Goal: Task Accomplishment & Management: Complete application form

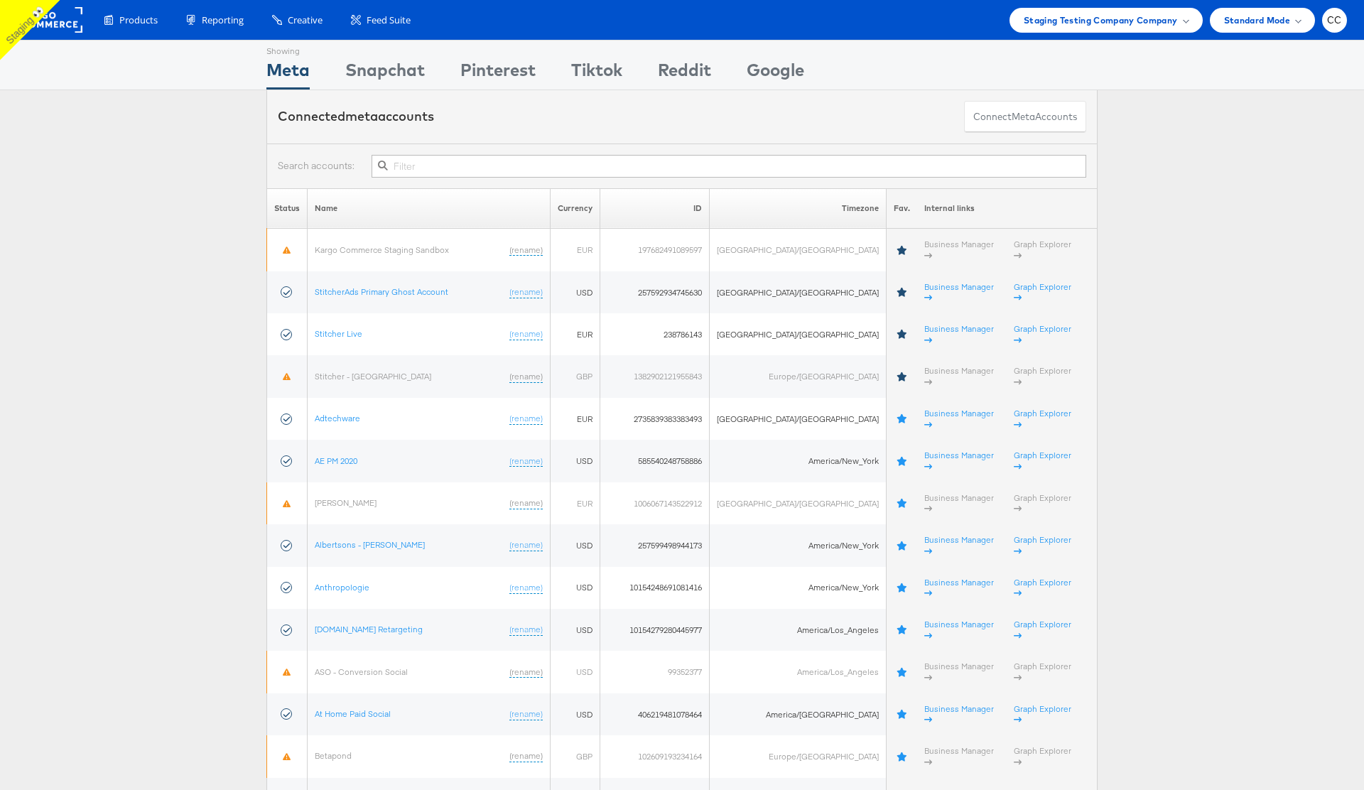
click at [436, 165] on input "text" at bounding box center [729, 166] width 715 height 23
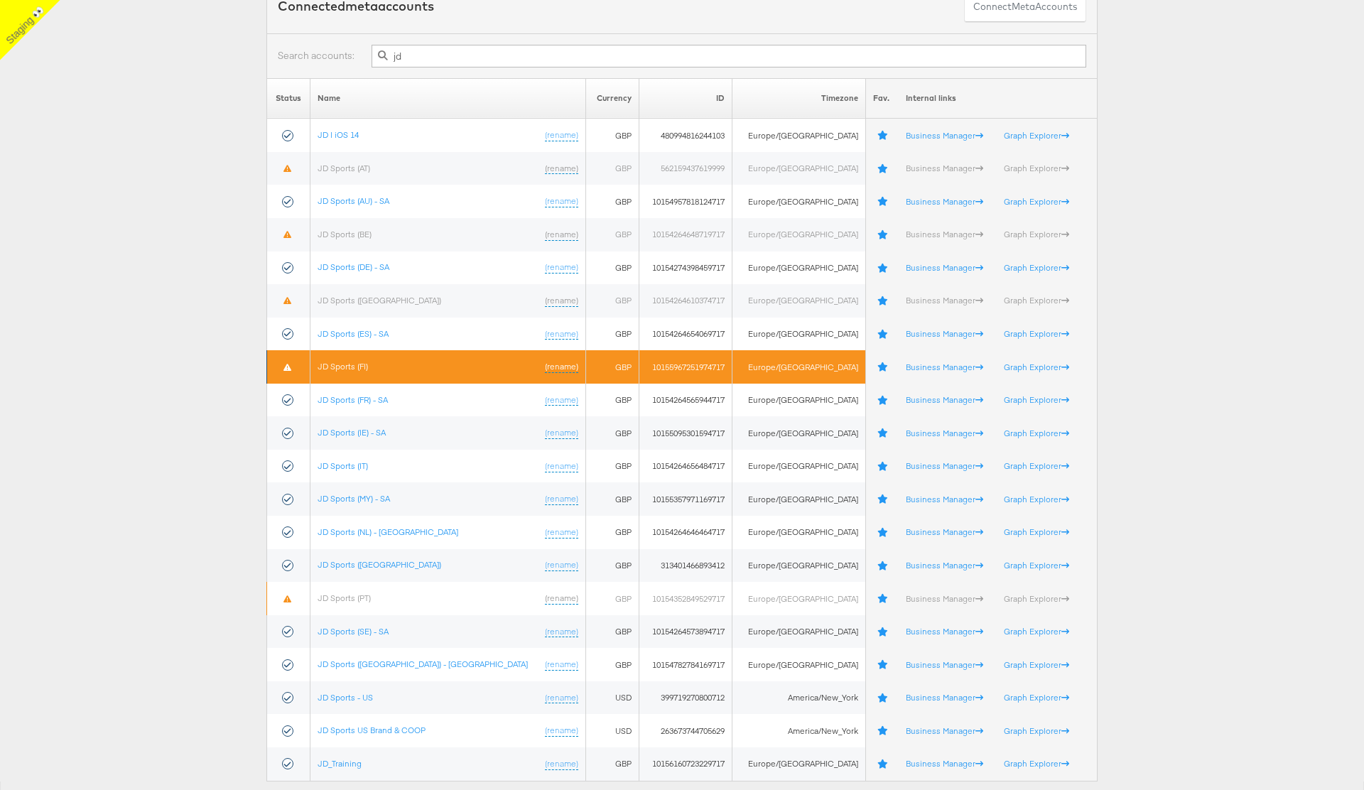
scroll to position [146, 0]
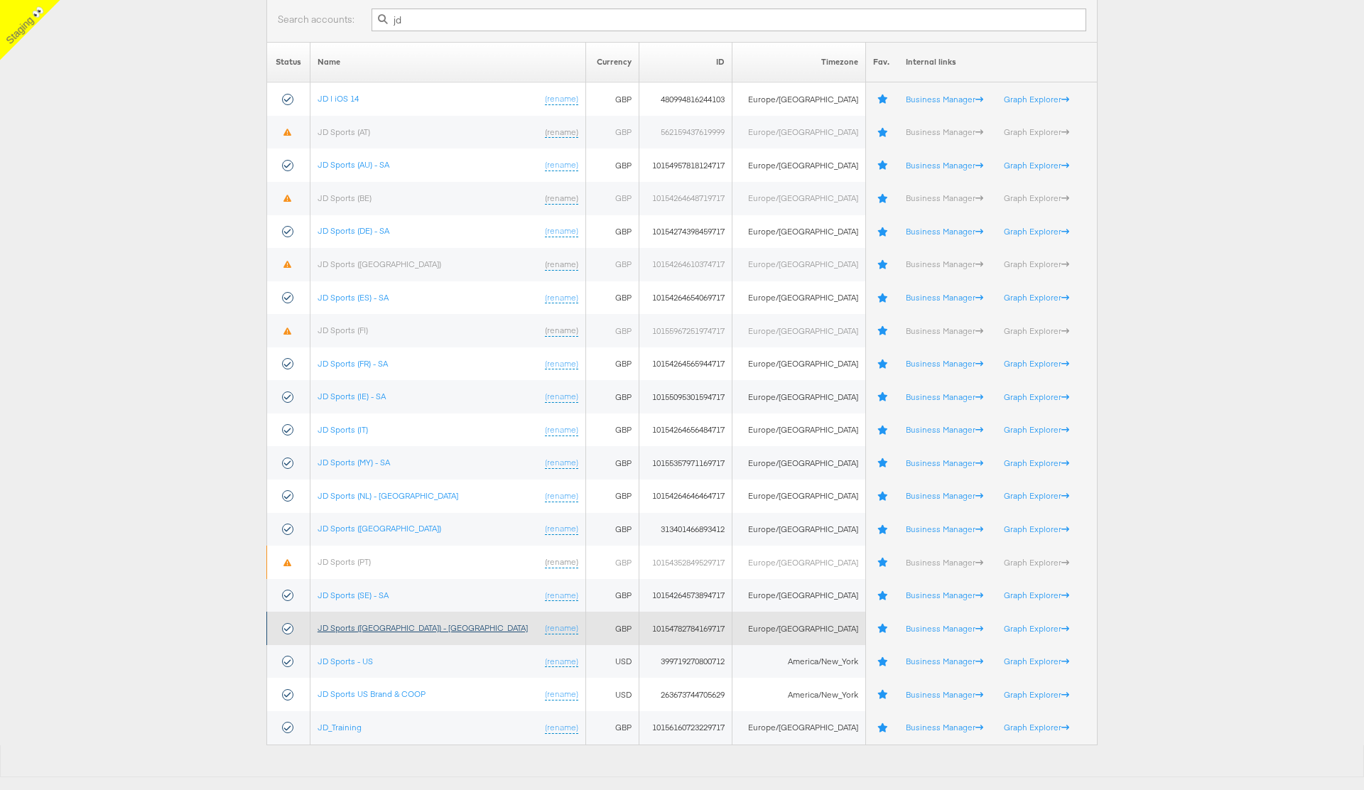
type input "jd"
click at [385, 630] on link "JD Sports ([GEOGRAPHIC_DATA]) - [GEOGRAPHIC_DATA]" at bounding box center [423, 628] width 210 height 11
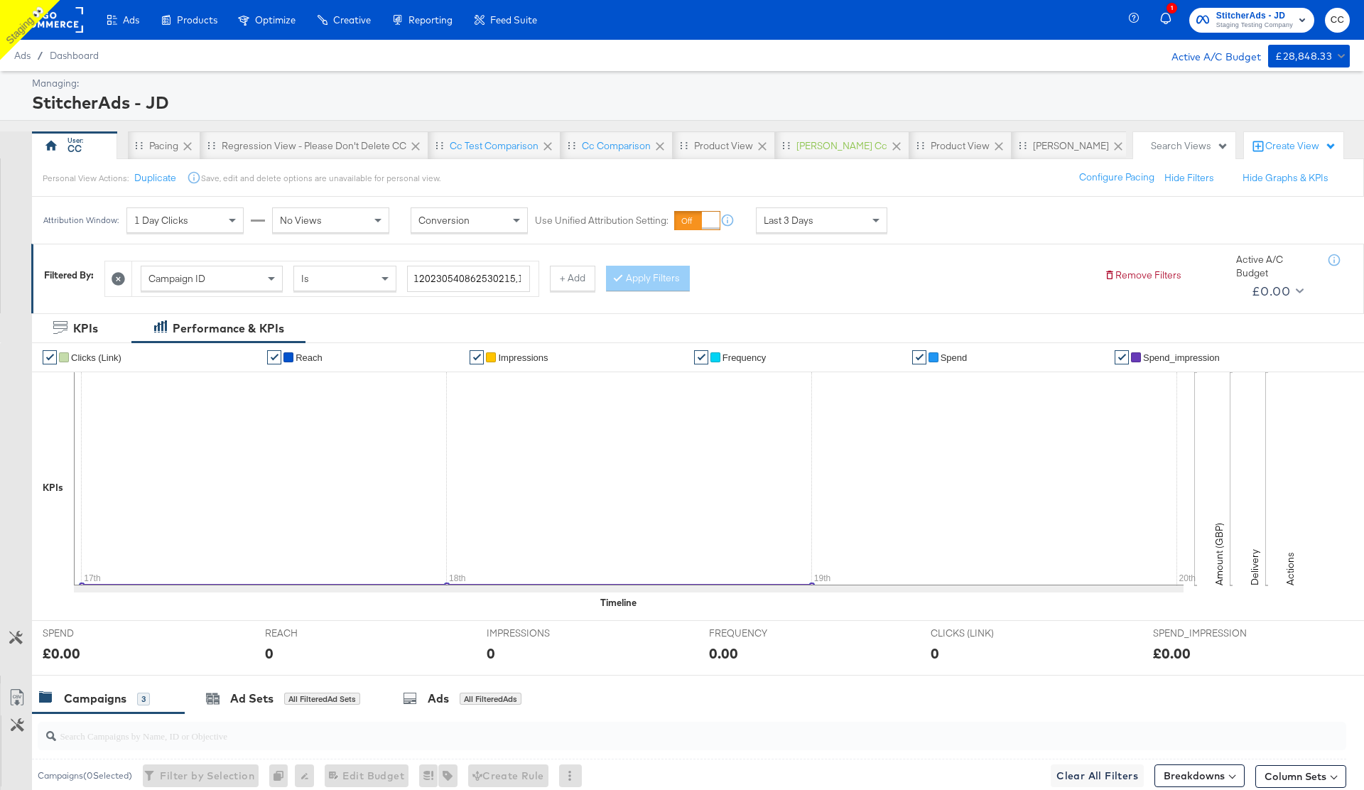
click at [119, 278] on icon at bounding box center [119, 279] width 14 height 14
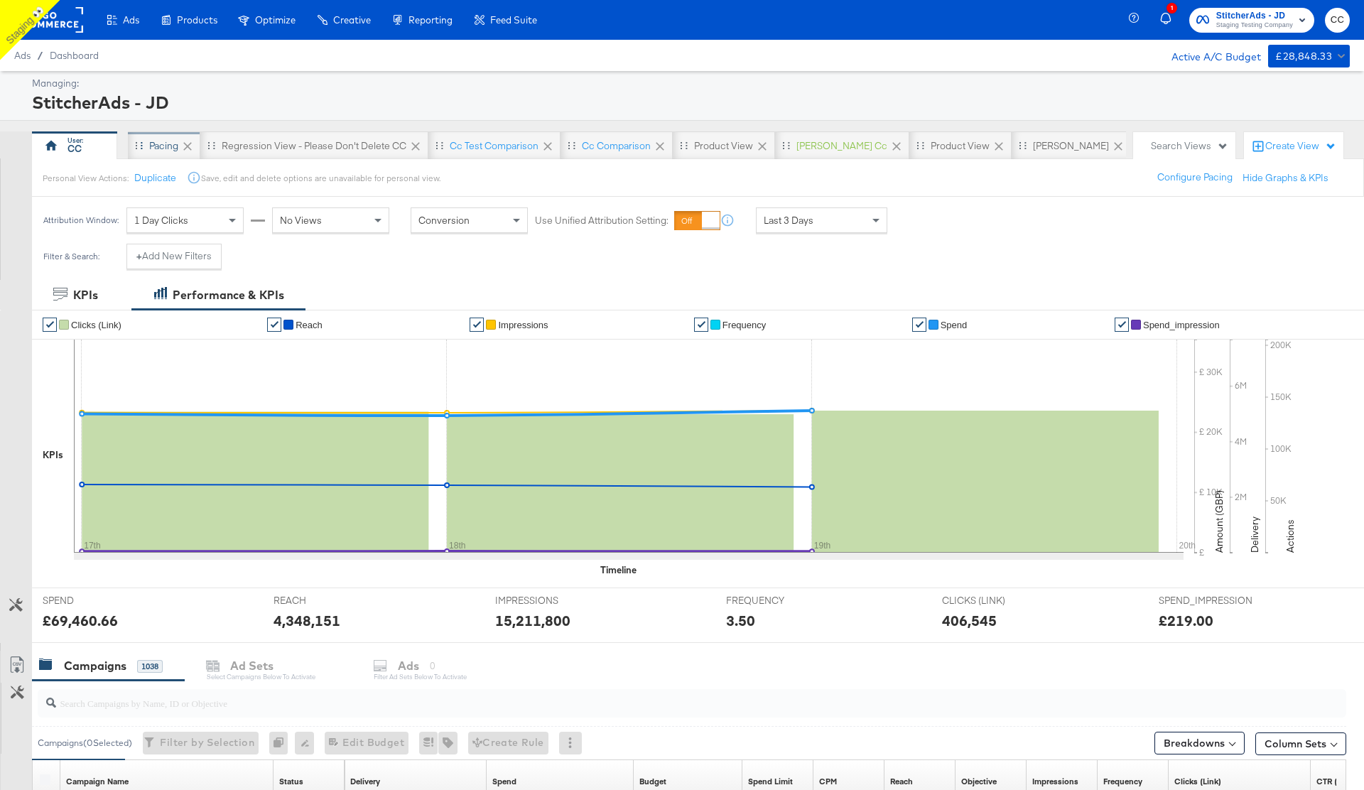
click at [159, 148] on div "Pacing" at bounding box center [163, 146] width 29 height 14
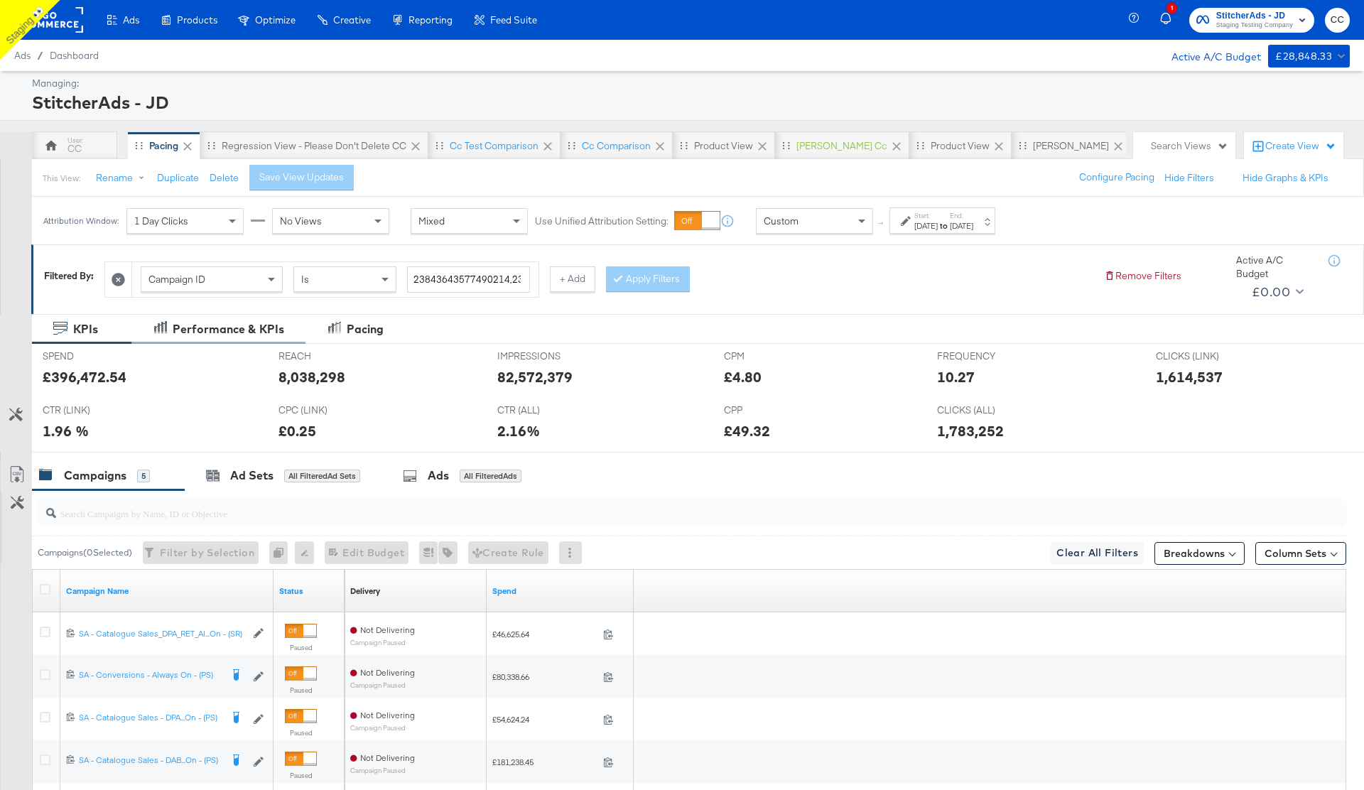
click at [225, 331] on div "Performance & KPIs" at bounding box center [229, 329] width 112 height 16
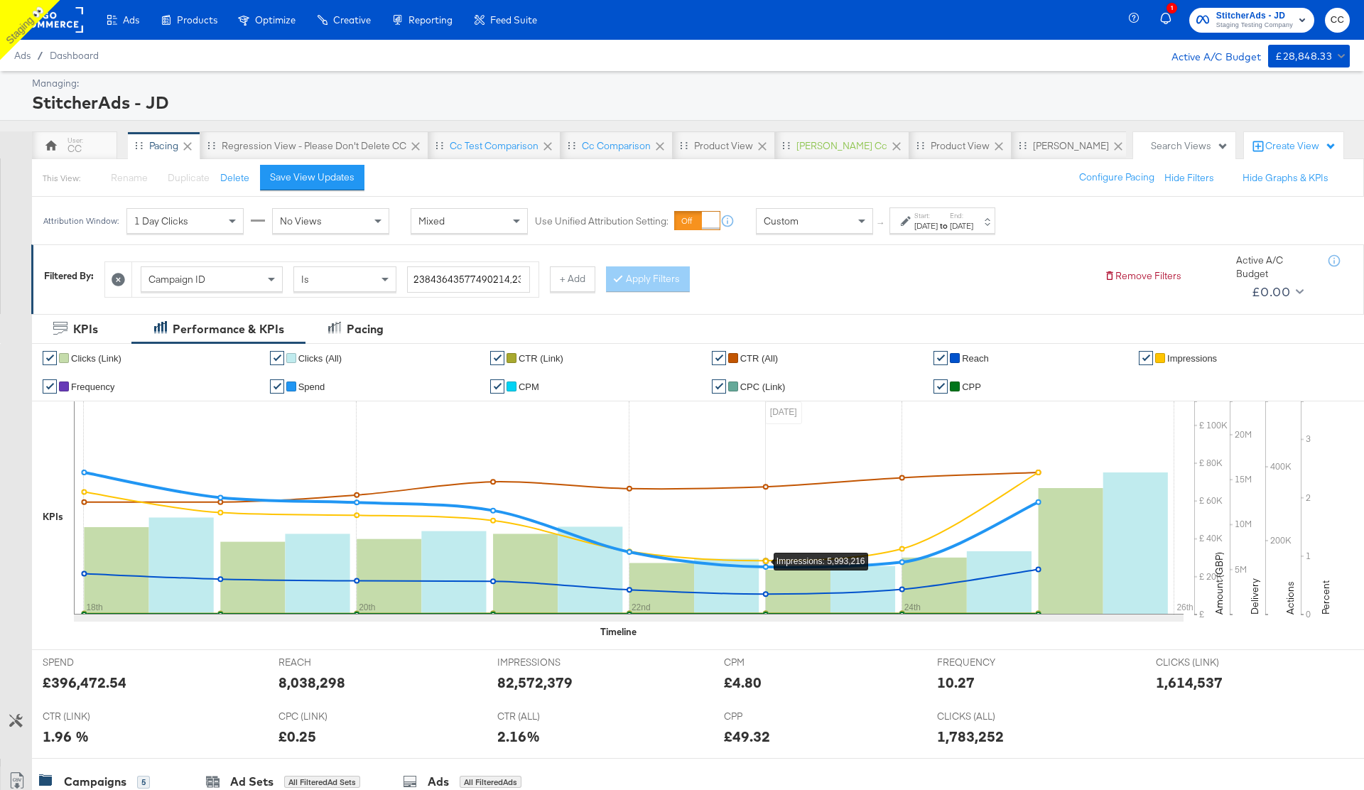
click at [705, 531] on icon at bounding box center [629, 508] width 1110 height 213
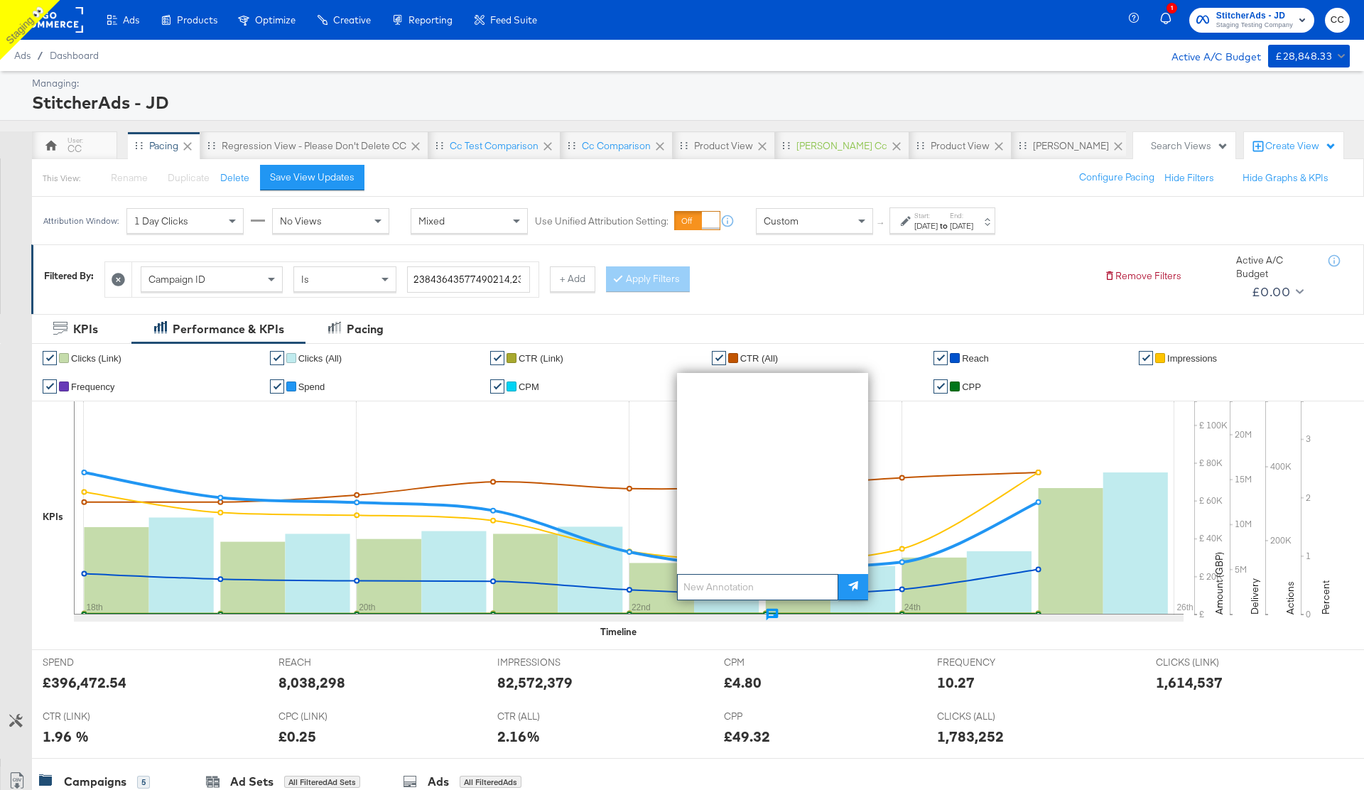
click at [727, 586] on input "text" at bounding box center [757, 587] width 161 height 26
type input "test note"
click at [852, 591] on icon at bounding box center [854, 586] width 10 height 10
click at [863, 286] on div "Campaign ID Is 23843643577490214,23846762404830214,23845127904410214,2384848725…" at bounding box center [598, 275] width 989 height 43
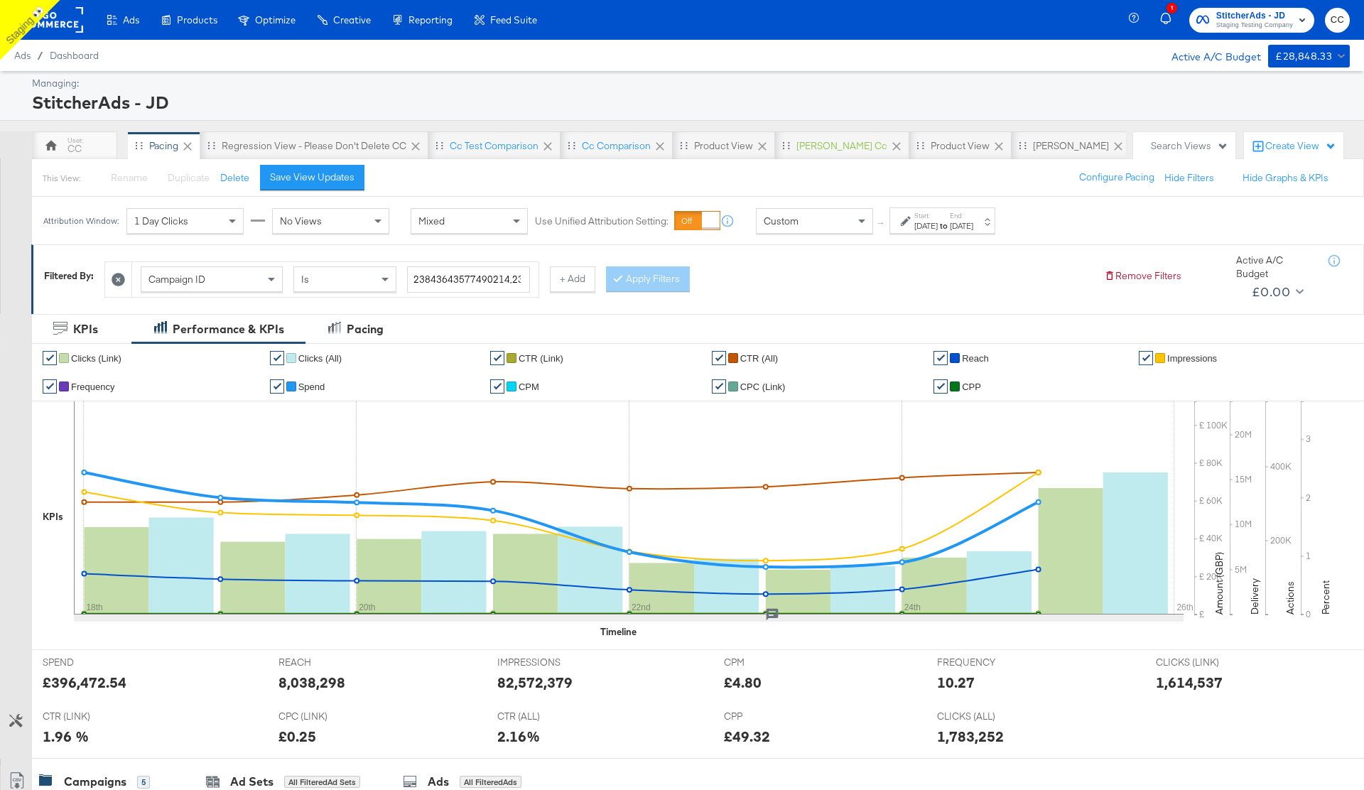
click at [769, 615] on icon at bounding box center [772, 615] width 12 height 12
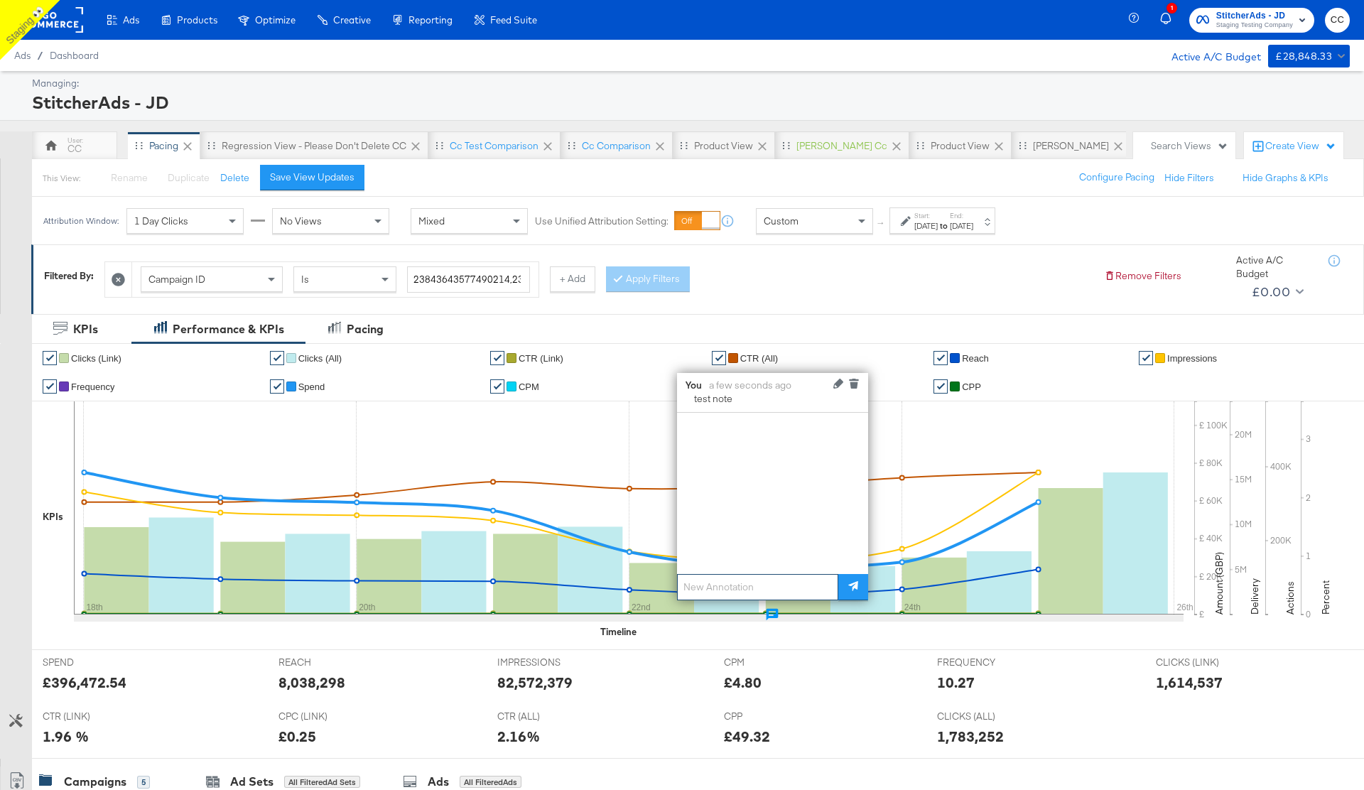
click at [704, 583] on input "text" at bounding box center [757, 587] width 161 height 26
type input "edit note"
click at [853, 585] on icon at bounding box center [854, 586] width 10 height 10
click at [837, 389] on icon at bounding box center [839, 384] width 10 height 10
click at [754, 440] on textarea "edit note" at bounding box center [773, 460] width 174 height 51
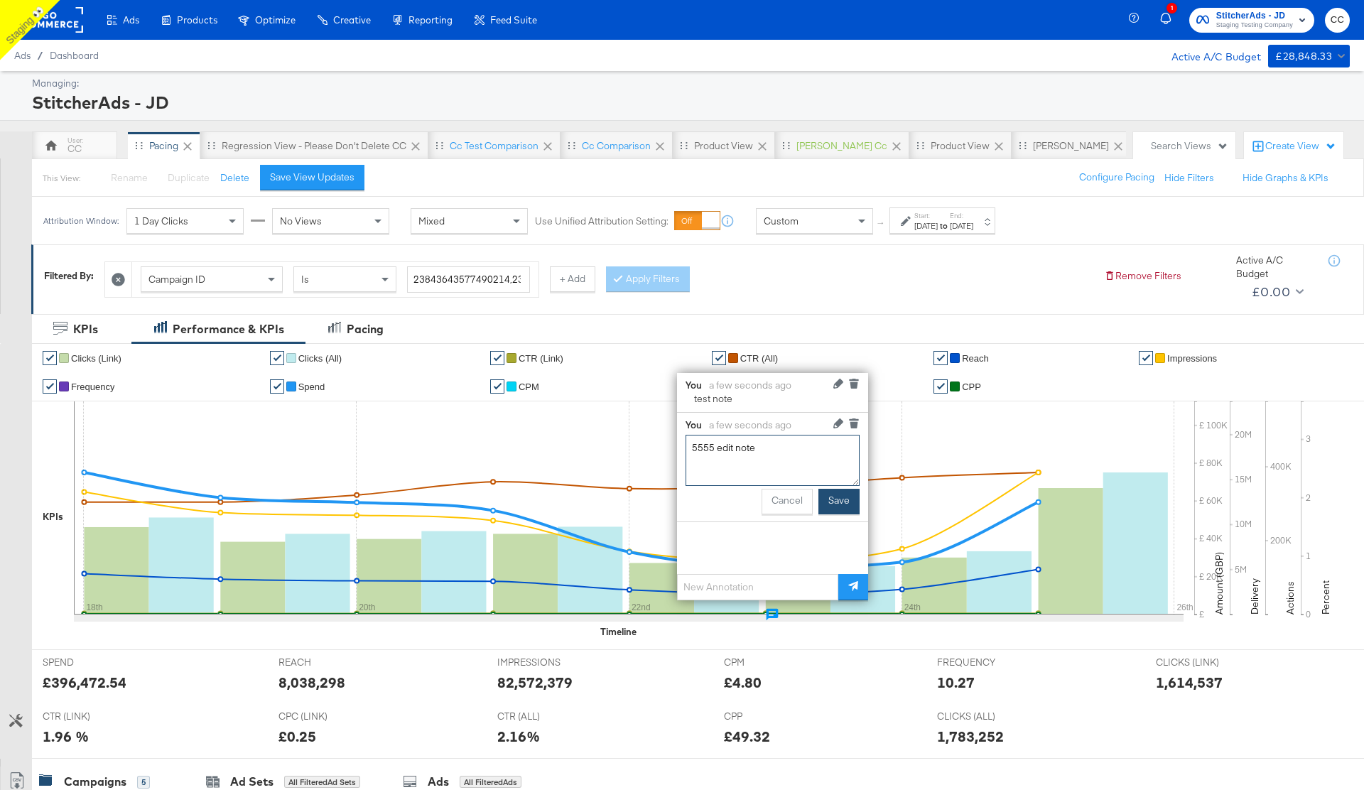
type textarea "5555 edit note"
click at [840, 503] on button "Save" at bounding box center [839, 502] width 41 height 26
click at [856, 424] on icon at bounding box center [855, 425] width 8 height 6
click at [856, 387] on icon at bounding box center [855, 385] width 8 height 6
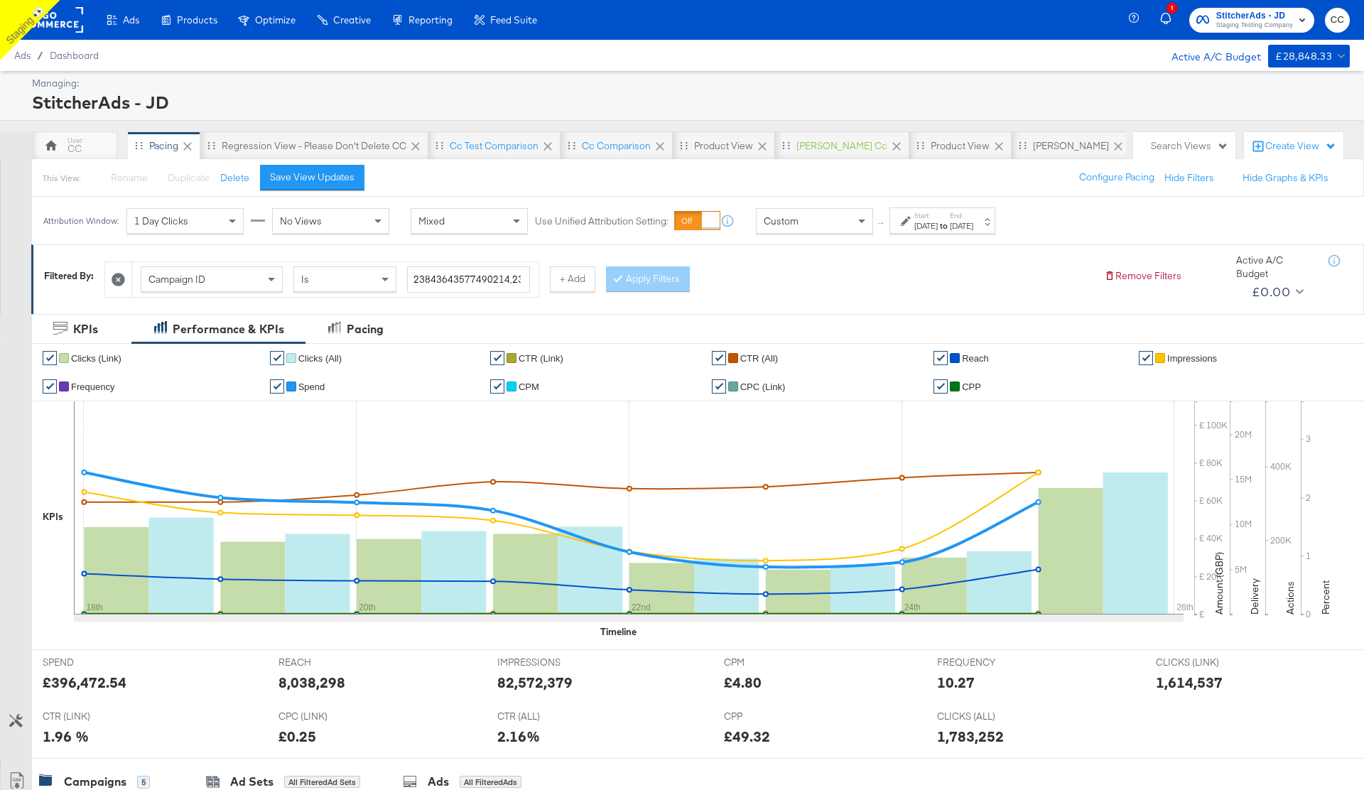
click at [256, 94] on div "StitcherAds - JD" at bounding box center [689, 102] width 1315 height 24
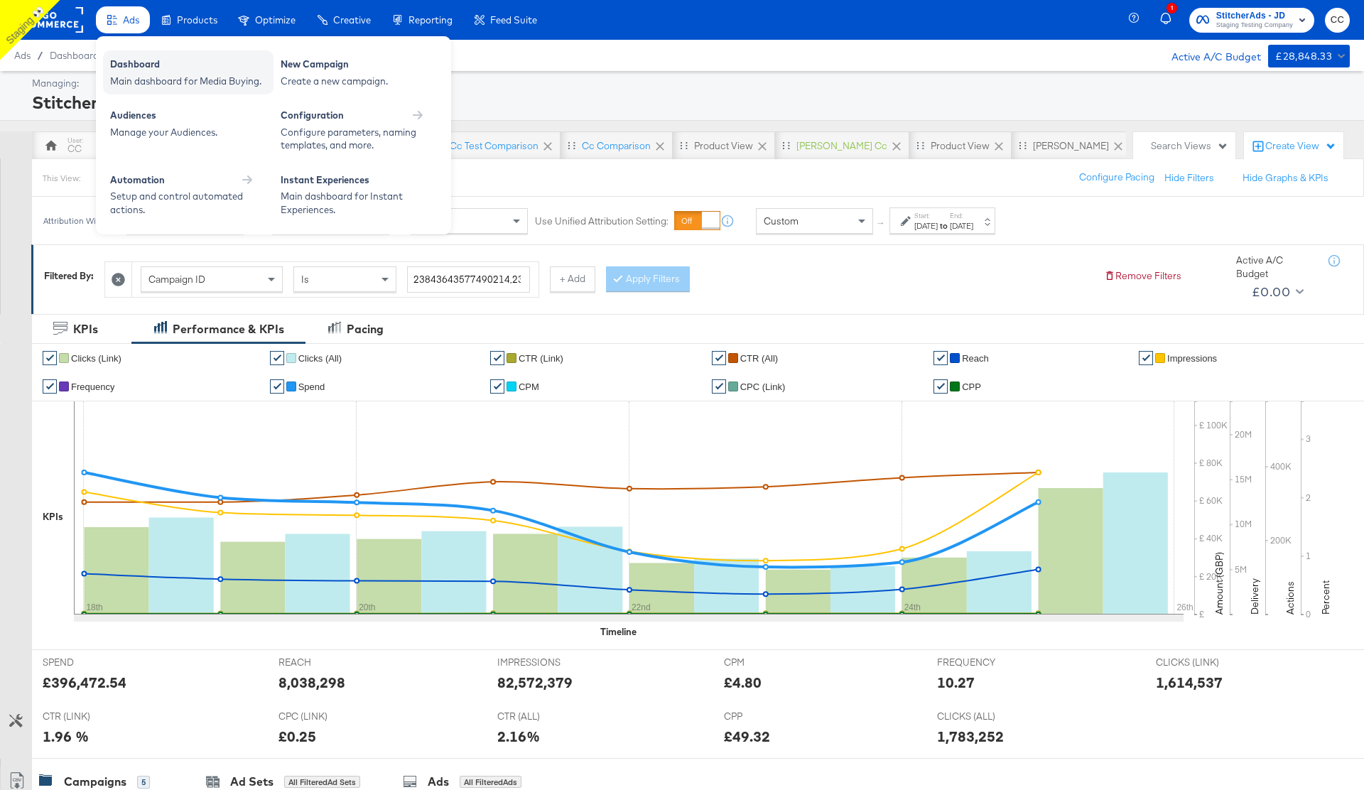
click at [173, 70] on div "Dashboard" at bounding box center [188, 66] width 156 height 17
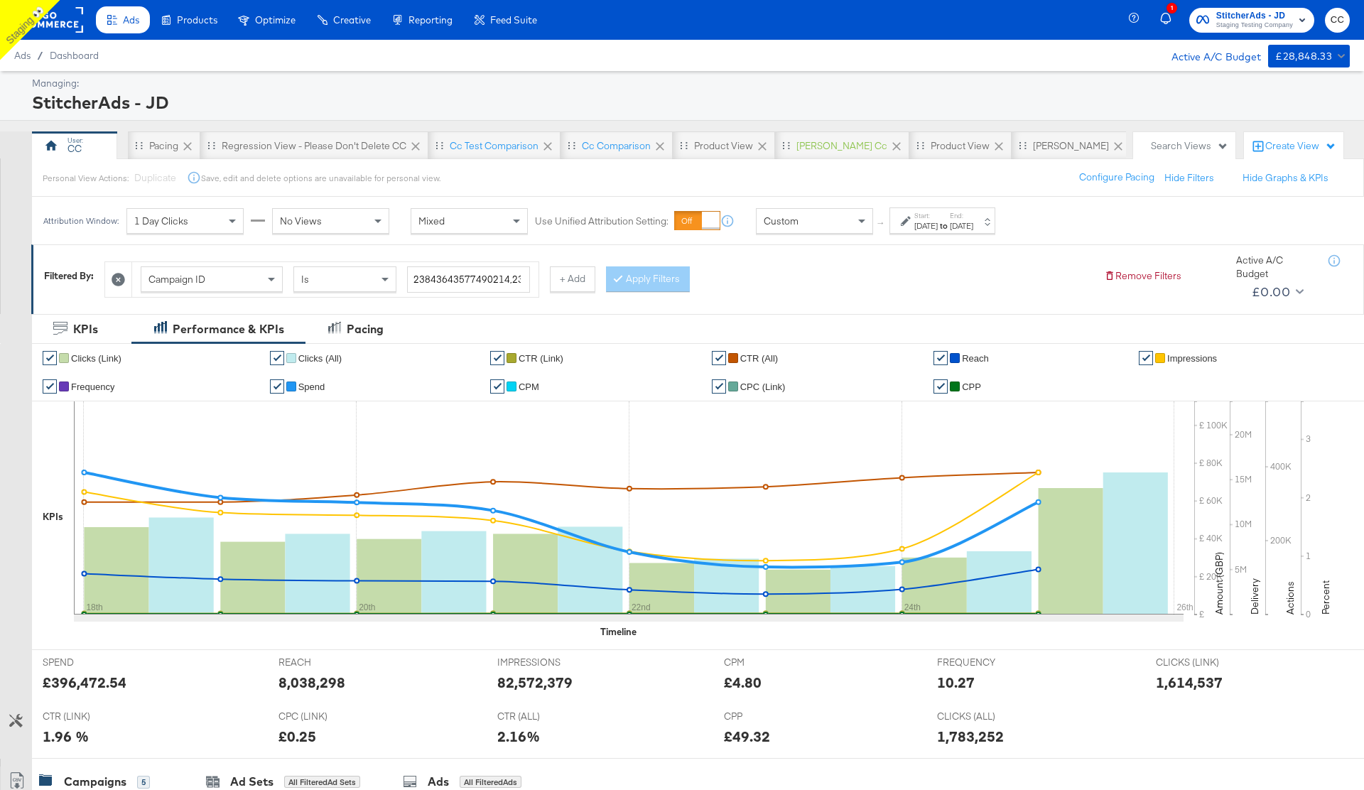
click at [65, 23] on rect at bounding box center [50, 20] width 65 height 26
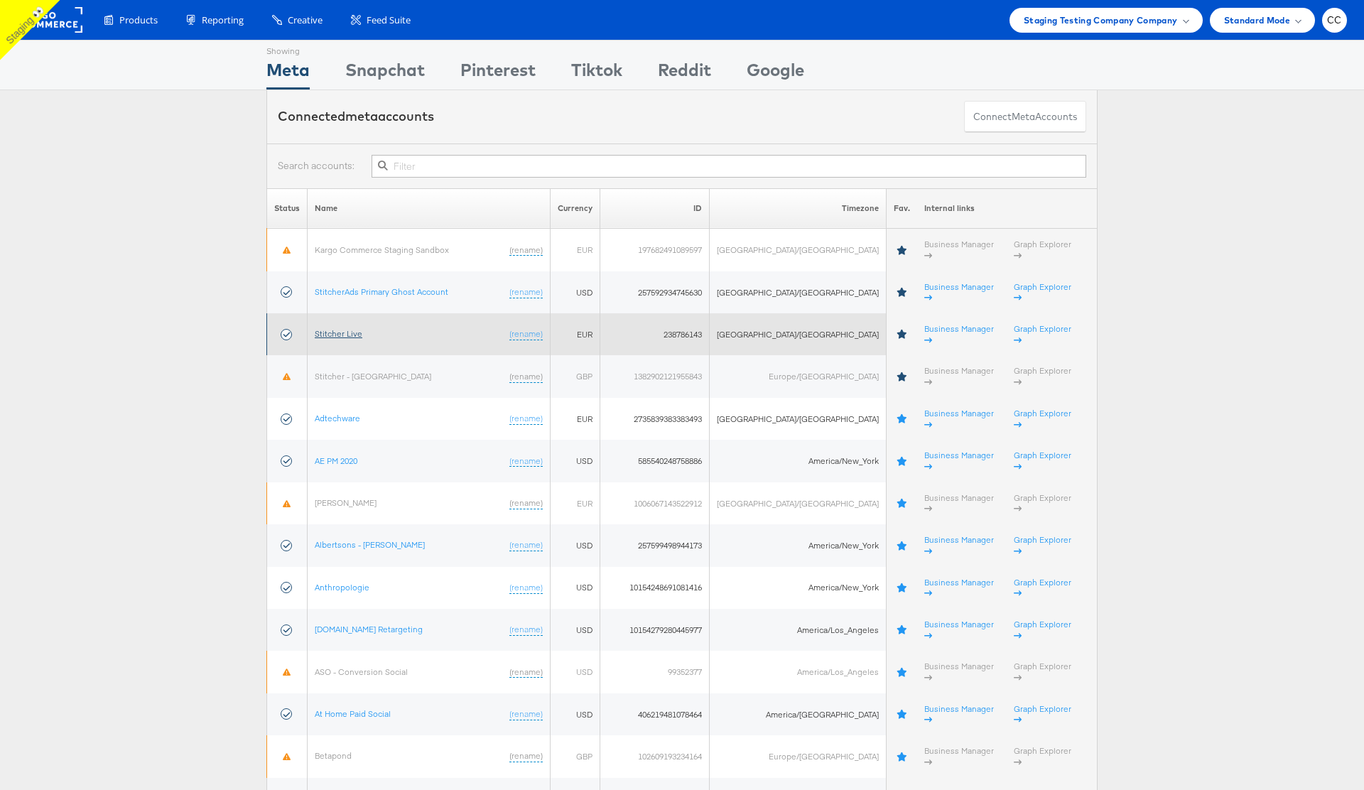
click at [347, 328] on link "Stitcher Live" at bounding box center [339, 333] width 48 height 11
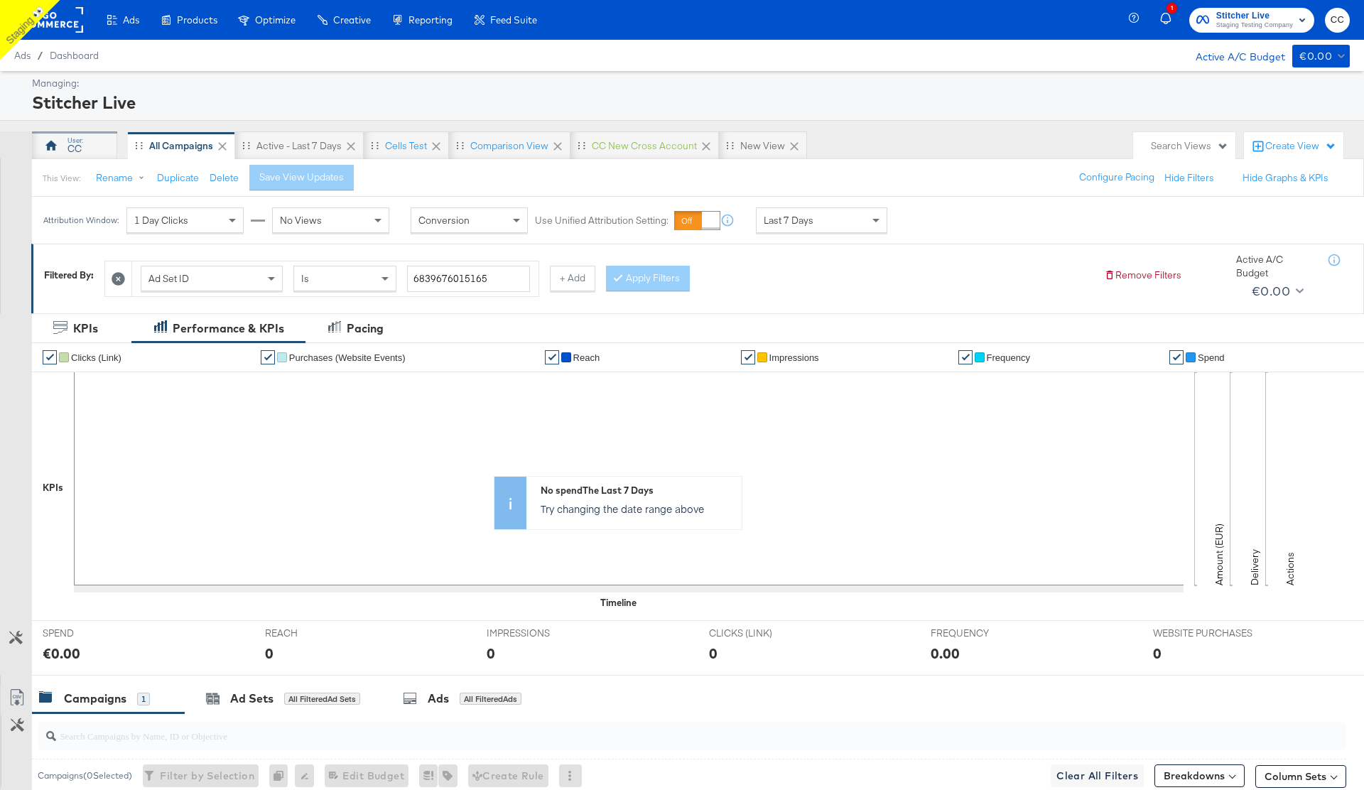
click at [68, 145] on div "CC" at bounding box center [75, 149] width 14 height 14
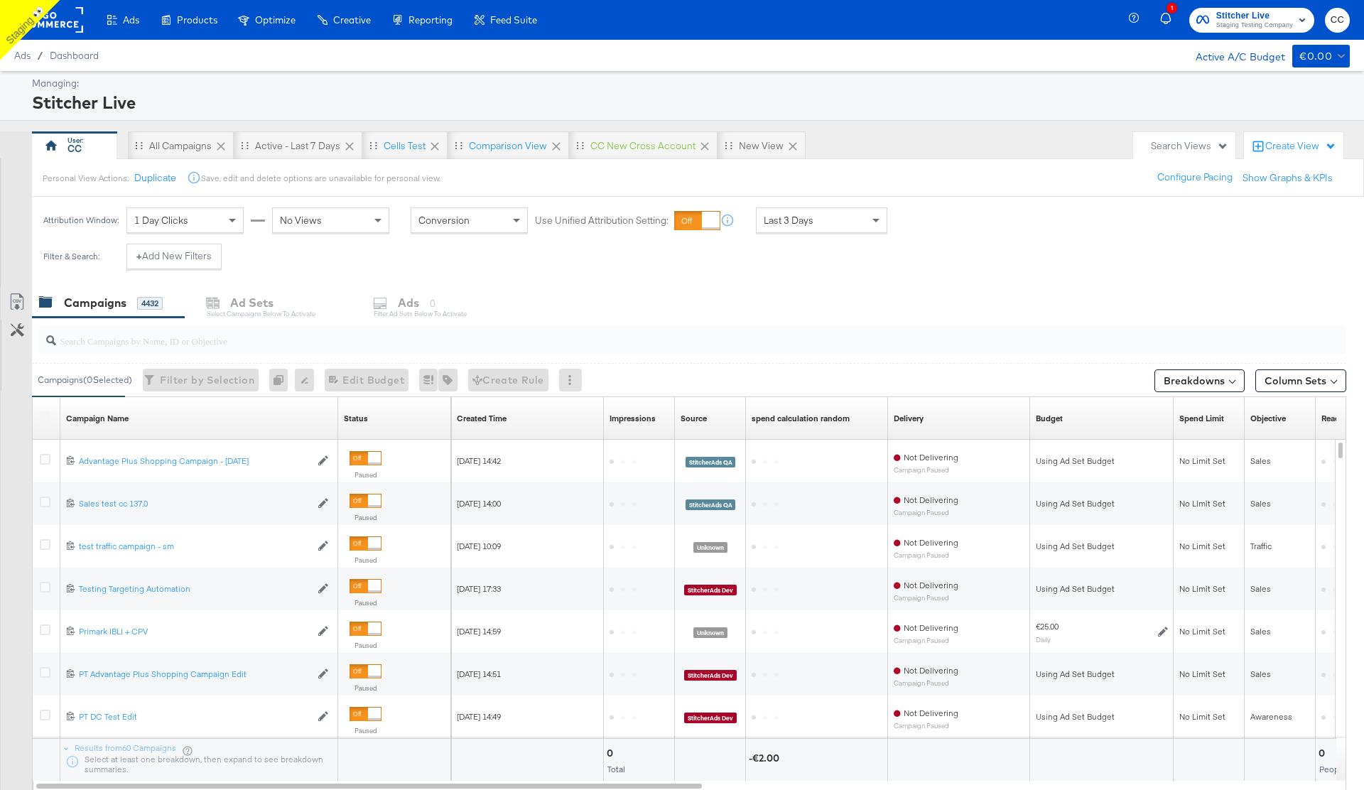
scroll to position [21, 0]
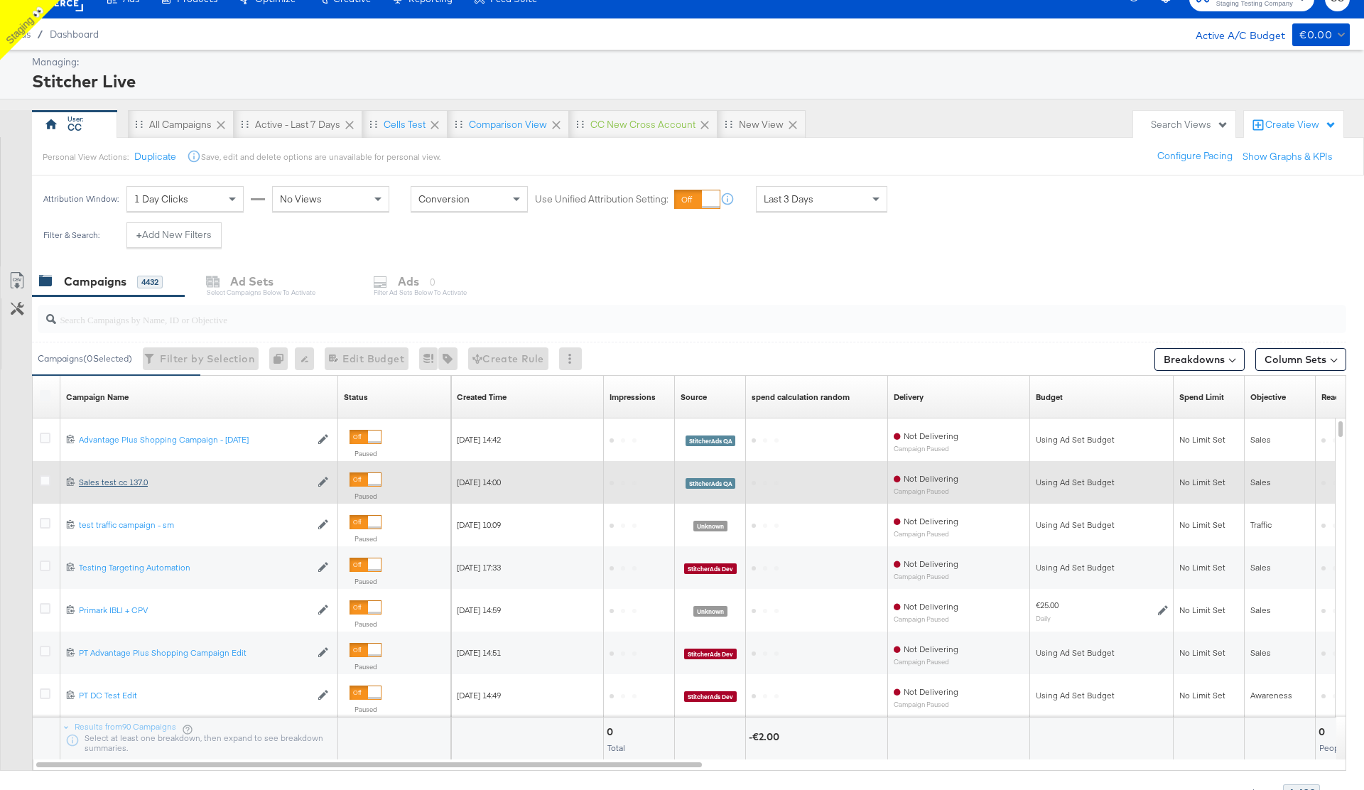
click at [126, 477] on div "Sales test cc 137.0 Sales test cc 137.0" at bounding box center [195, 482] width 232 height 11
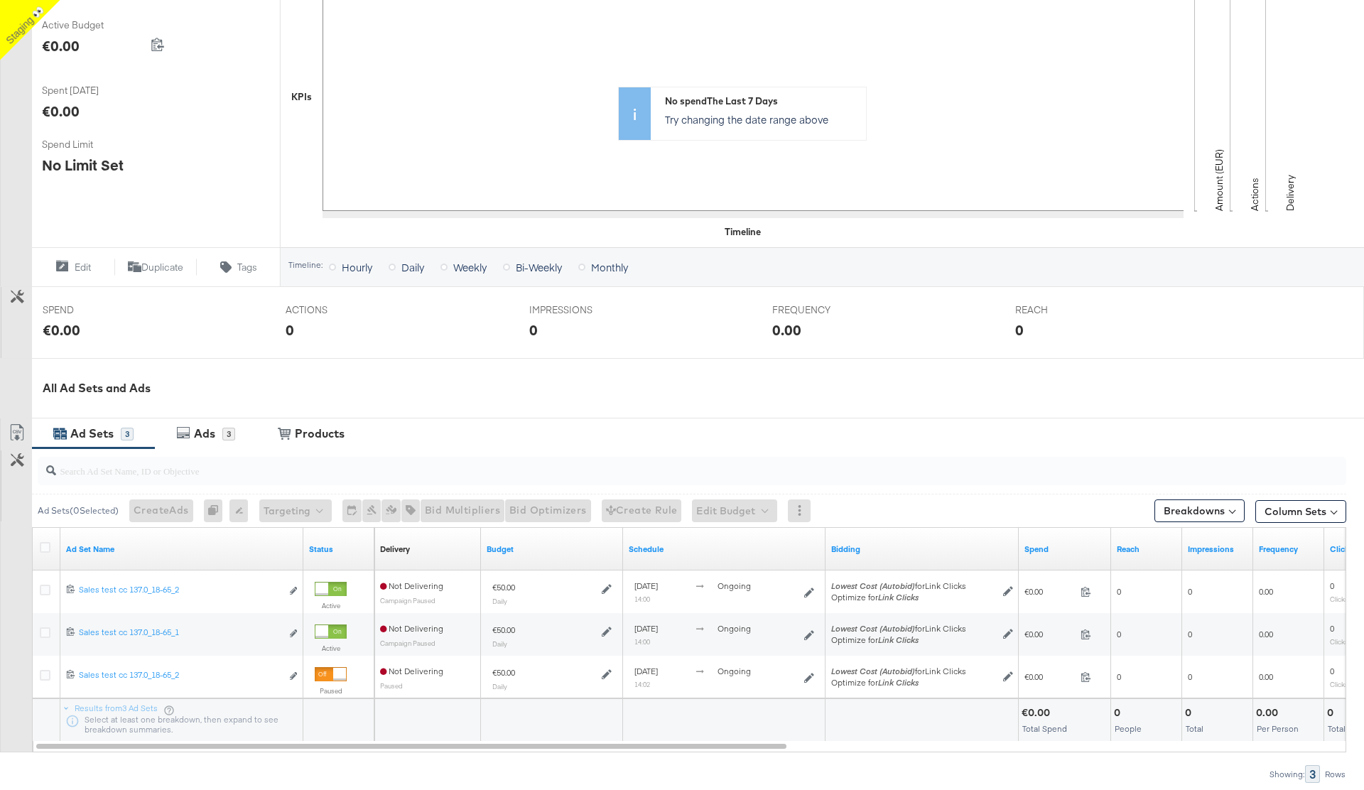
scroll to position [380, 0]
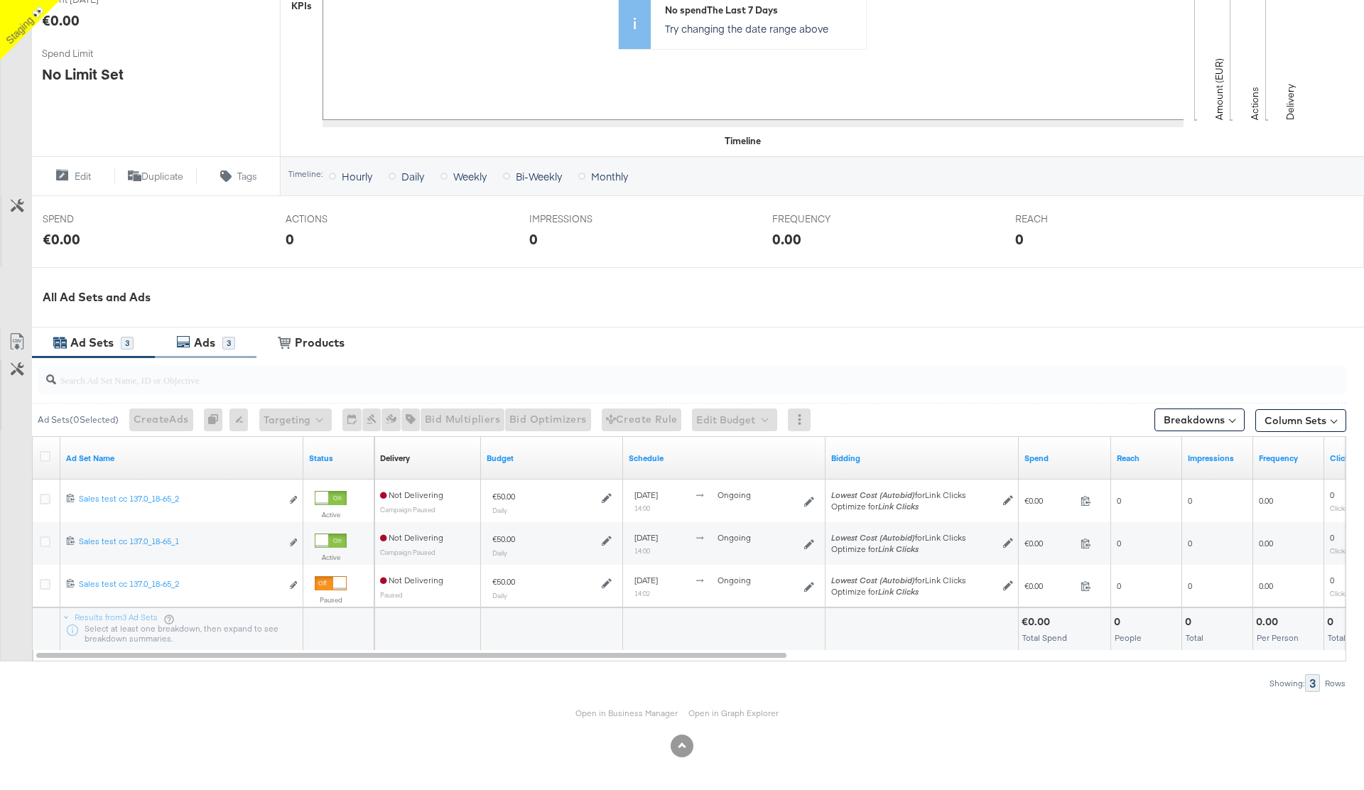
click at [207, 338] on div "Ads" at bounding box center [204, 343] width 21 height 16
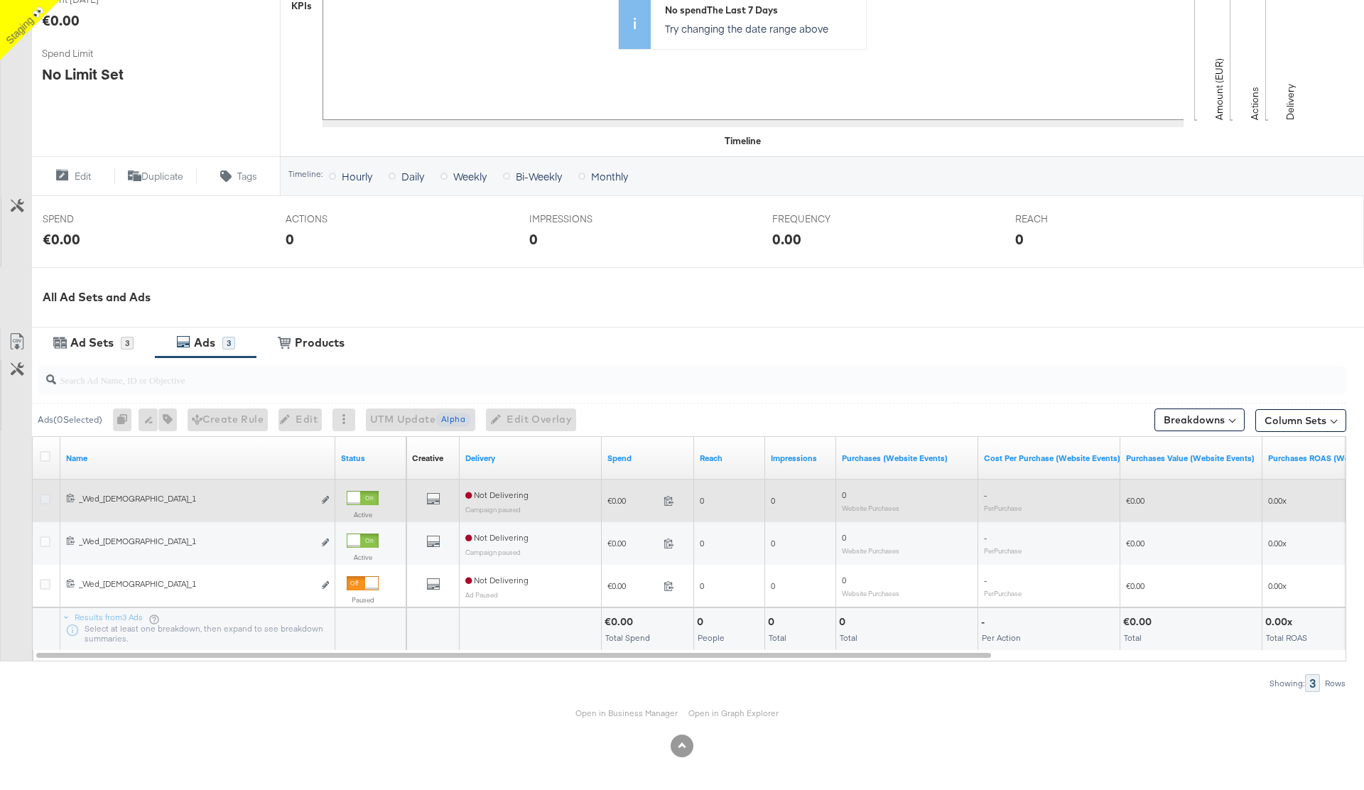
click at [48, 499] on icon at bounding box center [45, 499] width 11 height 11
click at [0, 0] on input "checkbox" at bounding box center [0, 0] width 0 height 0
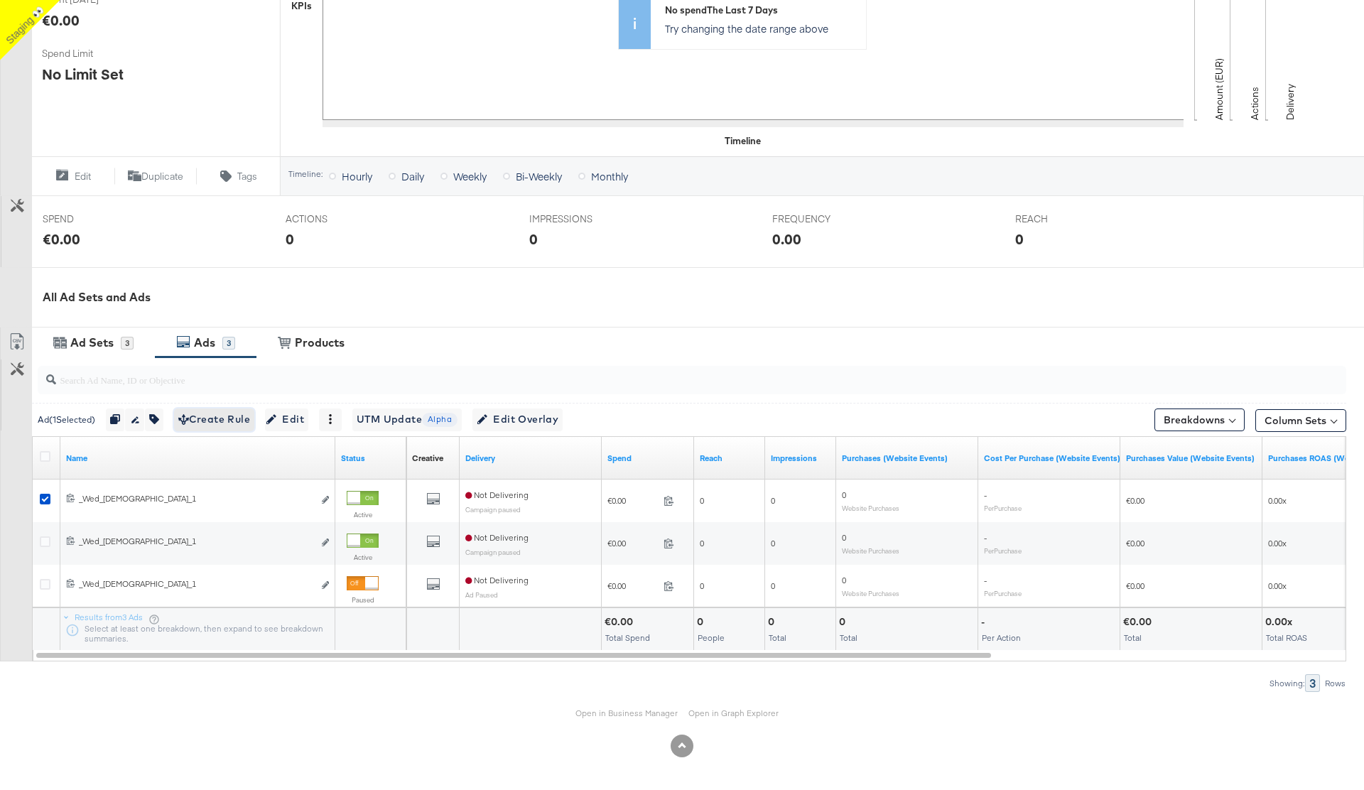
click at [235, 416] on span "Create Rule" at bounding box center [214, 420] width 72 height 18
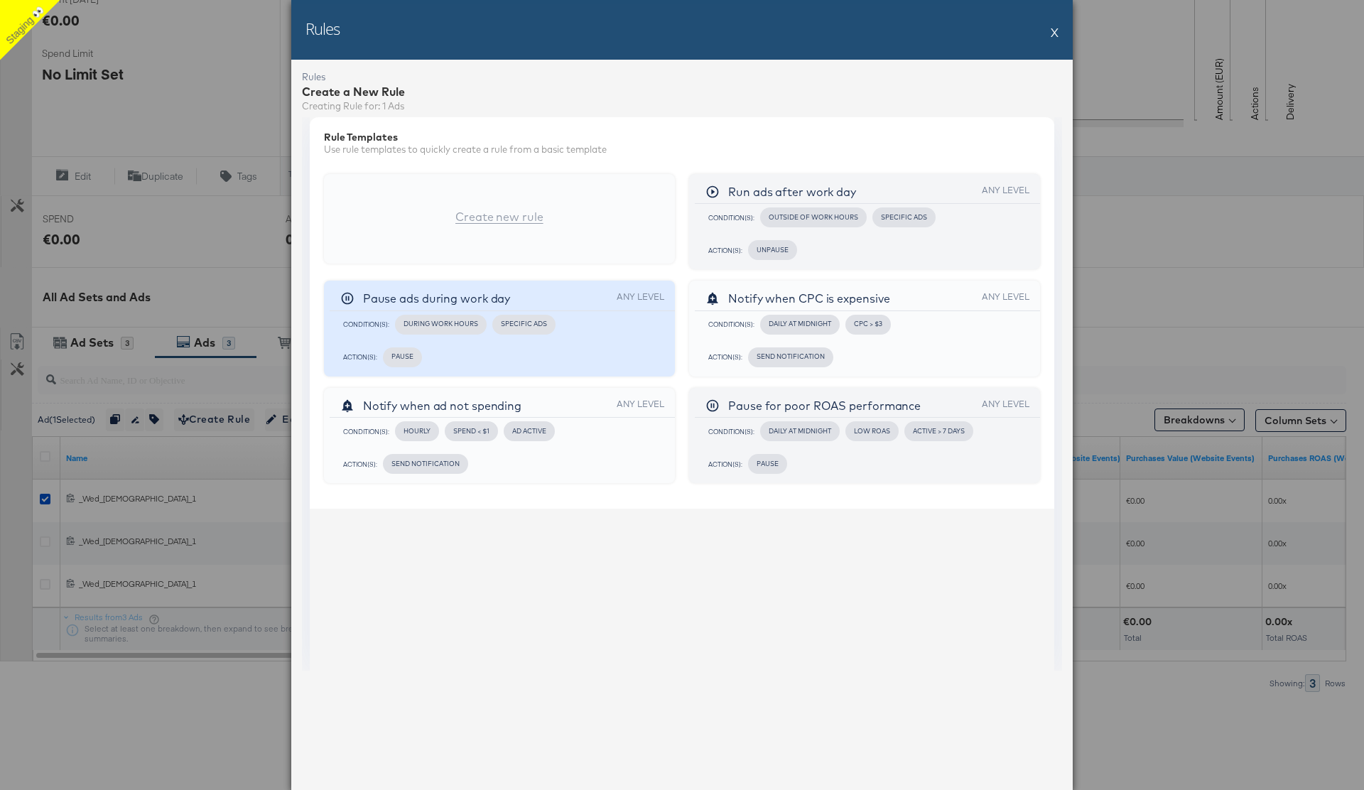
click at [536, 365] on div "Action(s): Pause" at bounding box center [500, 357] width 330 height 27
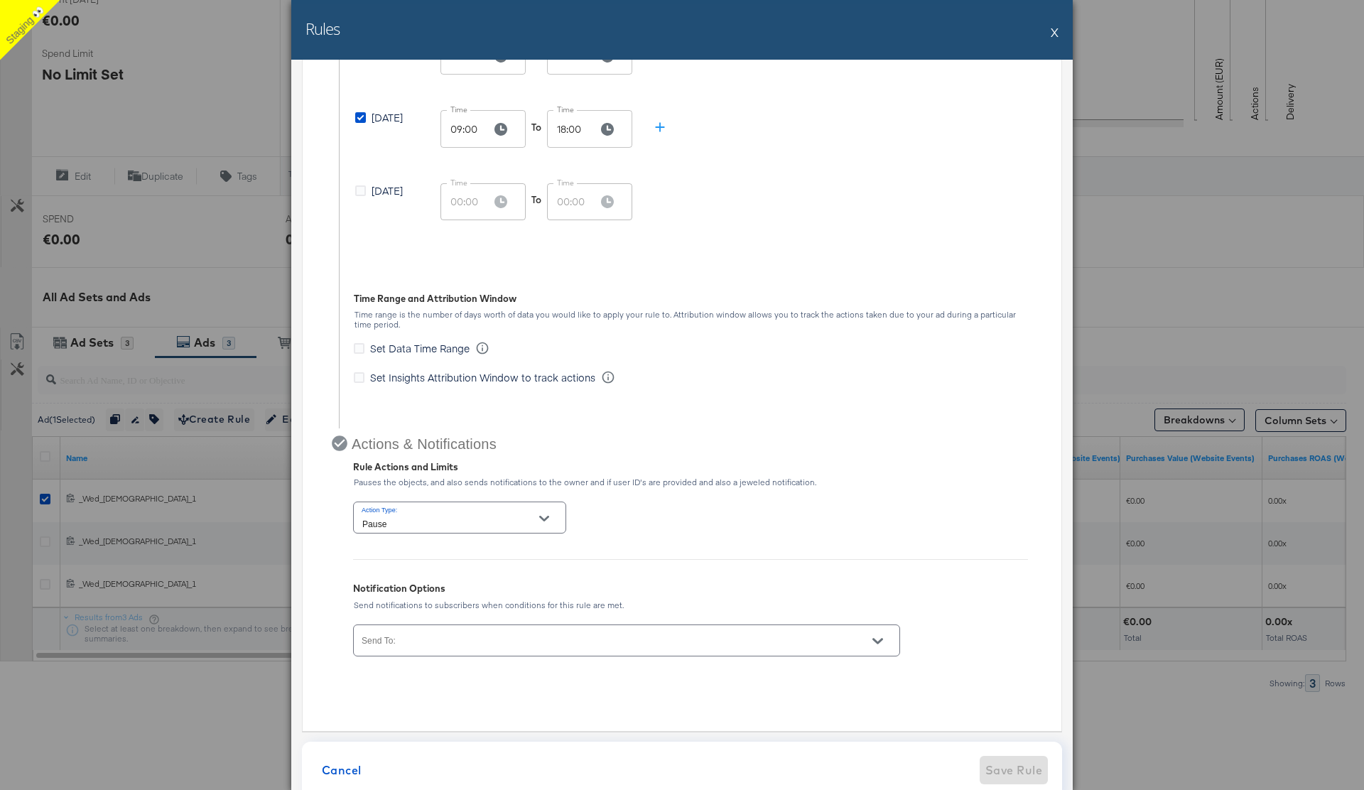
scroll to position [1035, 0]
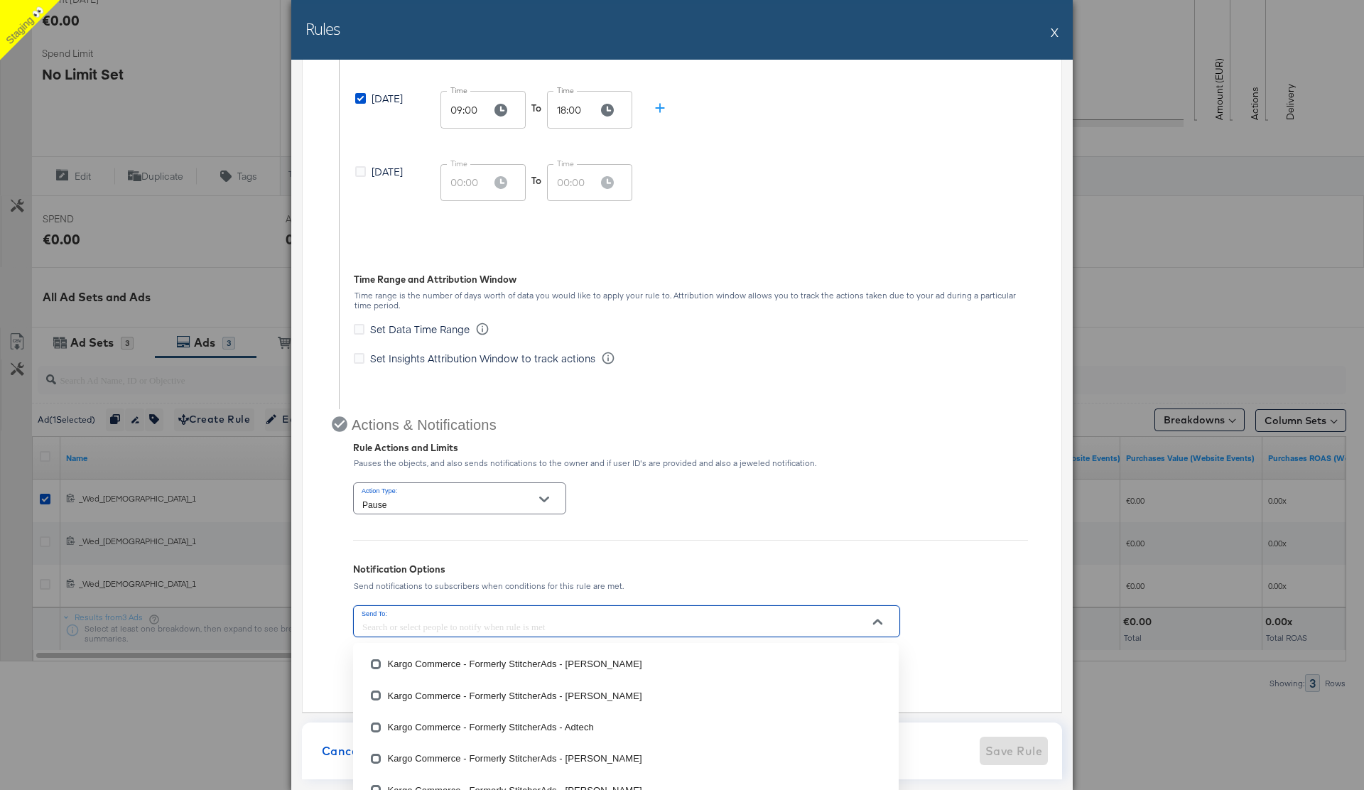
click at [483, 620] on input "Send To:" at bounding box center [607, 628] width 494 height 16
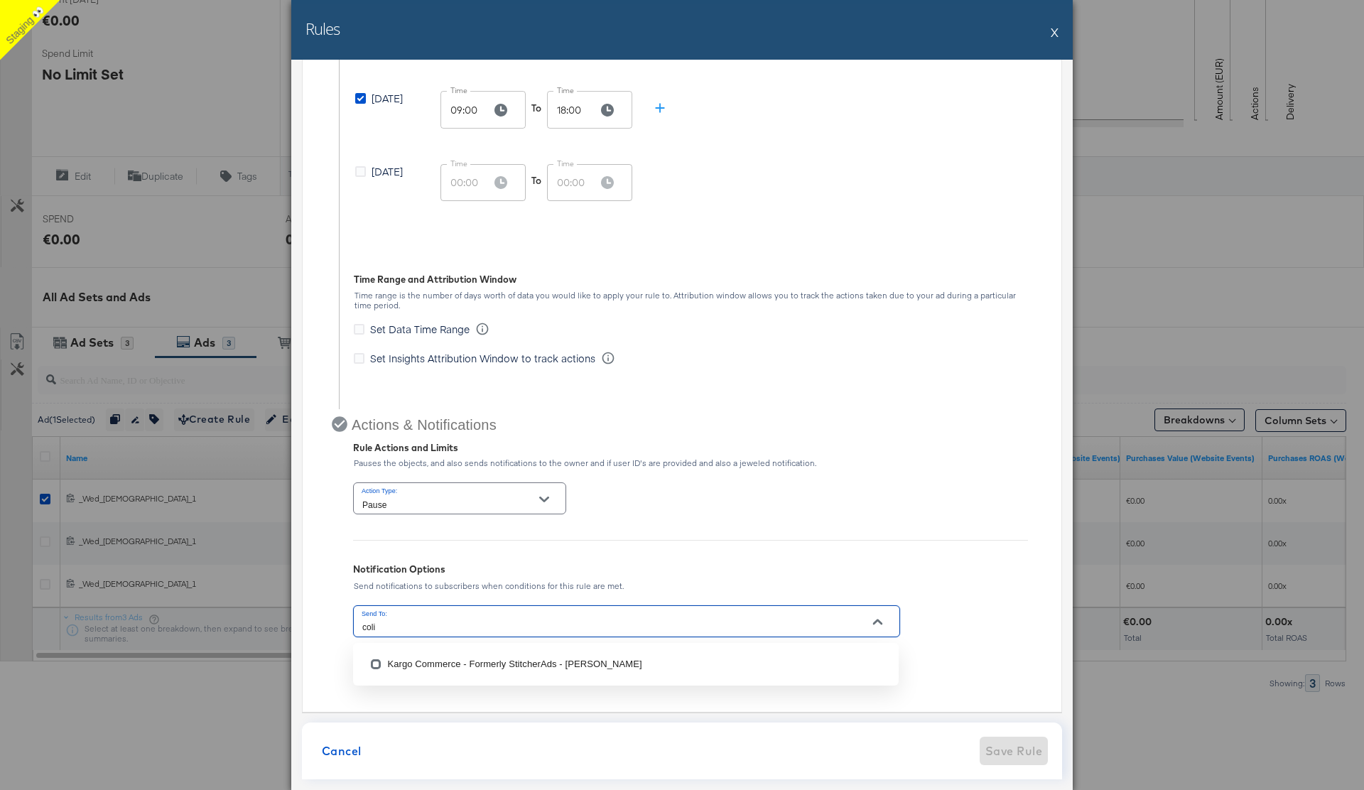
type input "colin"
click at [498, 664] on li "Kargo Commerce - Formerly StitcherAds - Colin Clarke" at bounding box center [626, 664] width 546 height 31
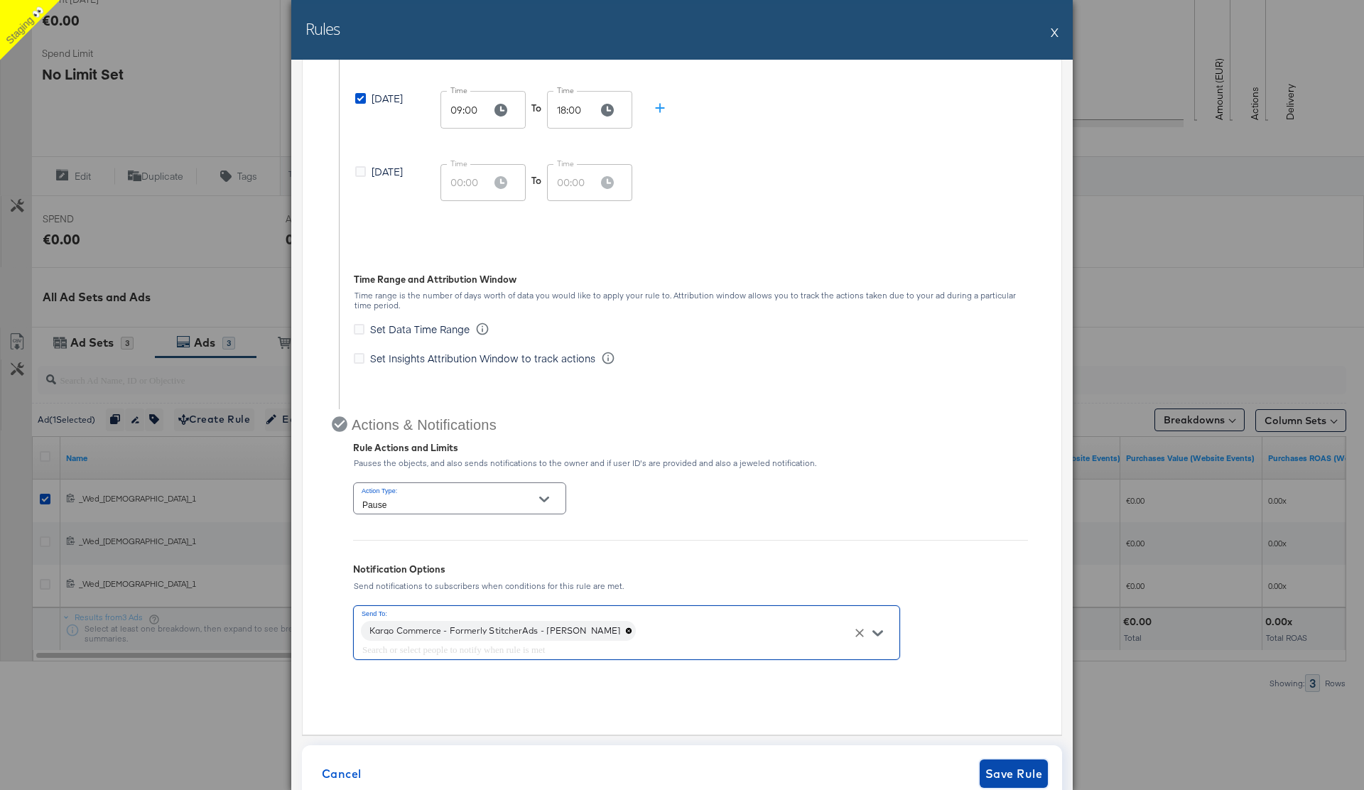
click at [1018, 773] on span "Save Rule" at bounding box center [1014, 774] width 57 height 20
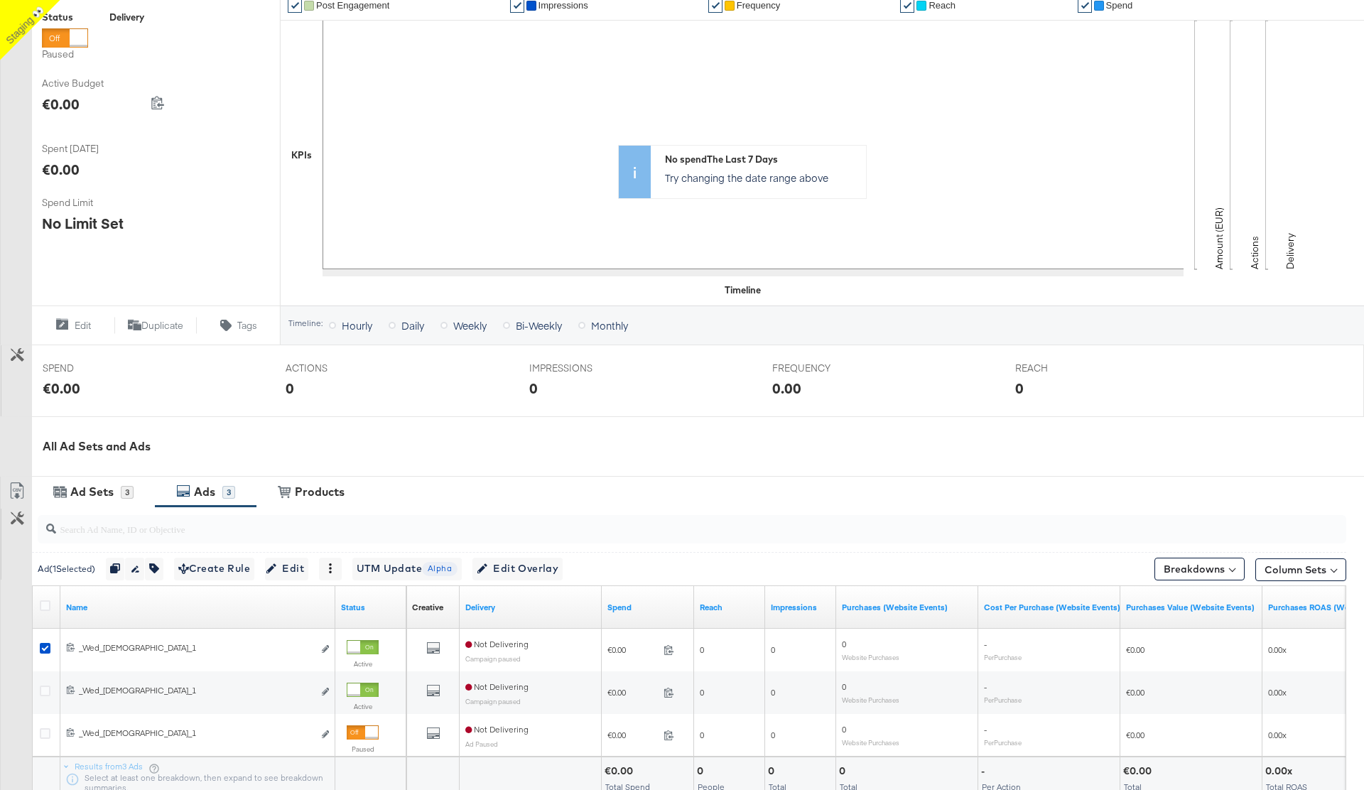
scroll to position [0, 0]
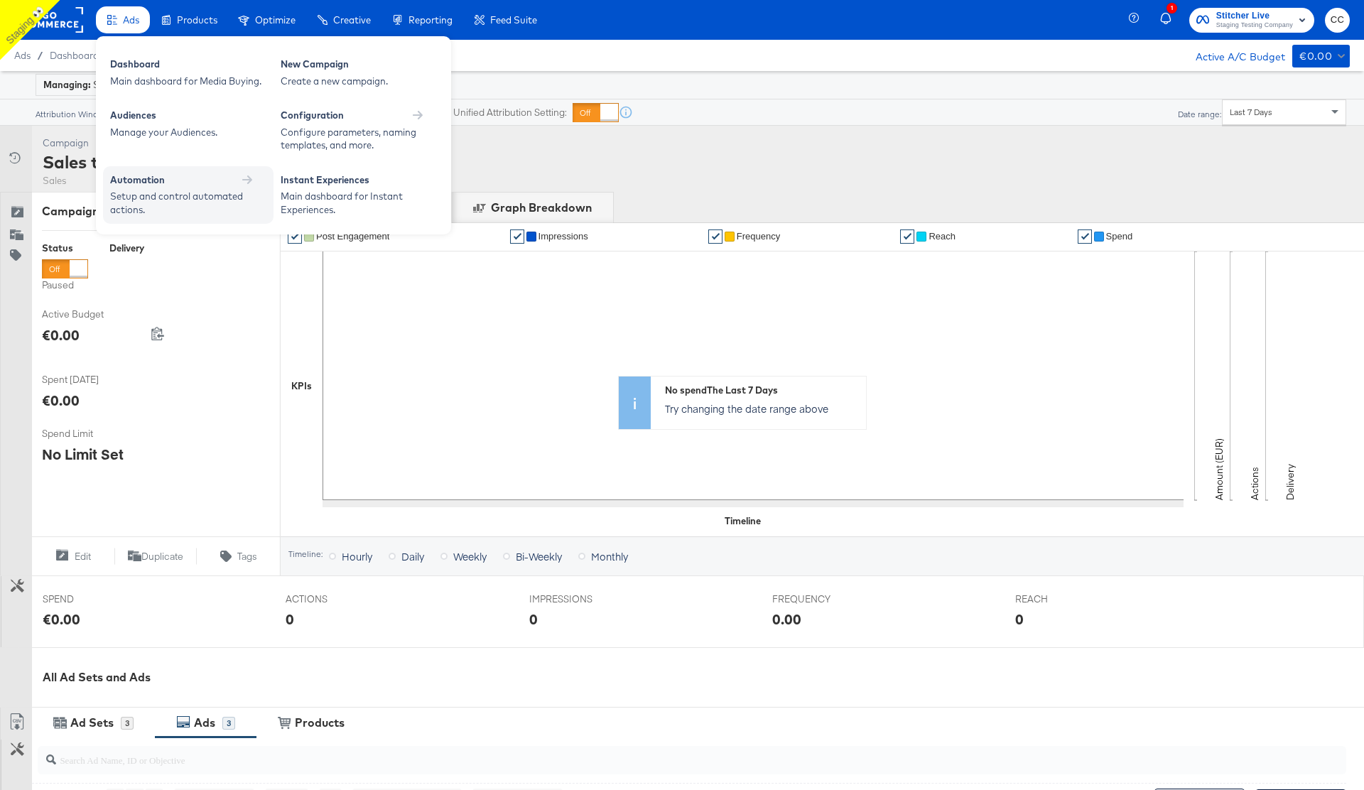
click at [247, 179] on icon at bounding box center [247, 180] width 10 height 9
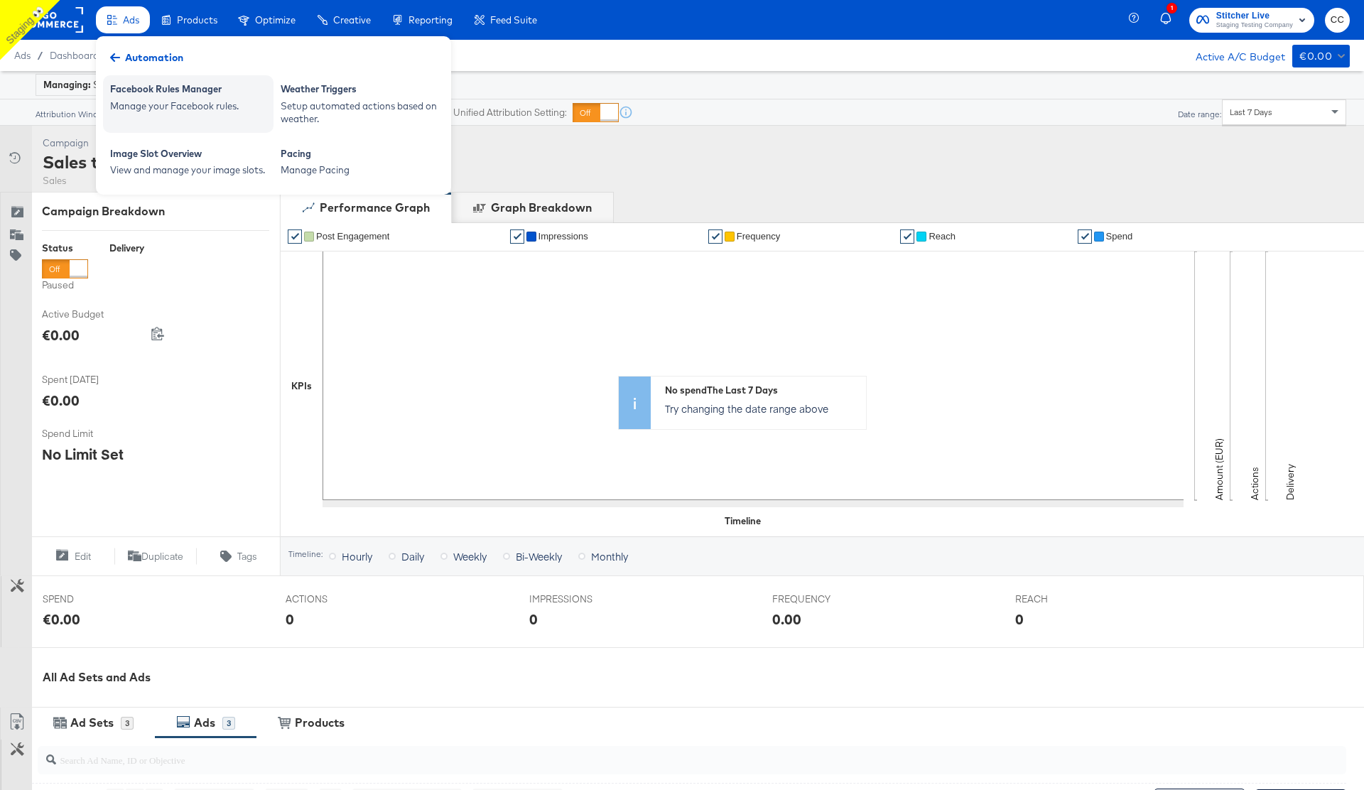
click at [215, 107] on div "Manage your Facebook rules." at bounding box center [188, 106] width 156 height 14
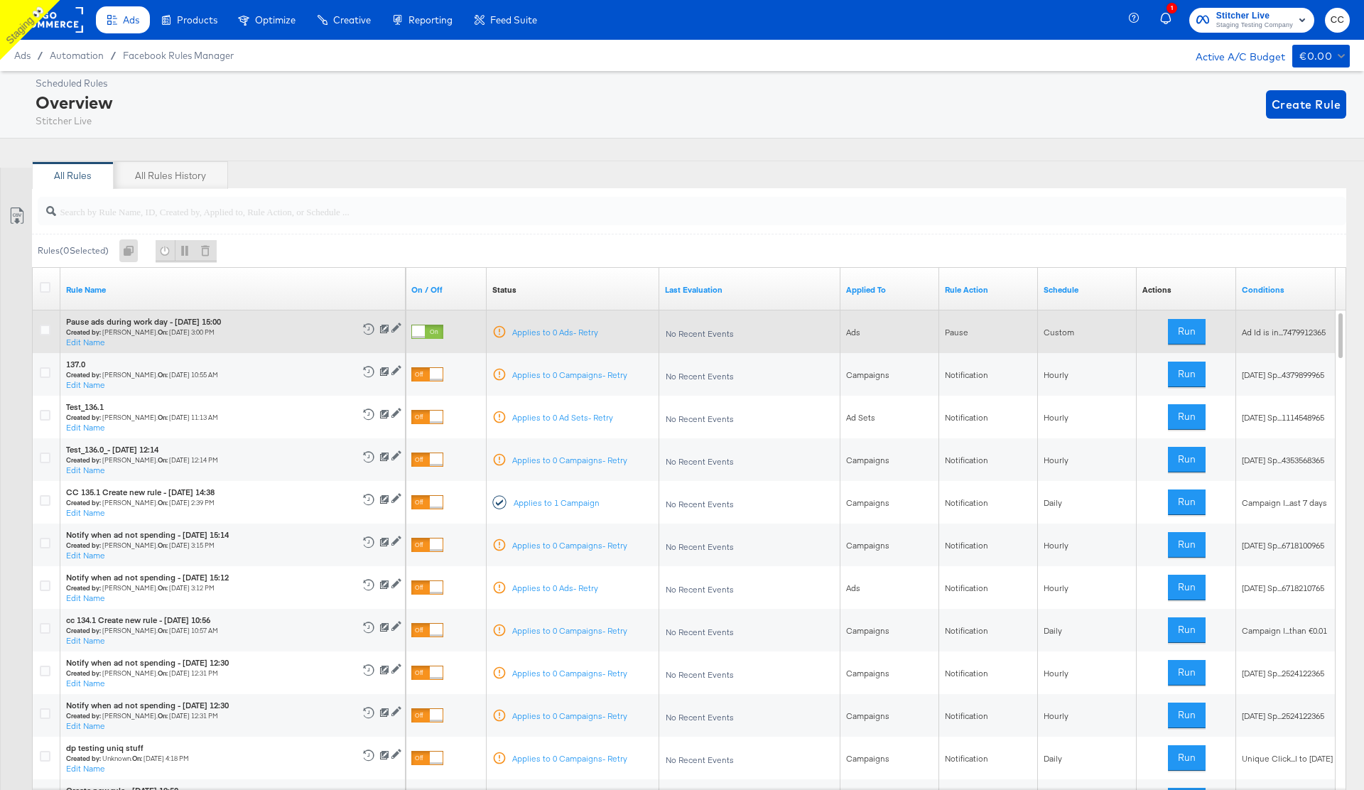
click at [423, 330] on div at bounding box center [418, 331] width 13 height 13
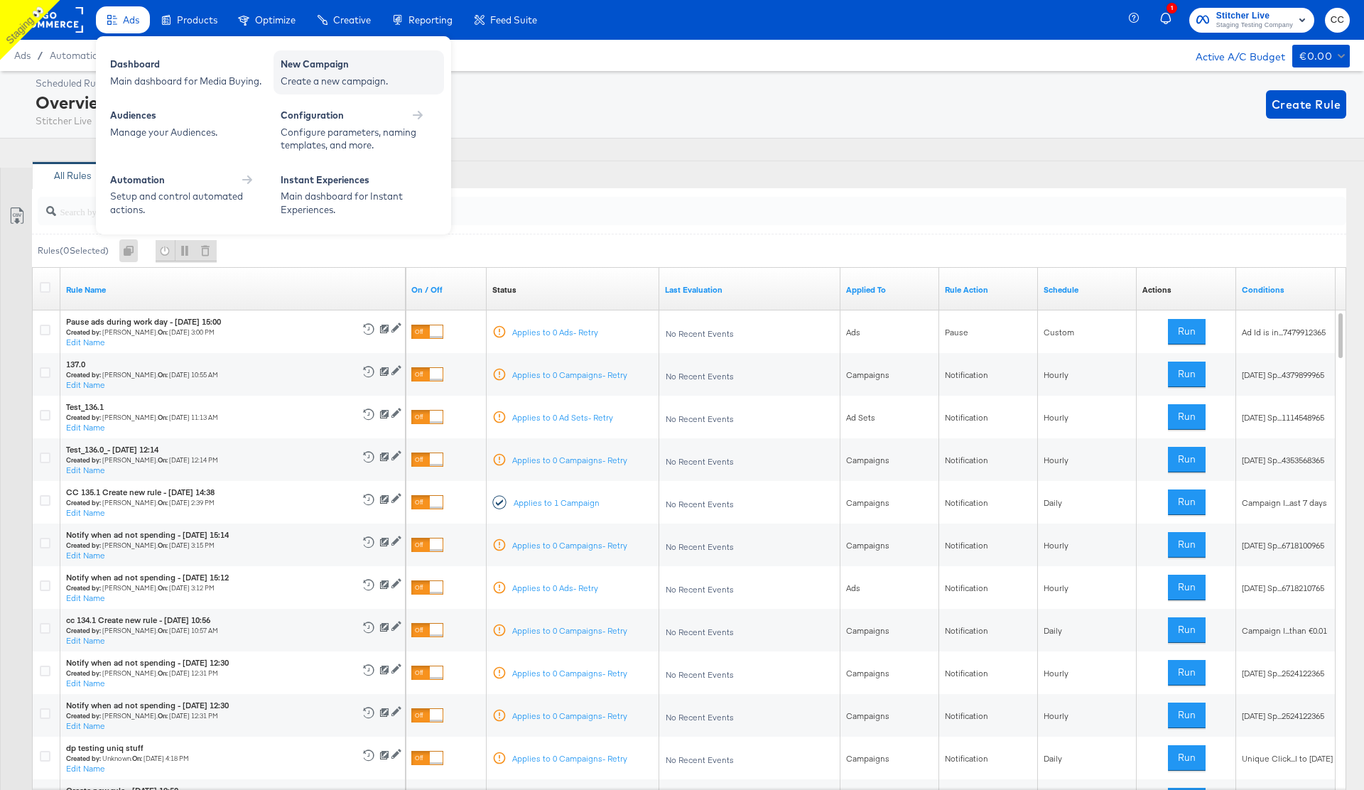
click at [321, 71] on div "New Campaign" at bounding box center [359, 66] width 156 height 17
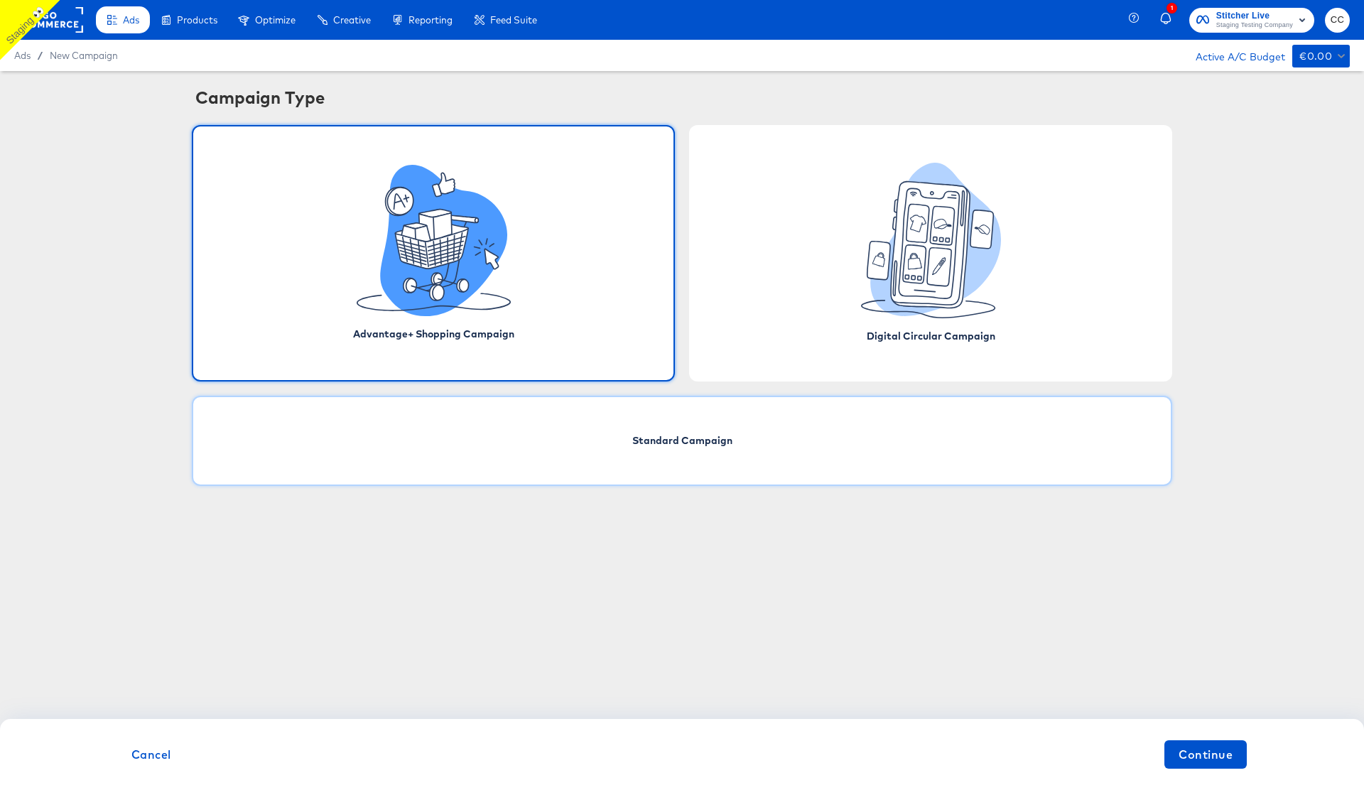
click at [863, 467] on div "Standard Campaign" at bounding box center [682, 441] width 981 height 90
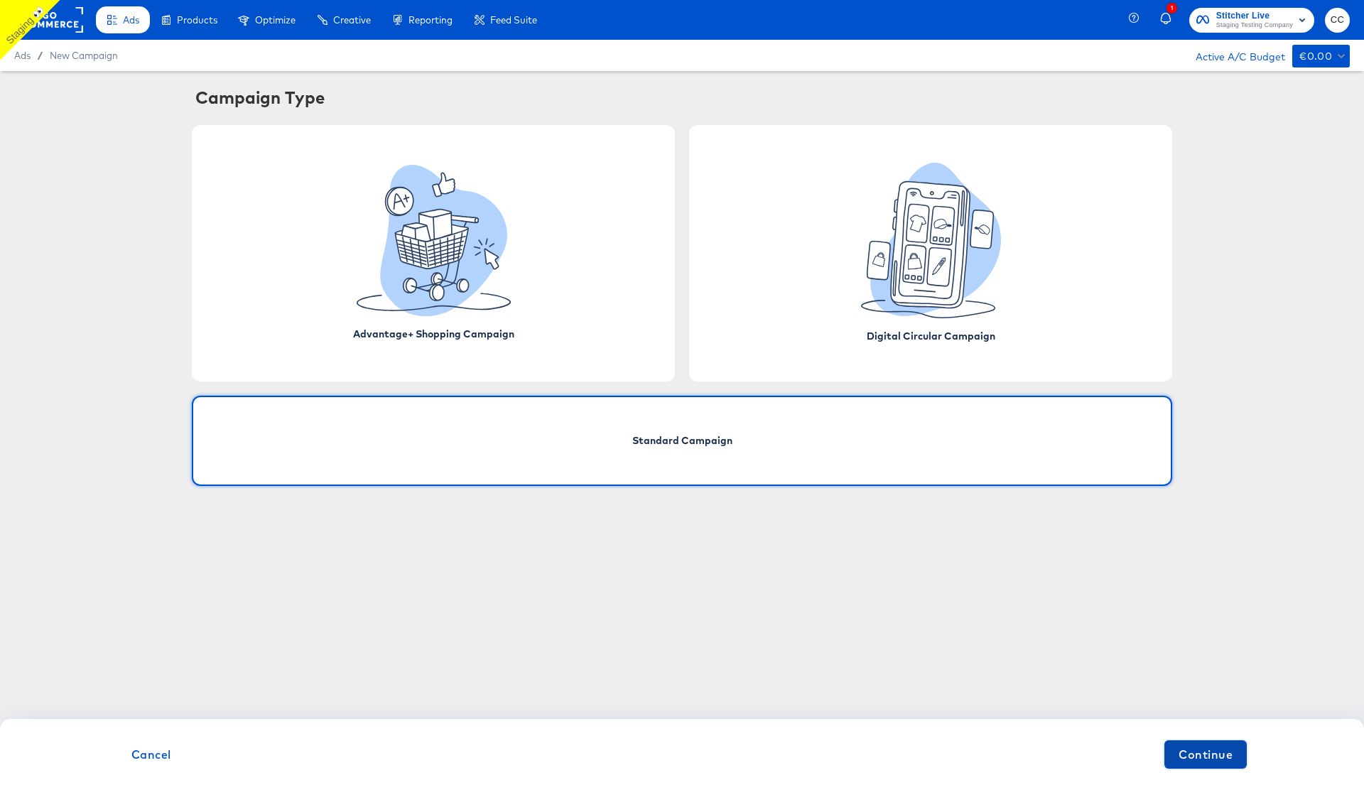
click at [1212, 760] on span "Continue" at bounding box center [1206, 755] width 54 height 20
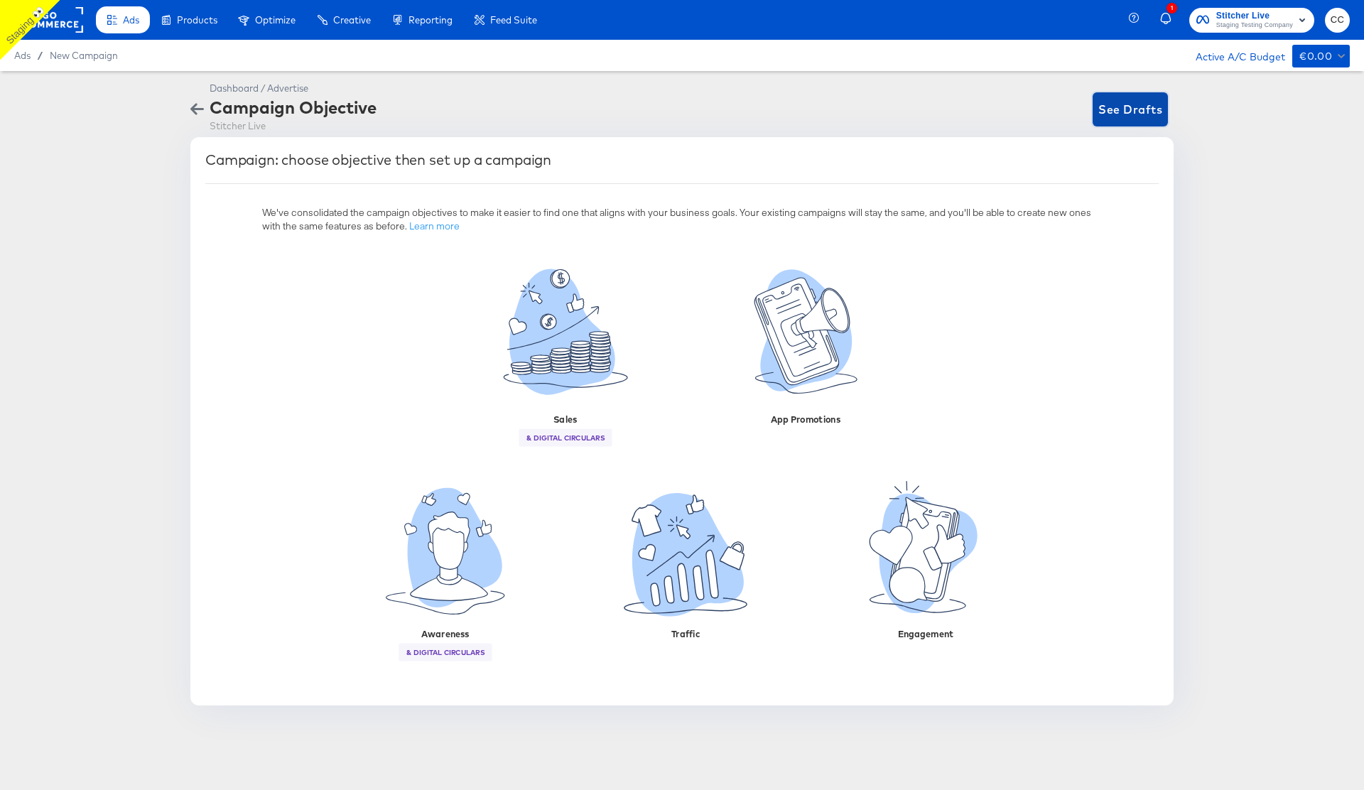
click at [1131, 107] on span "See Drafts" at bounding box center [1131, 109] width 64 height 20
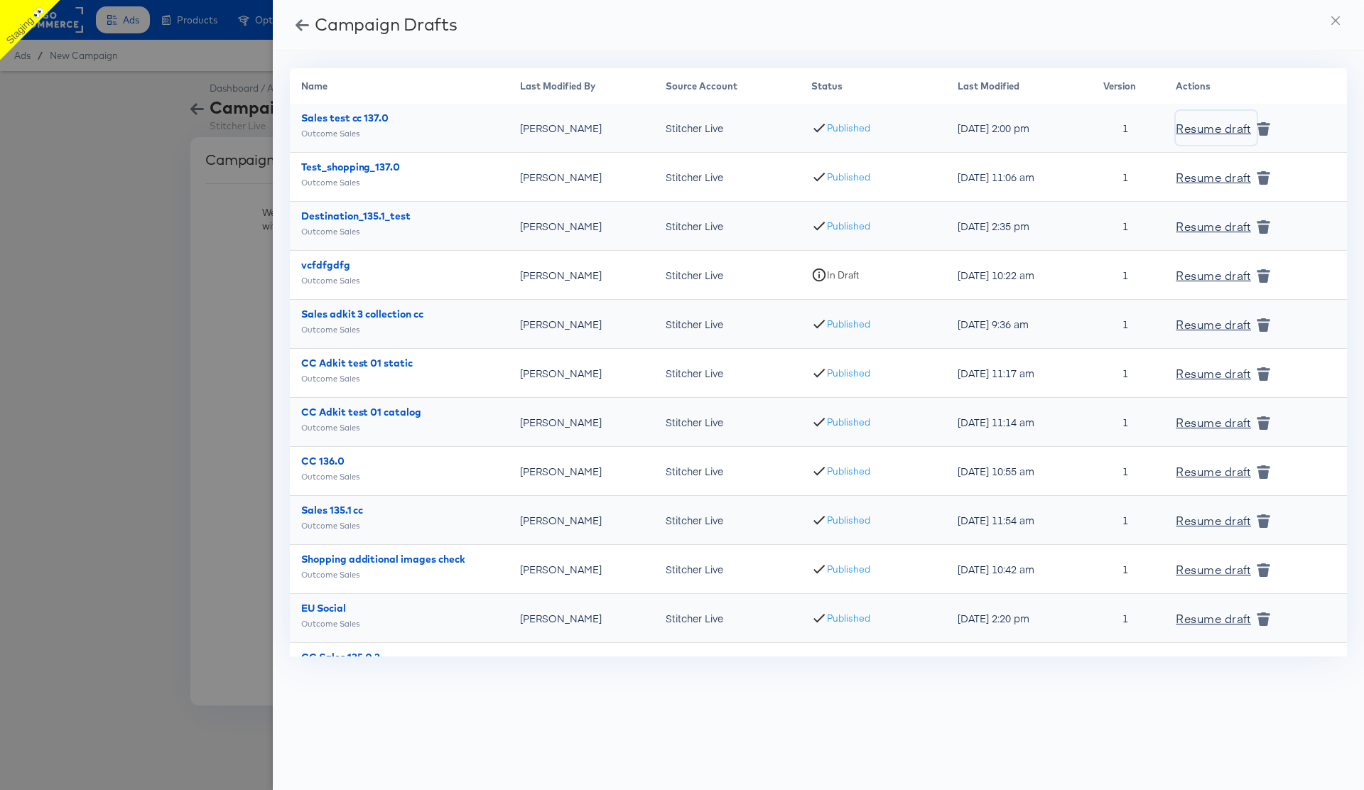
click at [1211, 126] on span "Resume draft" at bounding box center [1213, 128] width 75 height 20
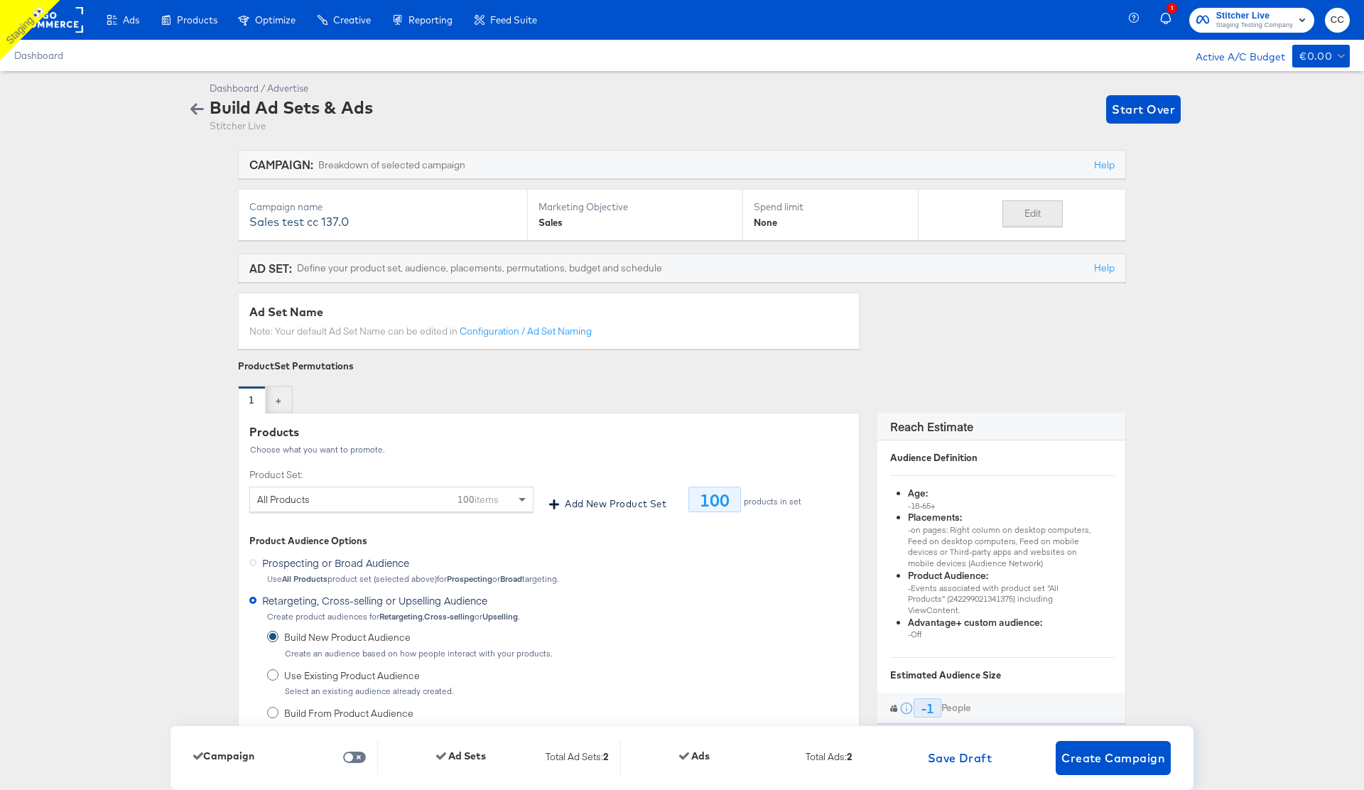
click at [1040, 217] on button "Edit" at bounding box center [1033, 213] width 60 height 26
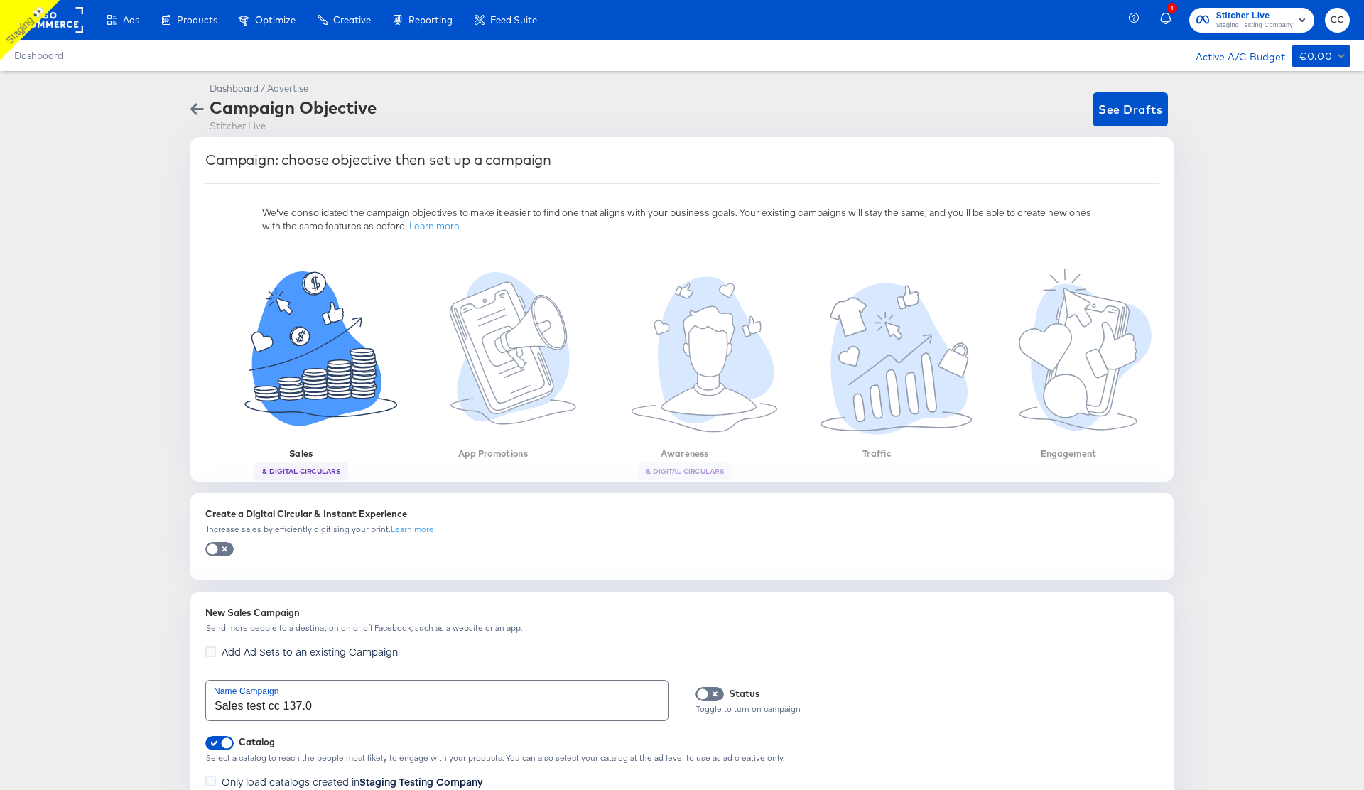
click at [340, 715] on input "Sales test cc 137.0" at bounding box center [437, 701] width 462 height 40
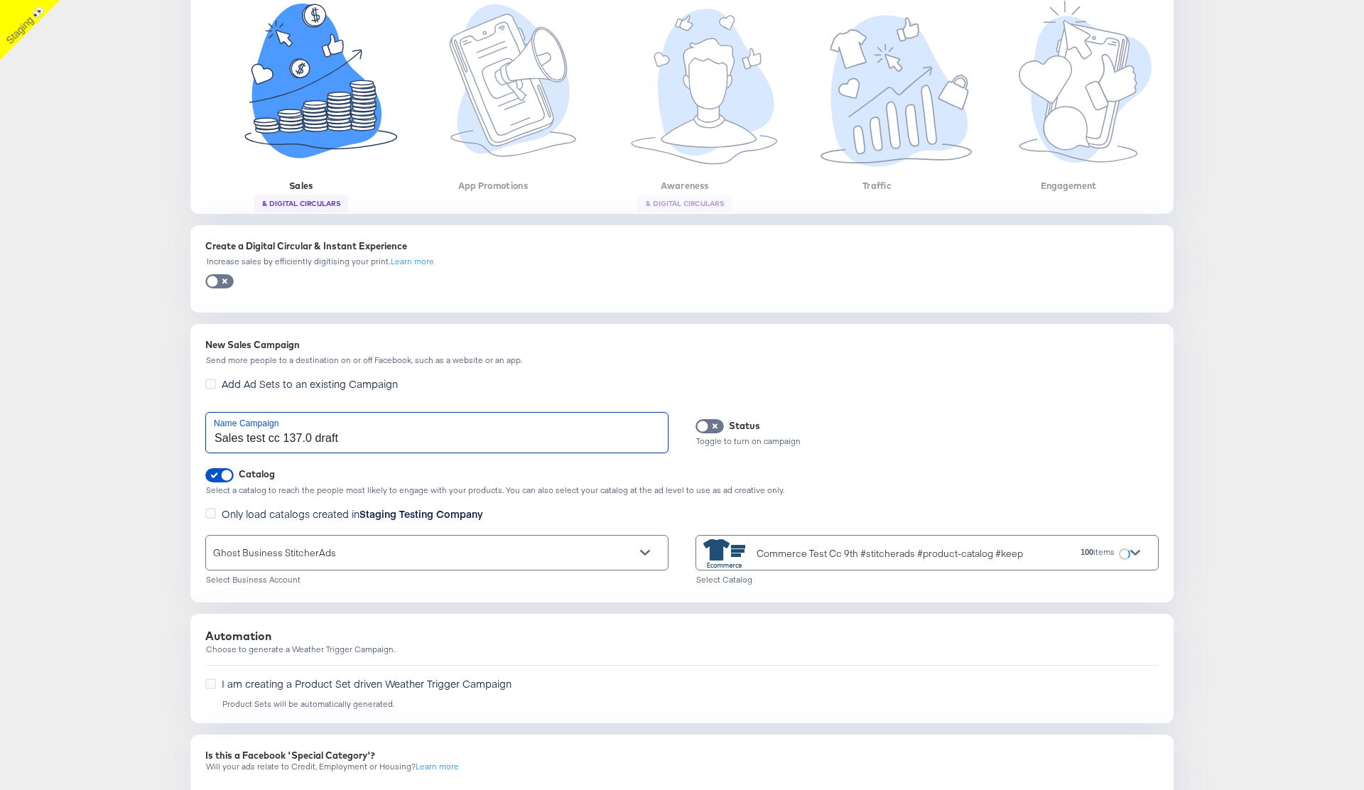
scroll to position [534, 0]
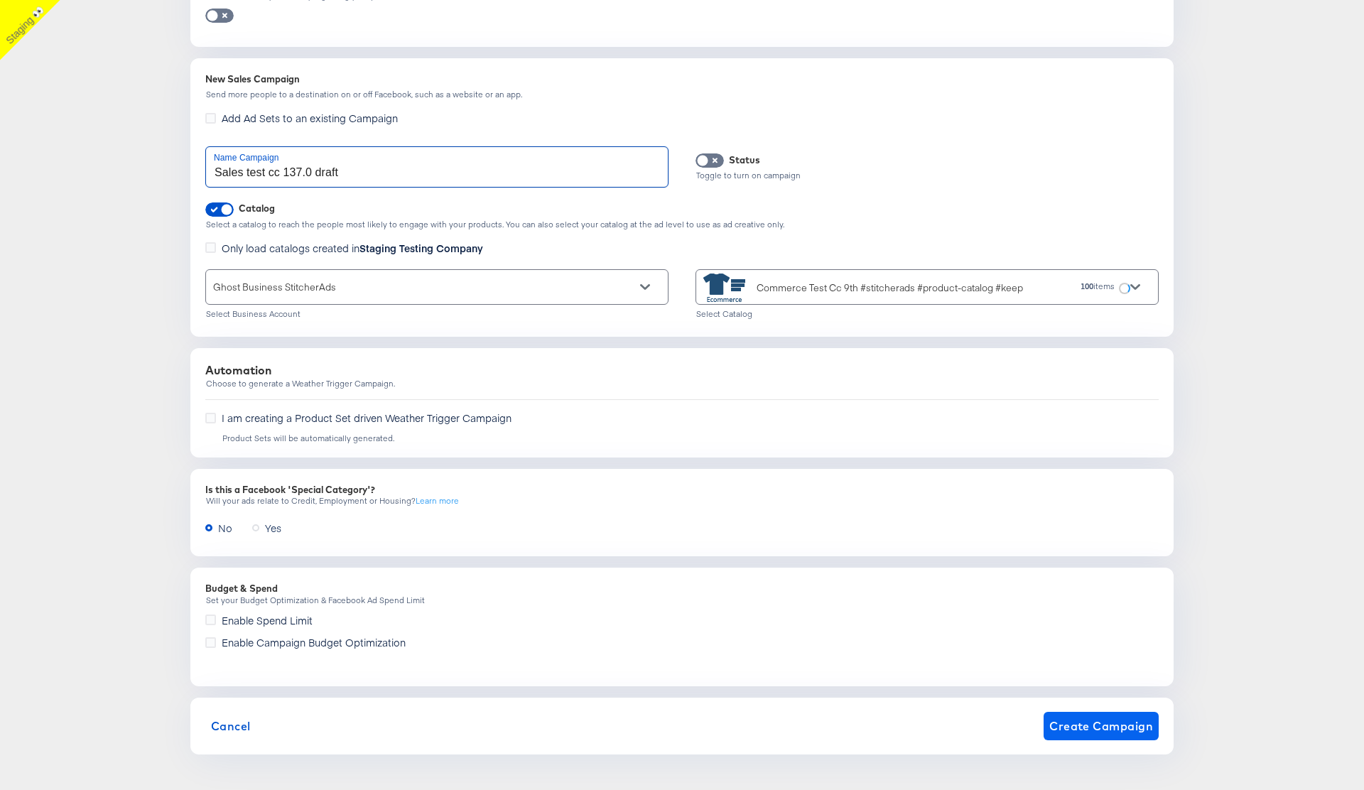
type input "Sales test cc 137.0 draft"
click at [1095, 712] on button "Create Campaign" at bounding box center [1101, 726] width 115 height 28
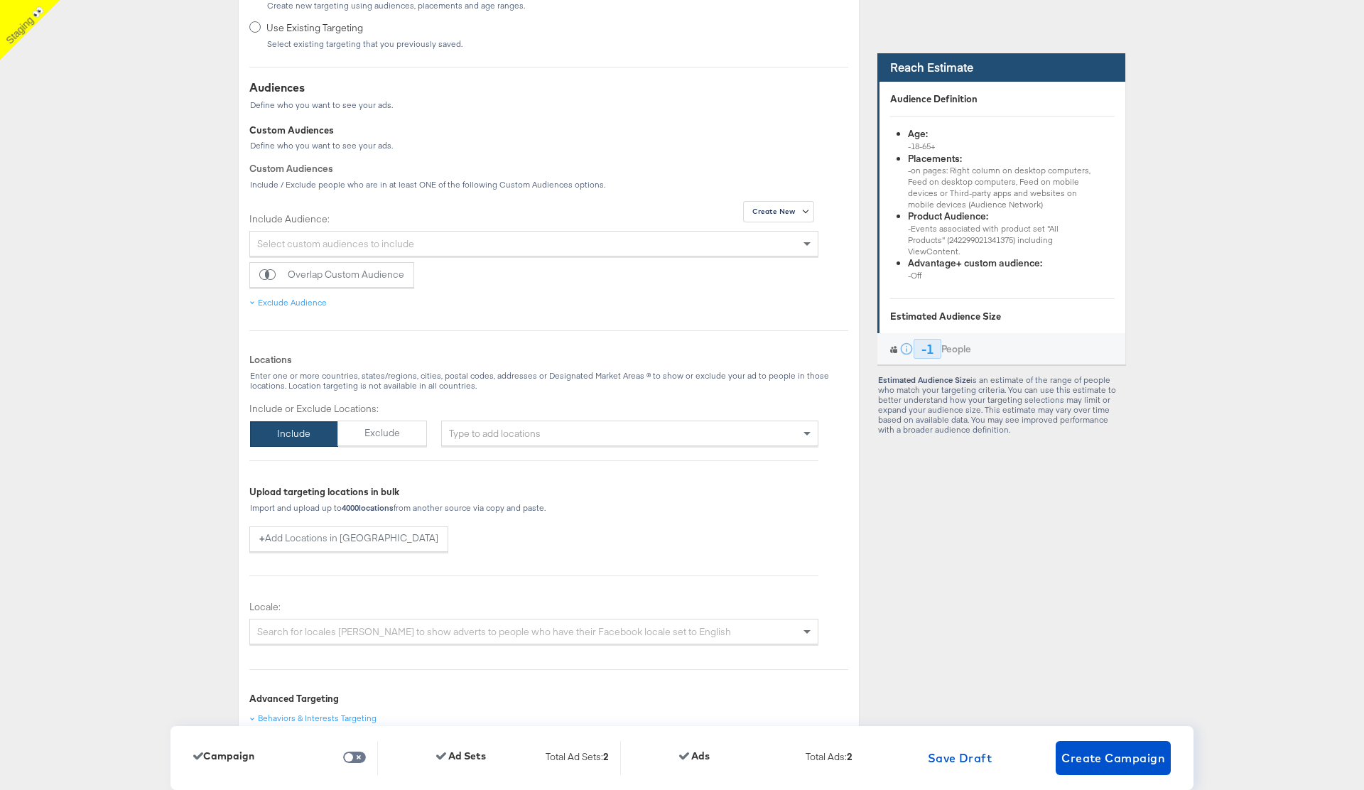
scroll to position [1290, 0]
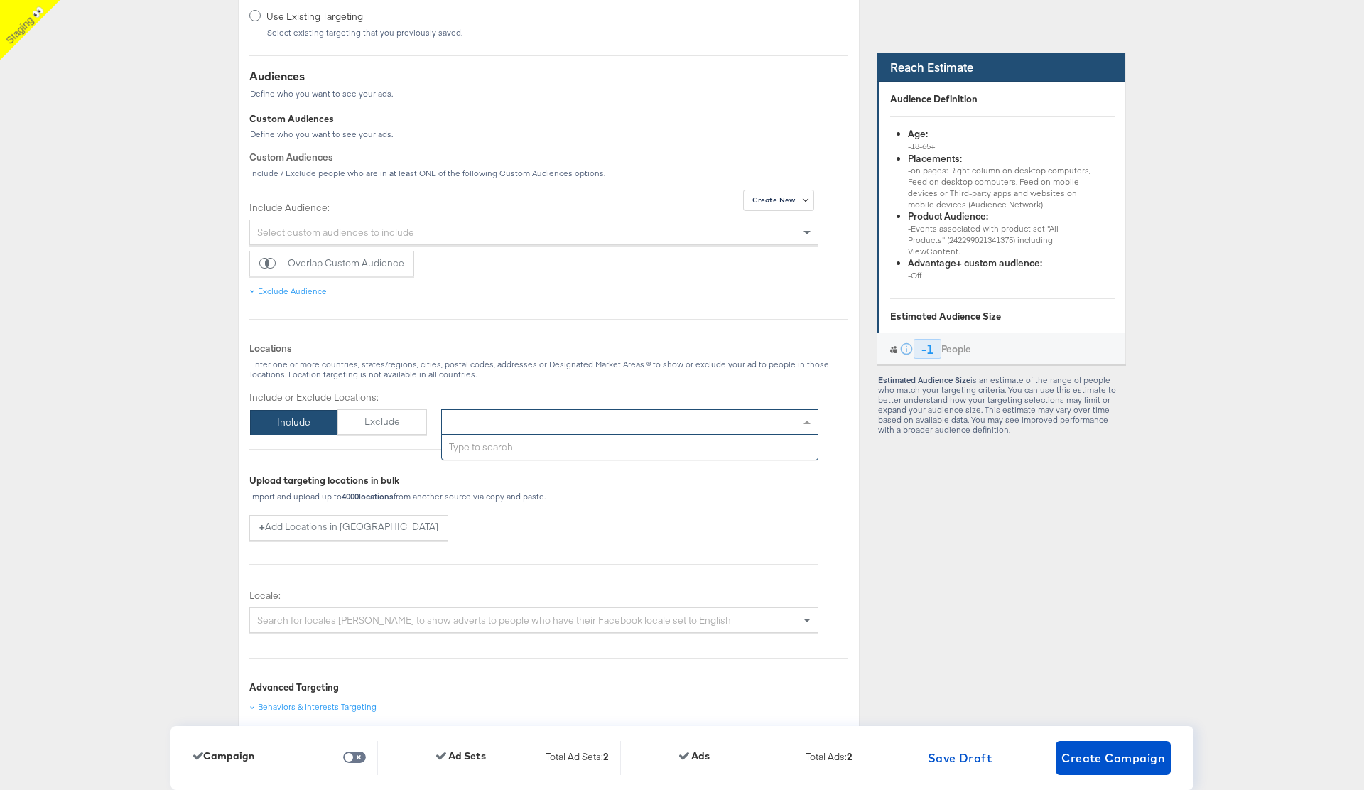
click at [770, 426] on div "Type to add locations" at bounding box center [629, 422] width 377 height 26
type input "usa"
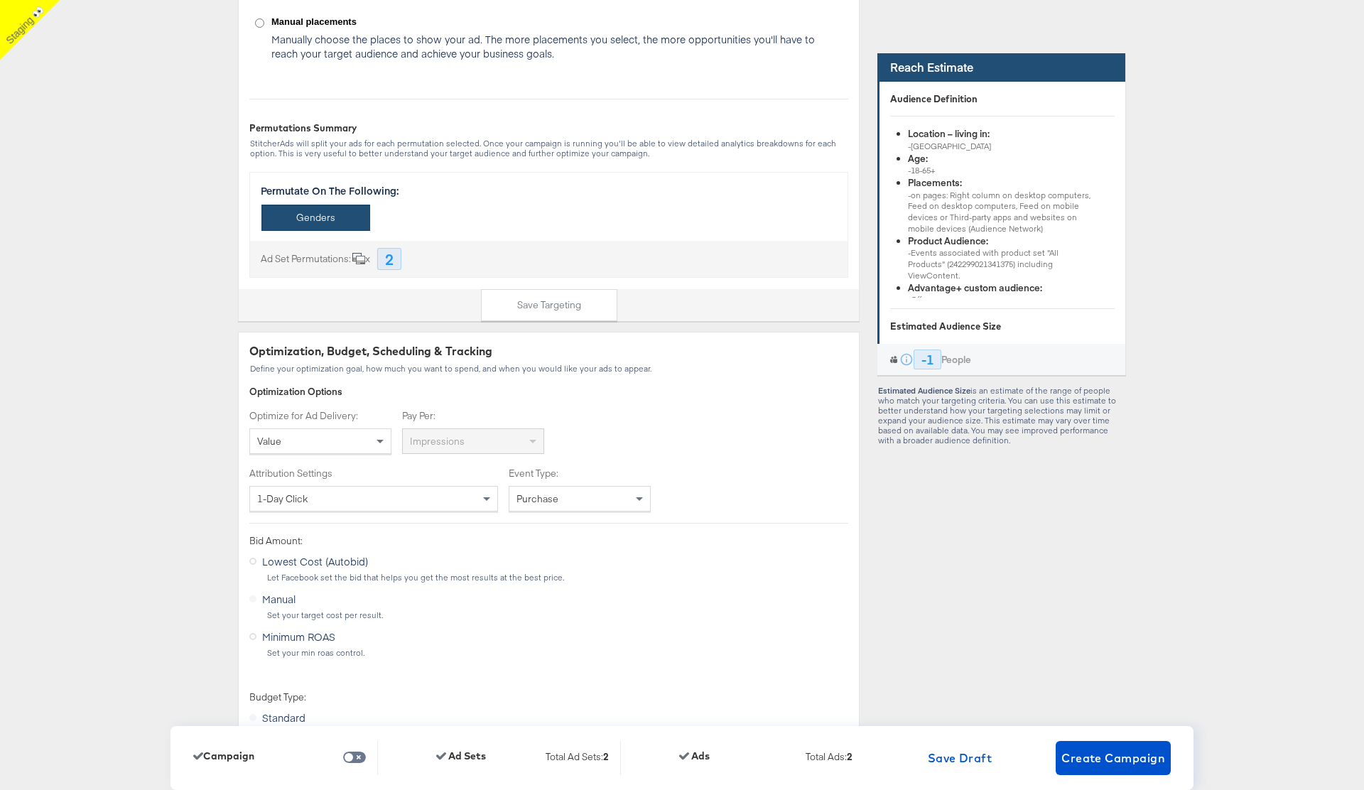
scroll to position [2568, 0]
click at [370, 436] on div "Value" at bounding box center [320, 438] width 141 height 24
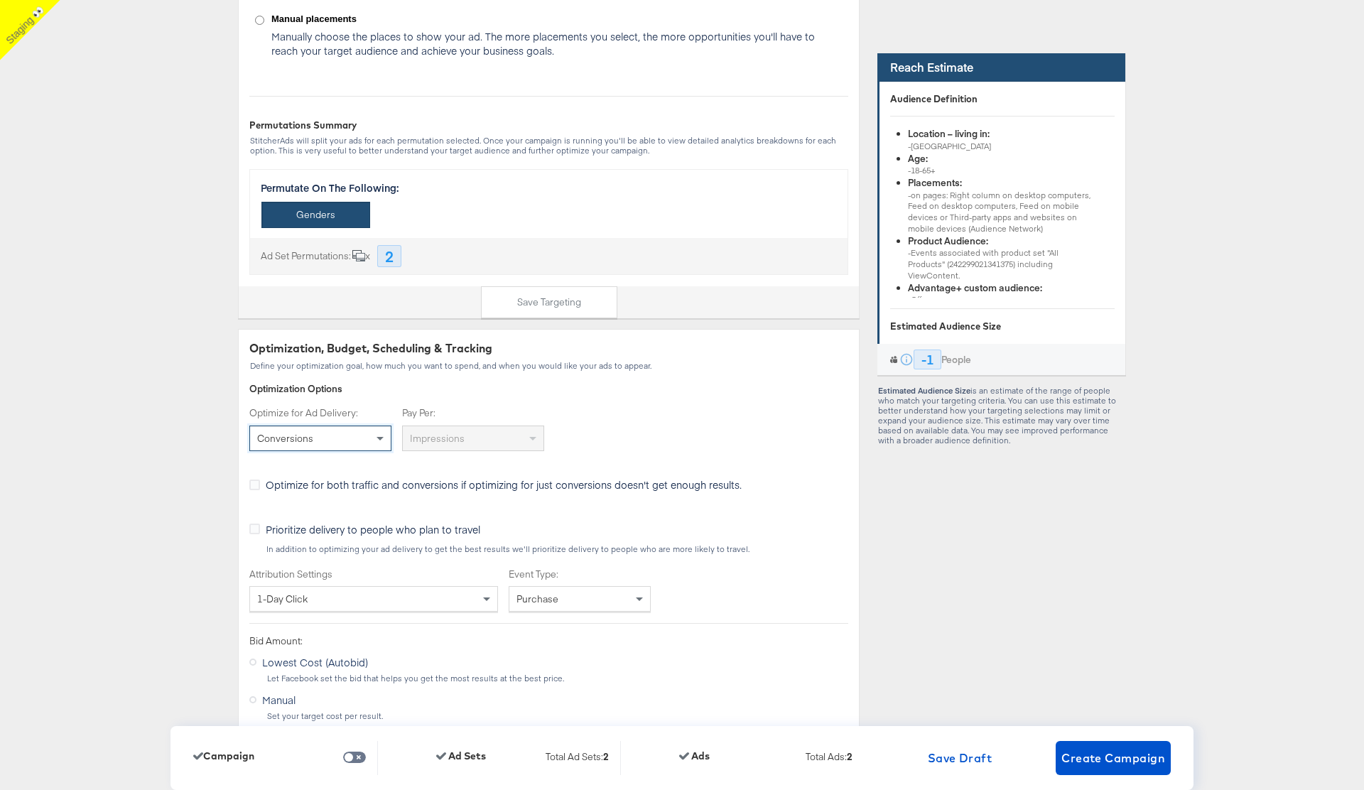
click at [358, 434] on div "Conversions" at bounding box center [320, 438] width 141 height 24
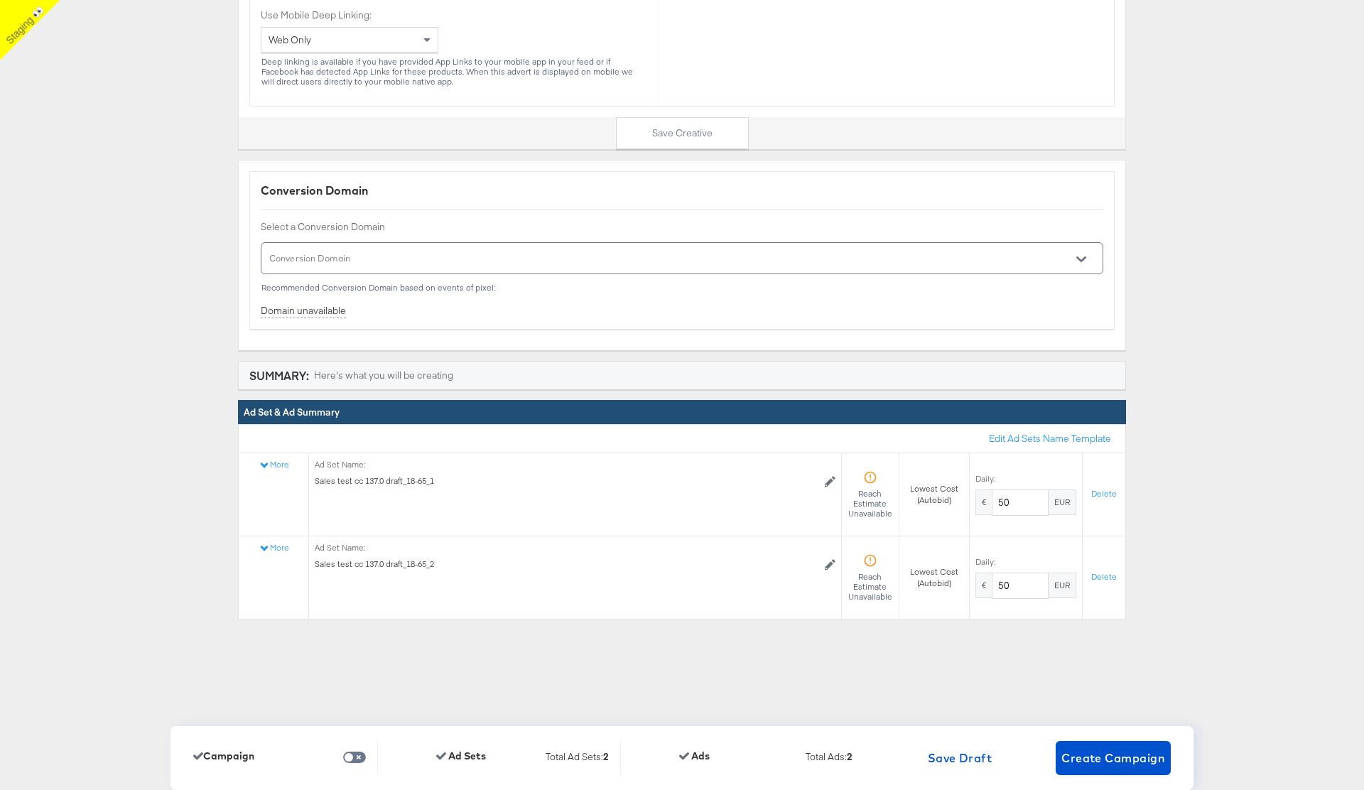
scroll to position [5562, 0]
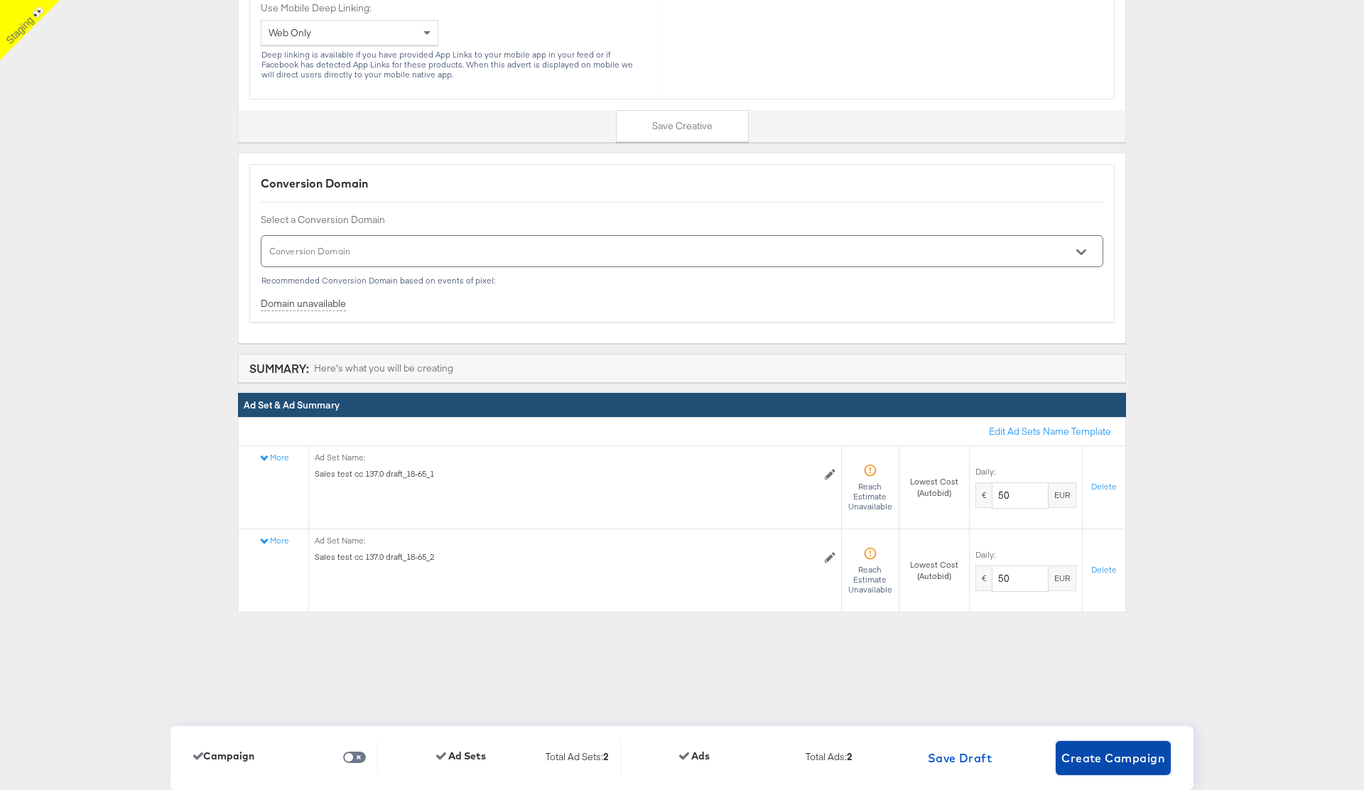
click at [1112, 756] on span "Create Campaign" at bounding box center [1114, 758] width 104 height 20
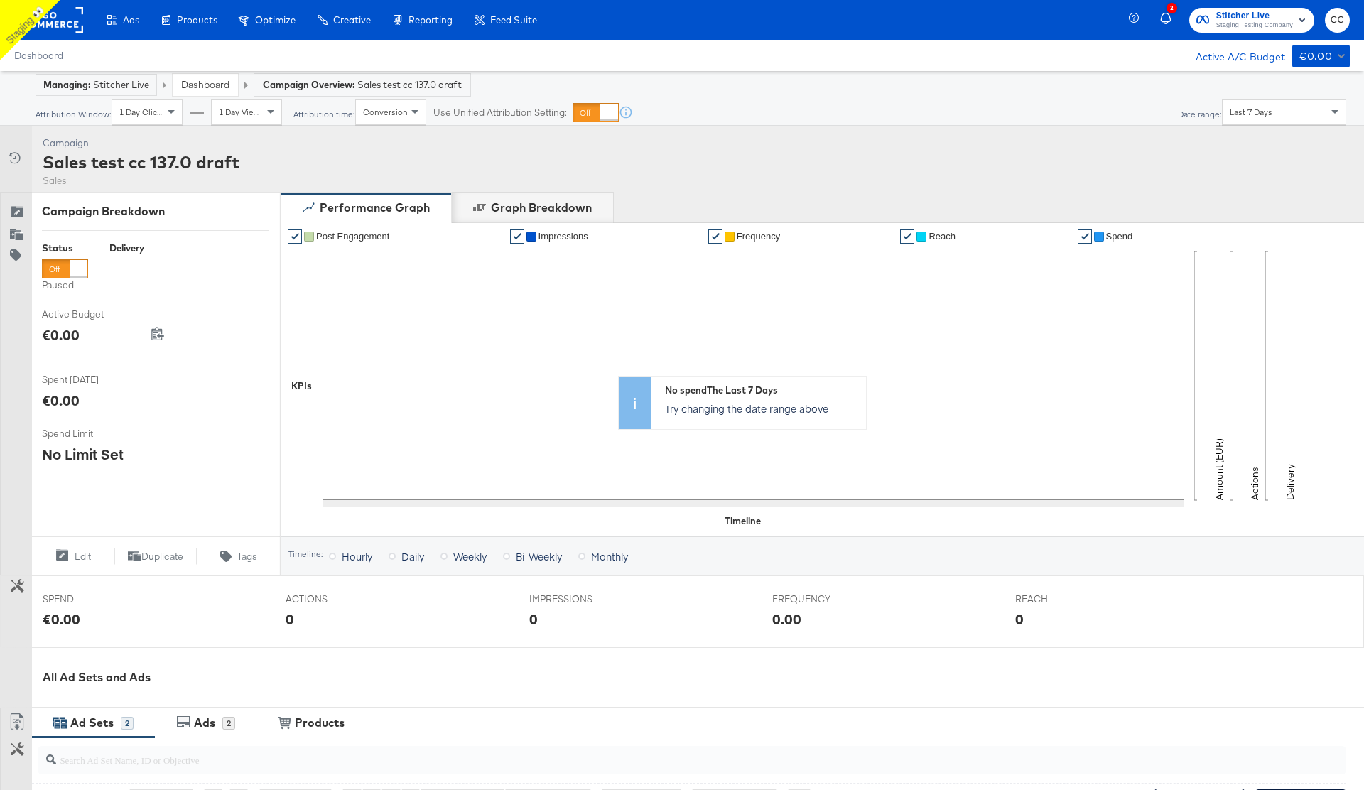
click at [1167, 19] on icon "button" at bounding box center [1166, 19] width 13 height 13
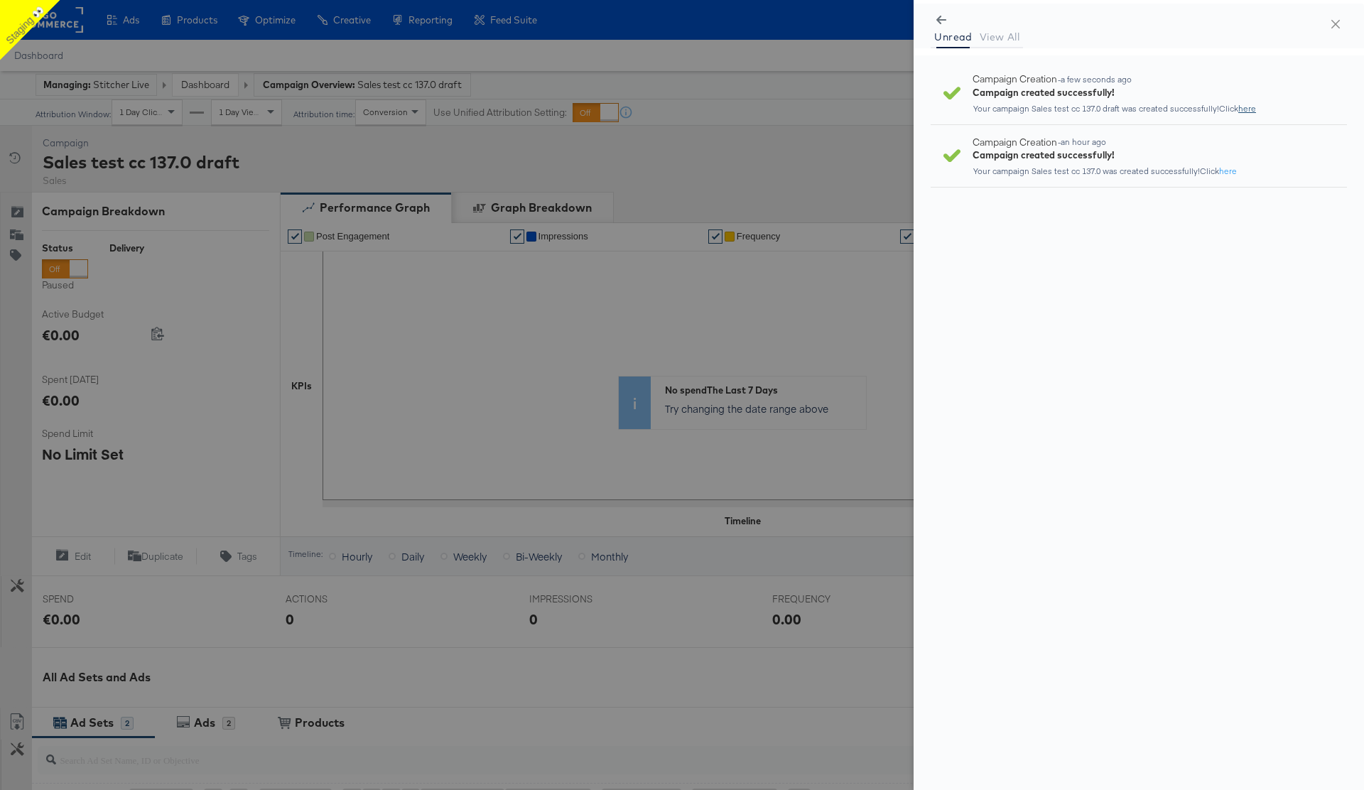
click at [1248, 109] on link "here" at bounding box center [1248, 108] width 18 height 11
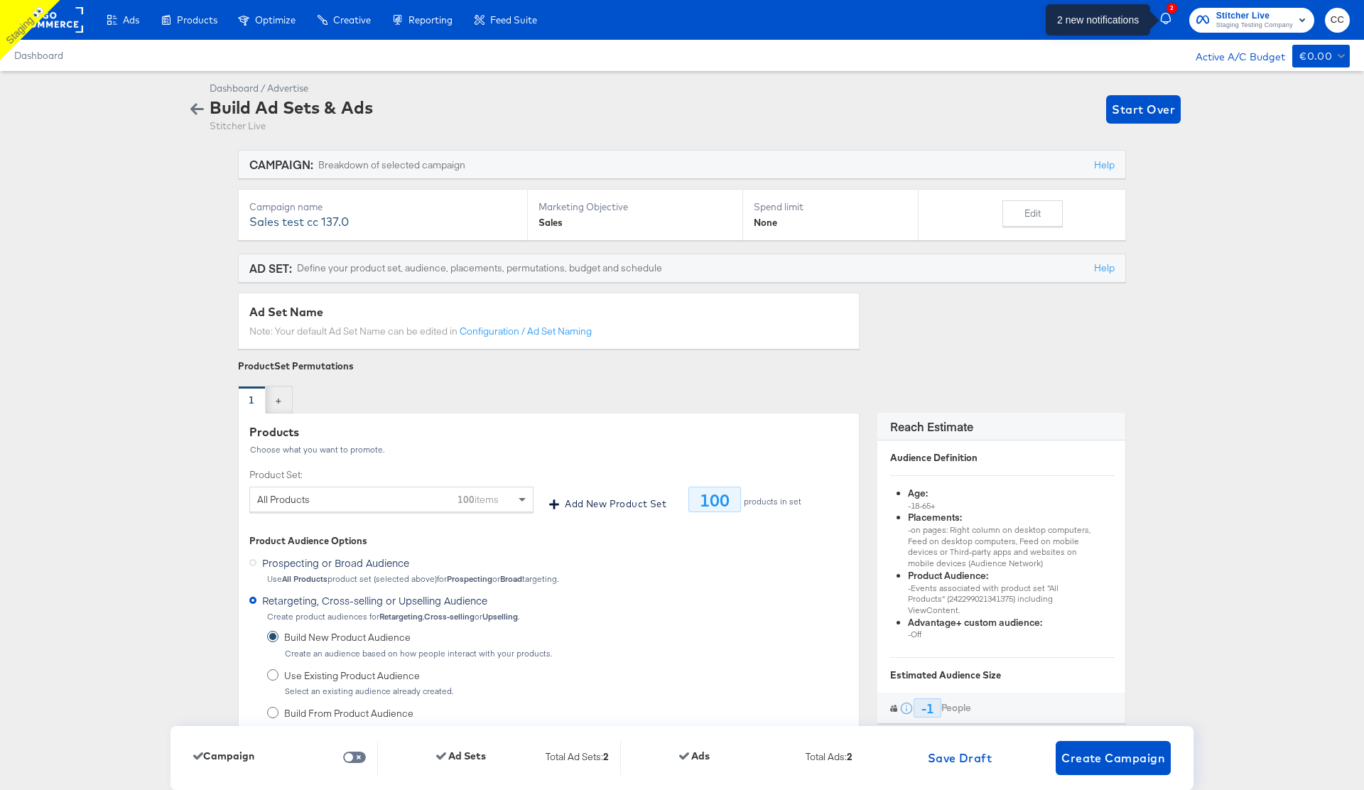
click at [1165, 14] on icon "button" at bounding box center [1166, 19] width 13 height 13
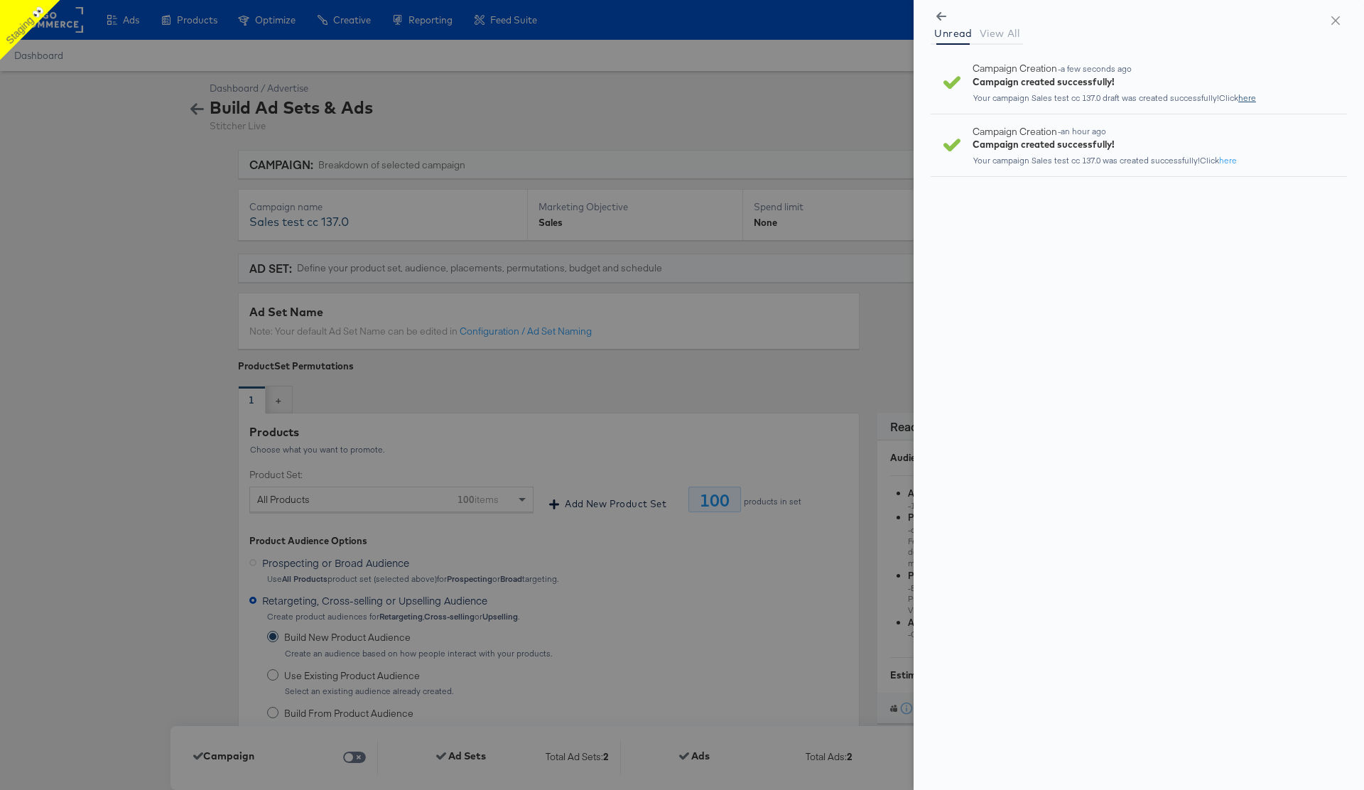
click at [1244, 99] on link "here" at bounding box center [1248, 97] width 18 height 11
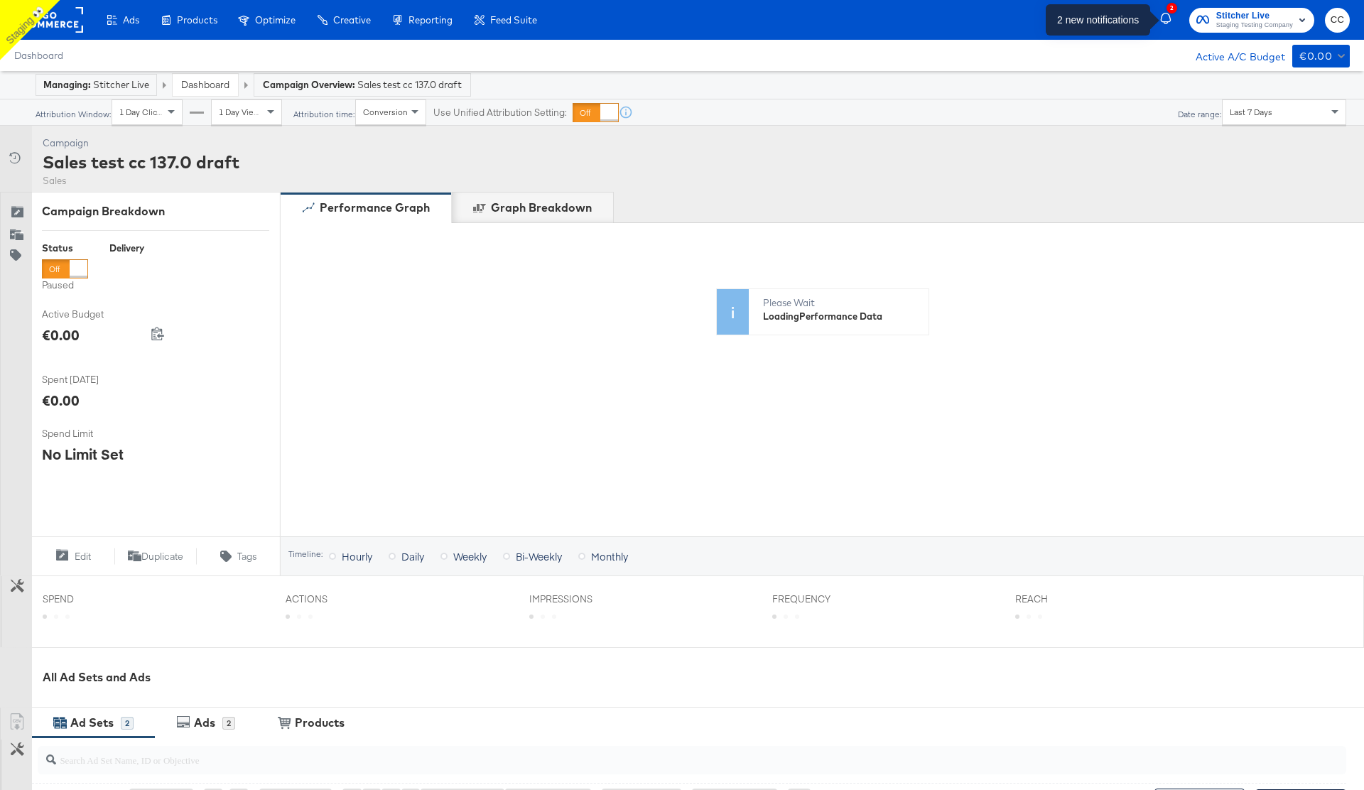
click at [1161, 21] on icon "button" at bounding box center [1166, 18] width 11 height 11
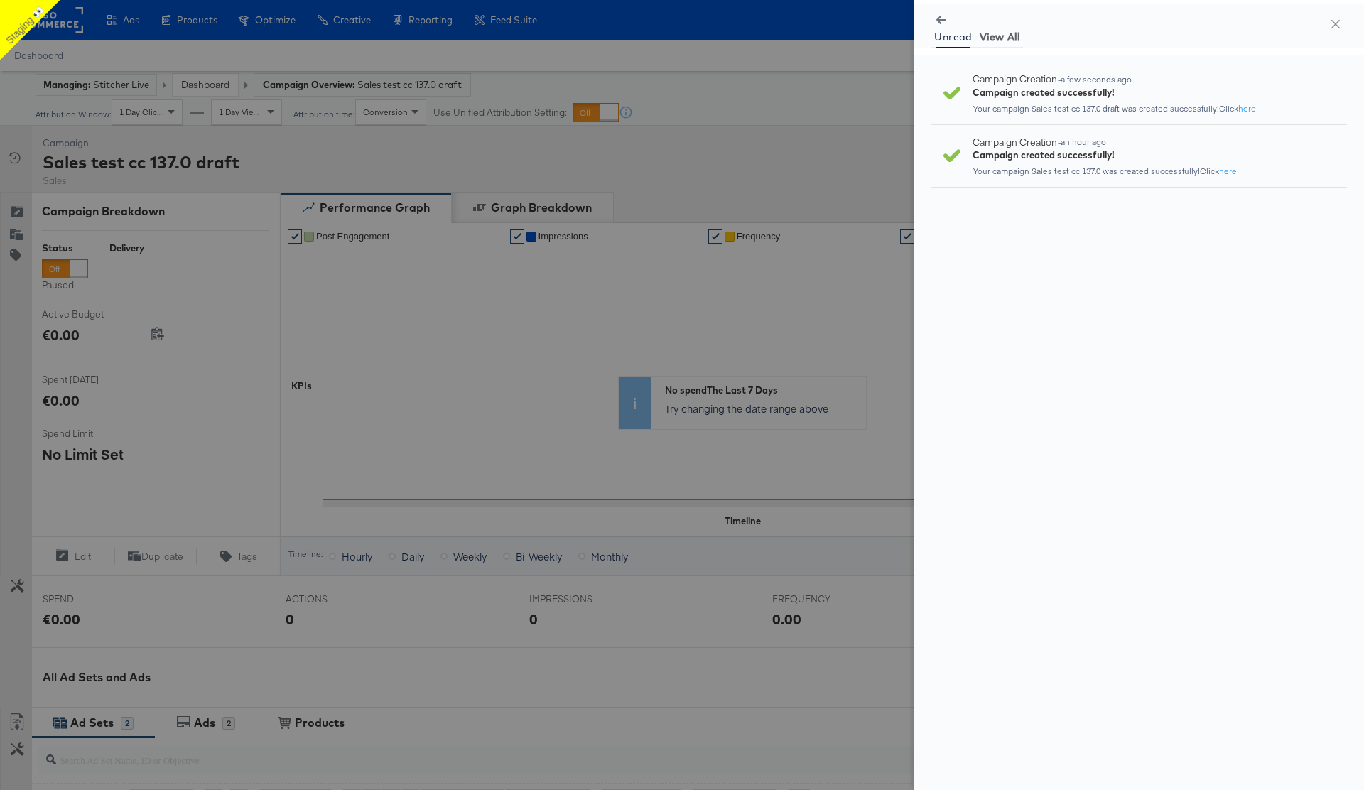
click at [1006, 35] on span "View All" at bounding box center [1000, 36] width 40 height 11
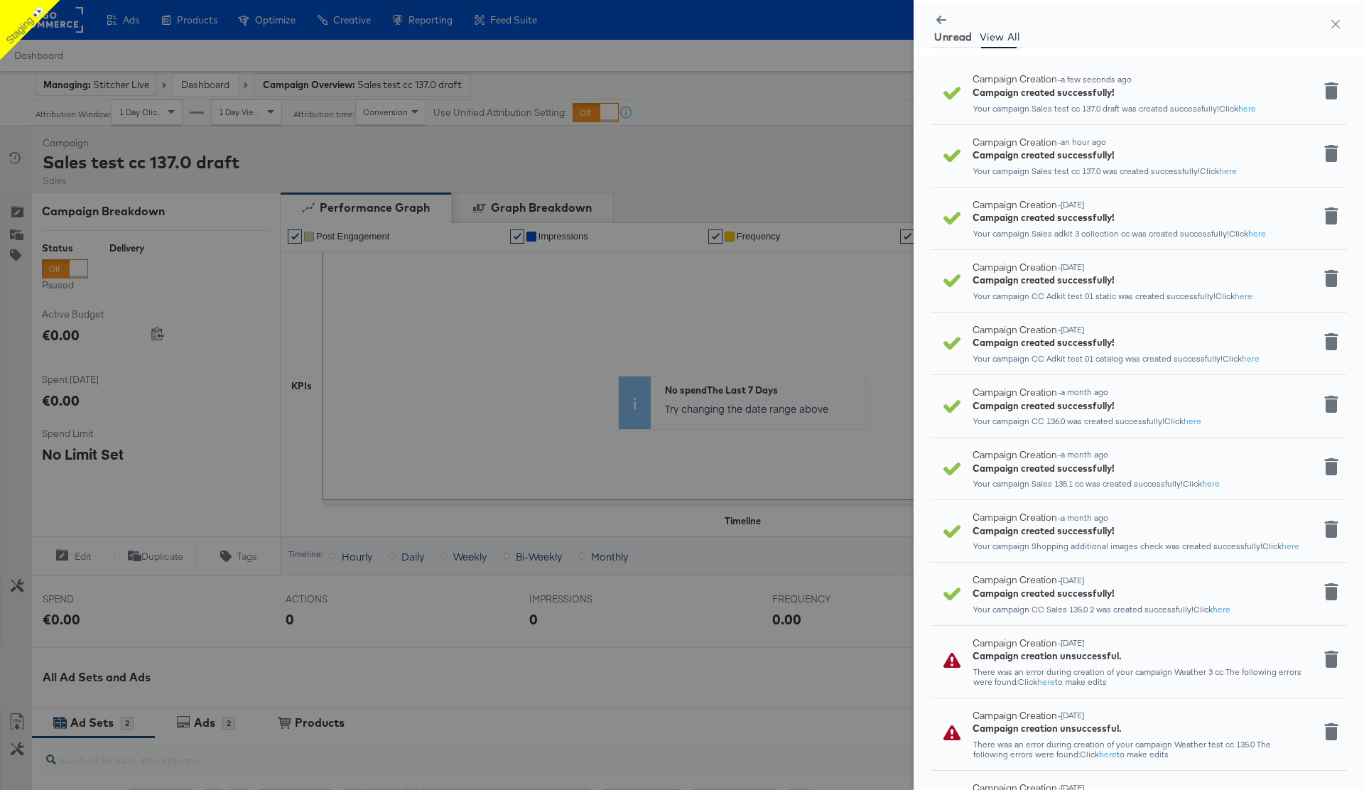
click at [960, 39] on span "Unread" at bounding box center [954, 36] width 38 height 11
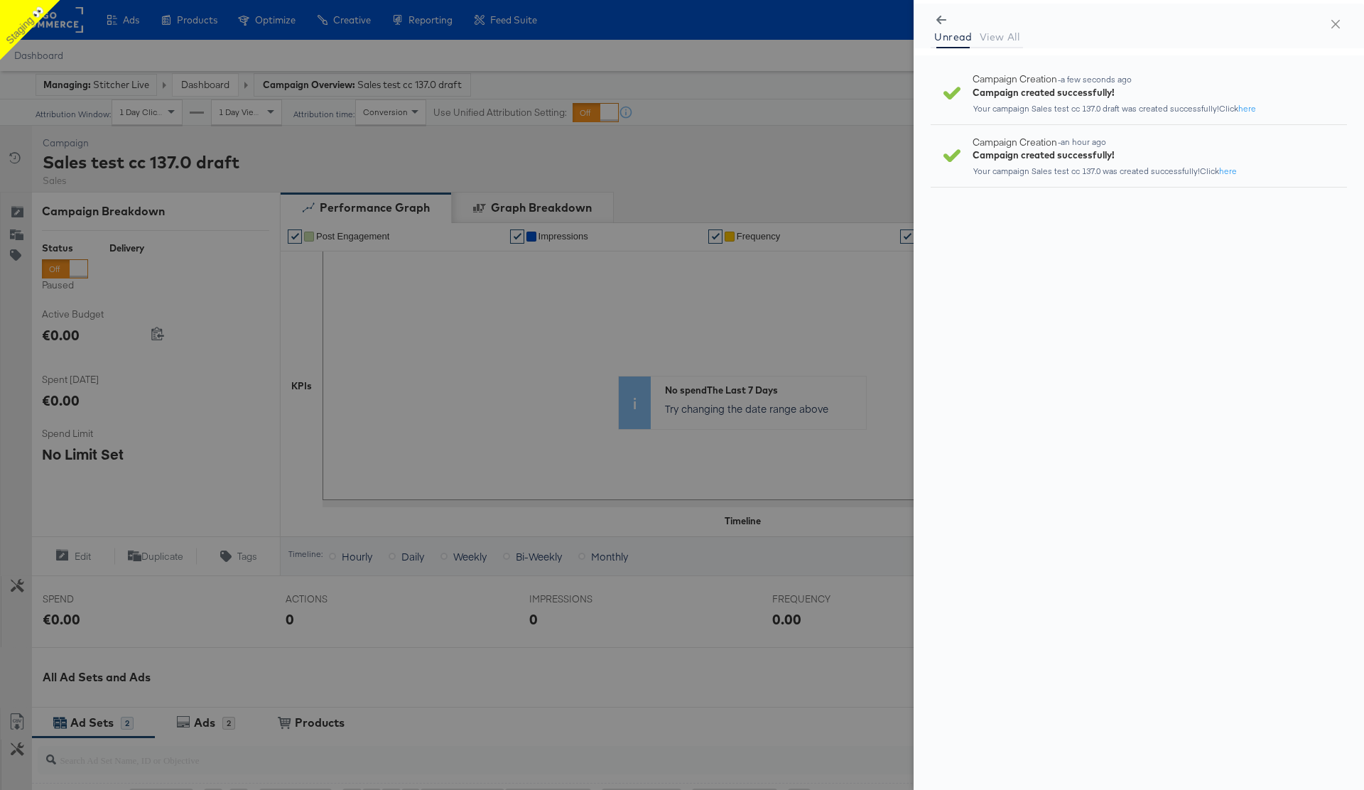
click at [1340, 92] on div "Campaign Creation - a few seconds ago Campaign created successfully! Your campa…" at bounding box center [1139, 92] width 416 height 41
click at [1003, 36] on span "View All" at bounding box center [1000, 36] width 40 height 11
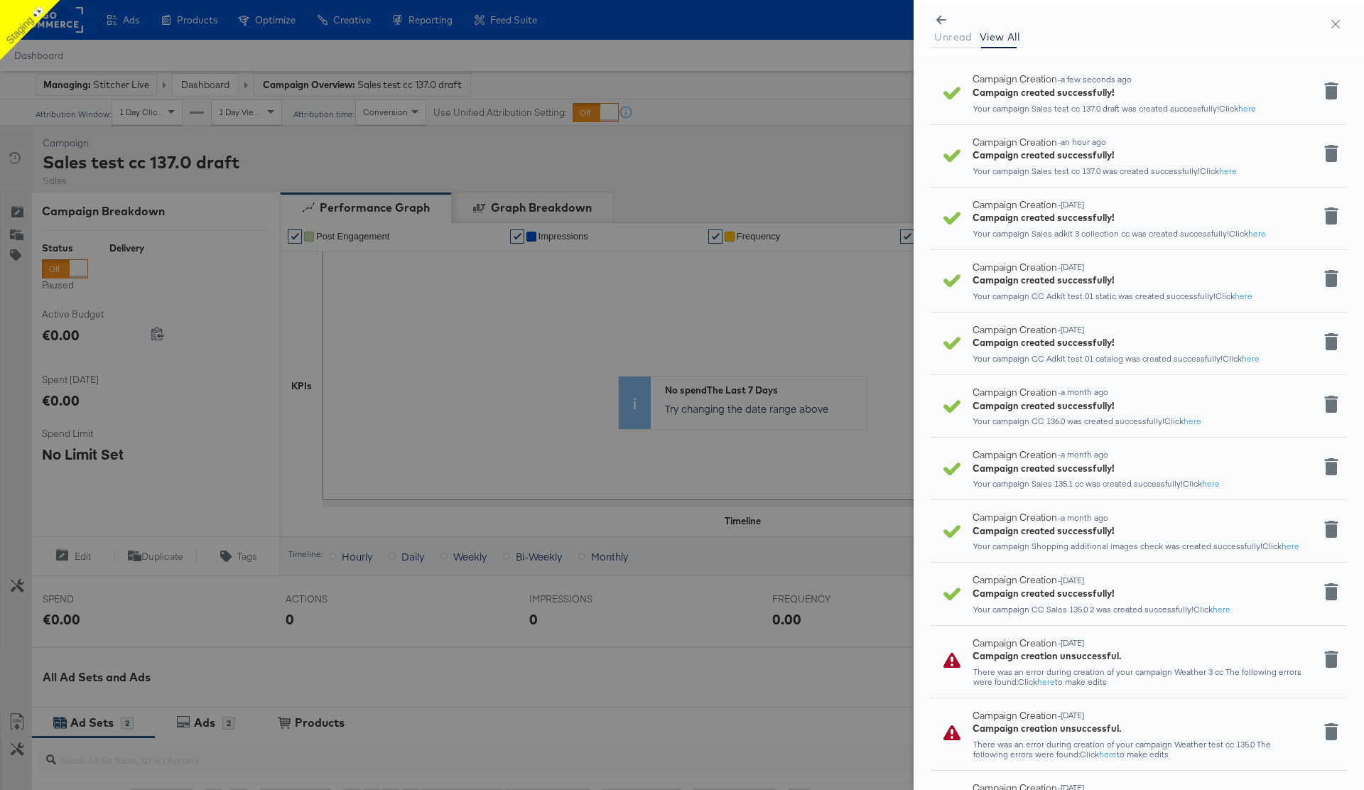
click at [1331, 92] on icon at bounding box center [1332, 90] width 14 height 17
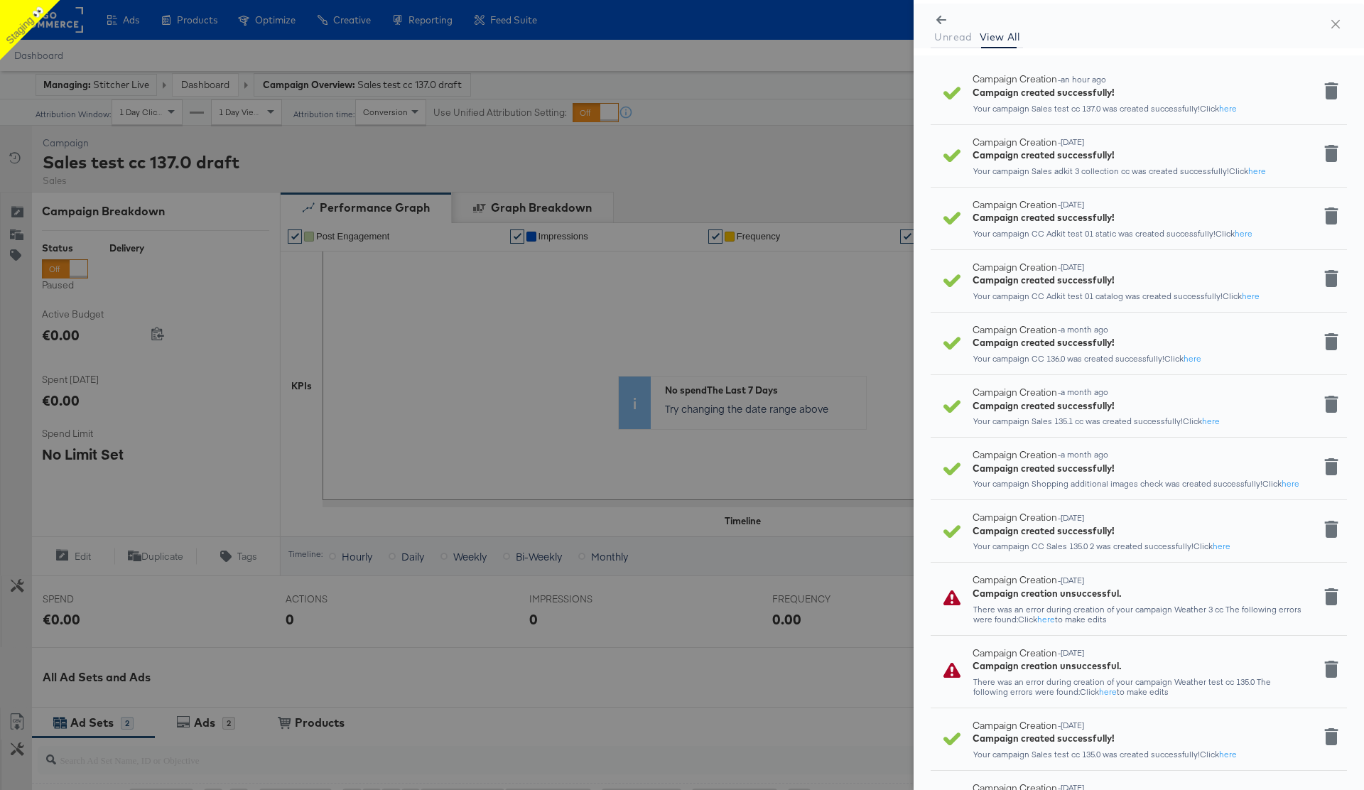
click at [1331, 92] on icon at bounding box center [1332, 90] width 14 height 17
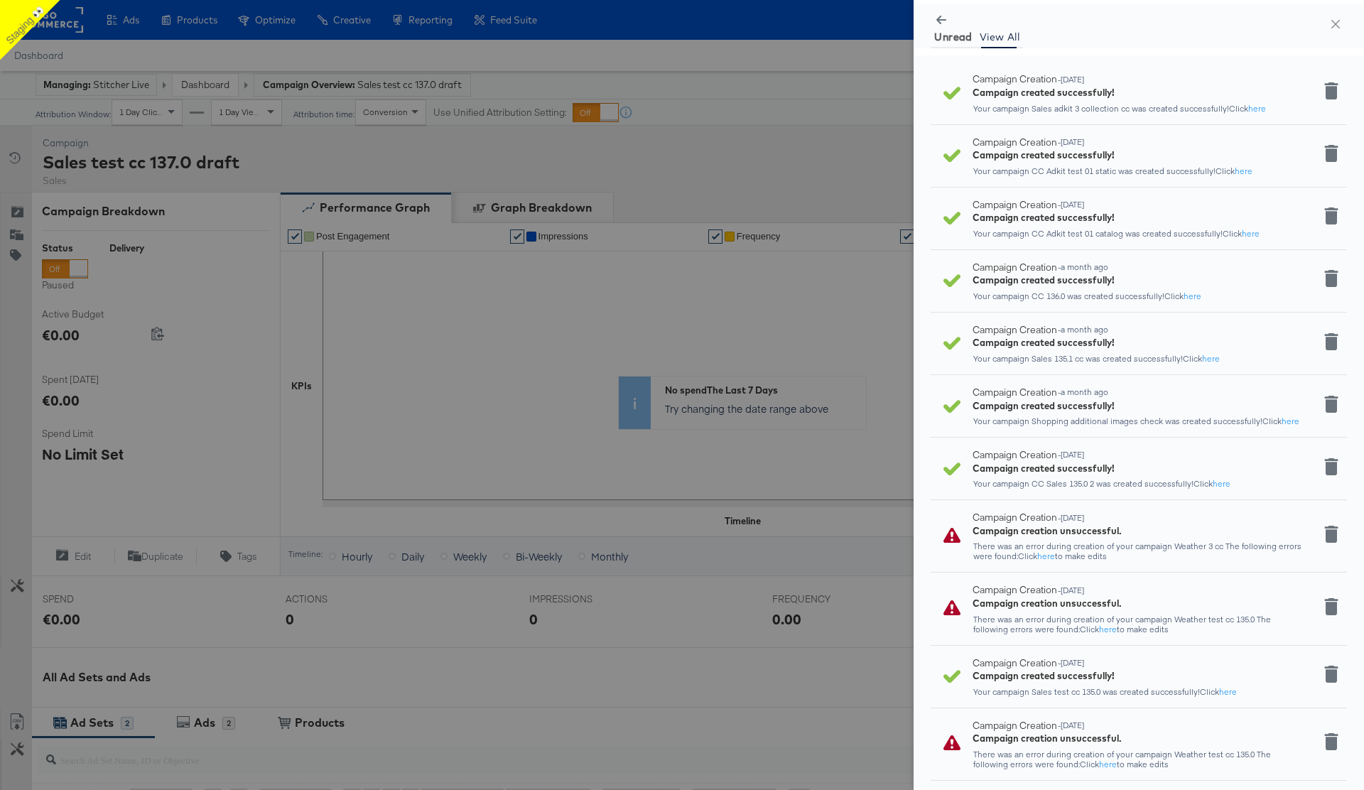
click at [958, 36] on span "Unread" at bounding box center [954, 36] width 38 height 11
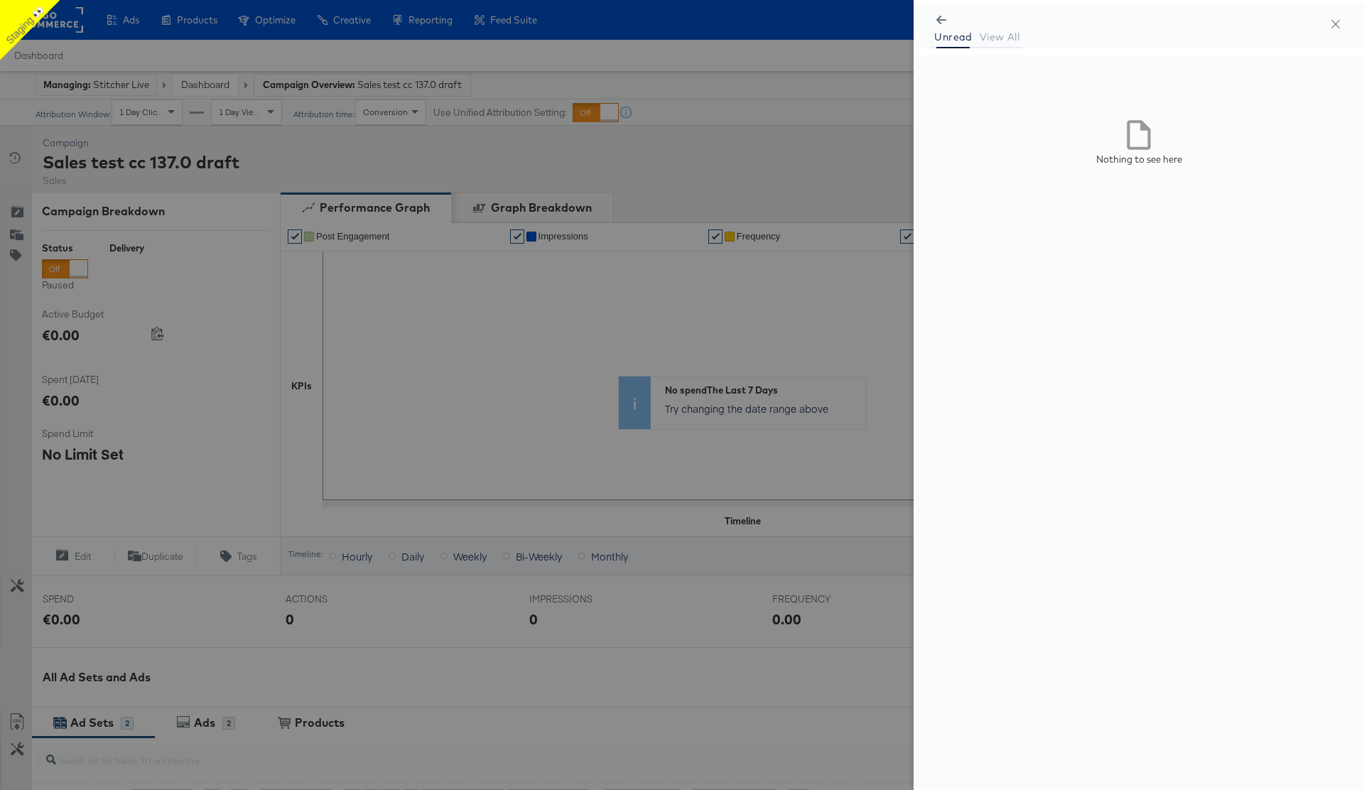
click at [947, 20] on icon "button" at bounding box center [942, 20] width 10 height 9
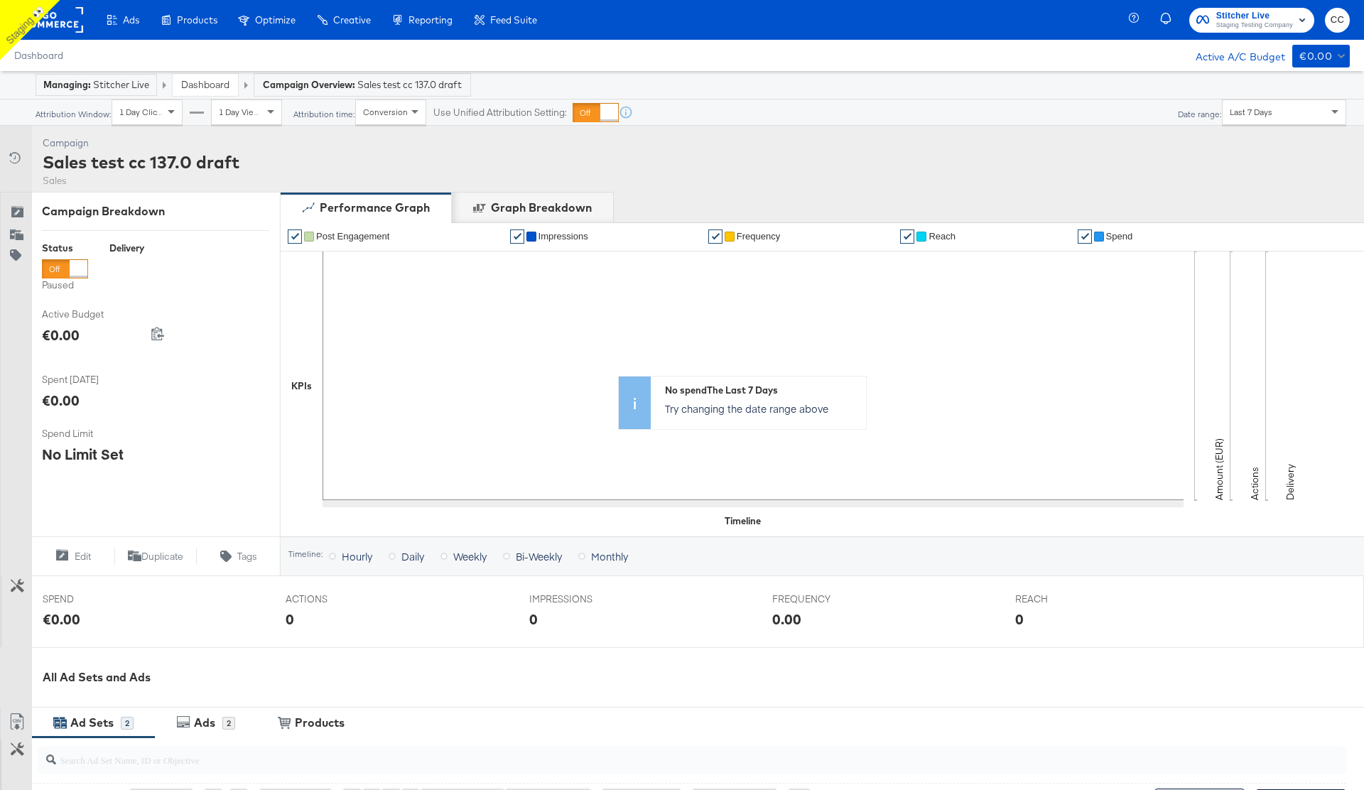
click at [872, 138] on div "Campaign Activity Campaign Sales test cc 137.0 draft Sales" at bounding box center [682, 159] width 1364 height 66
click at [1338, 22] on span "CC" at bounding box center [1338, 20] width 14 height 16
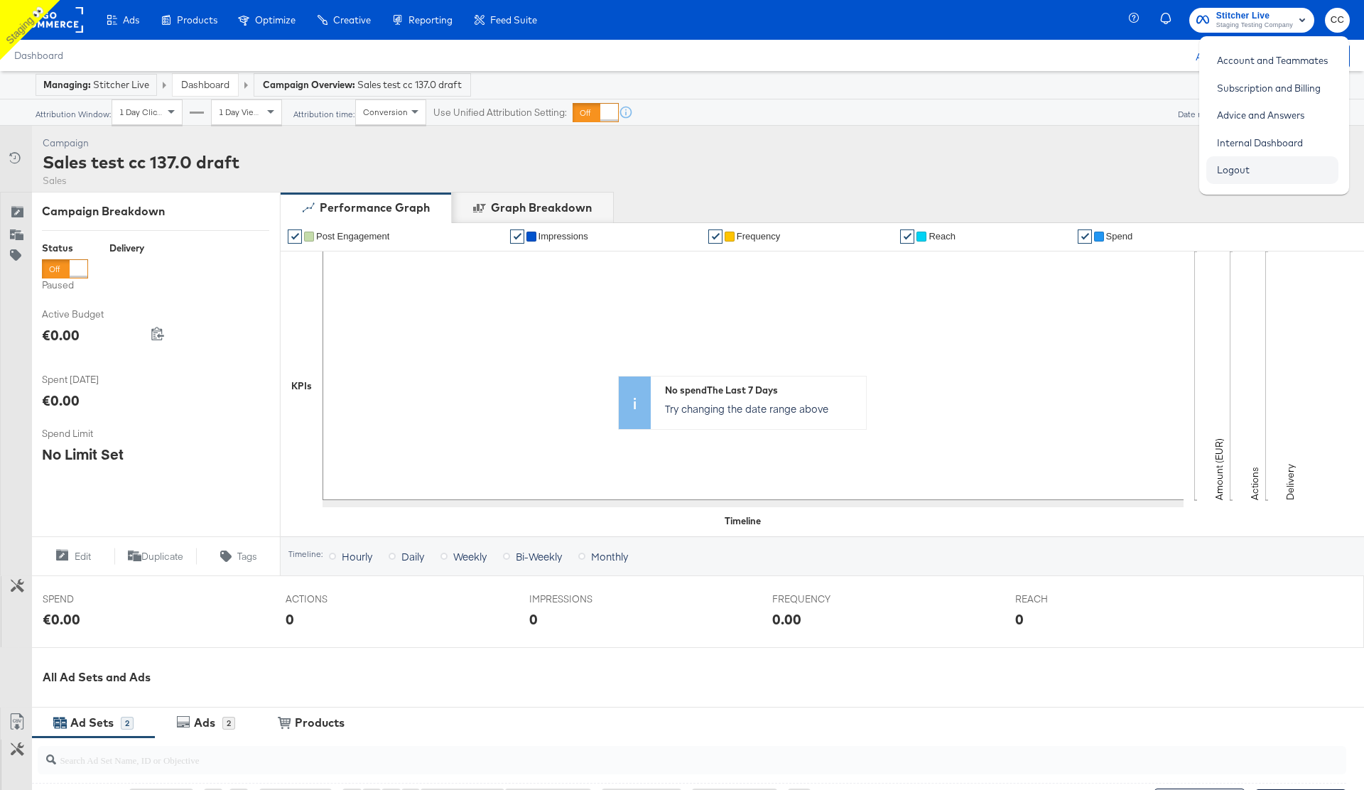
click at [1247, 171] on link "Logout" at bounding box center [1234, 170] width 54 height 26
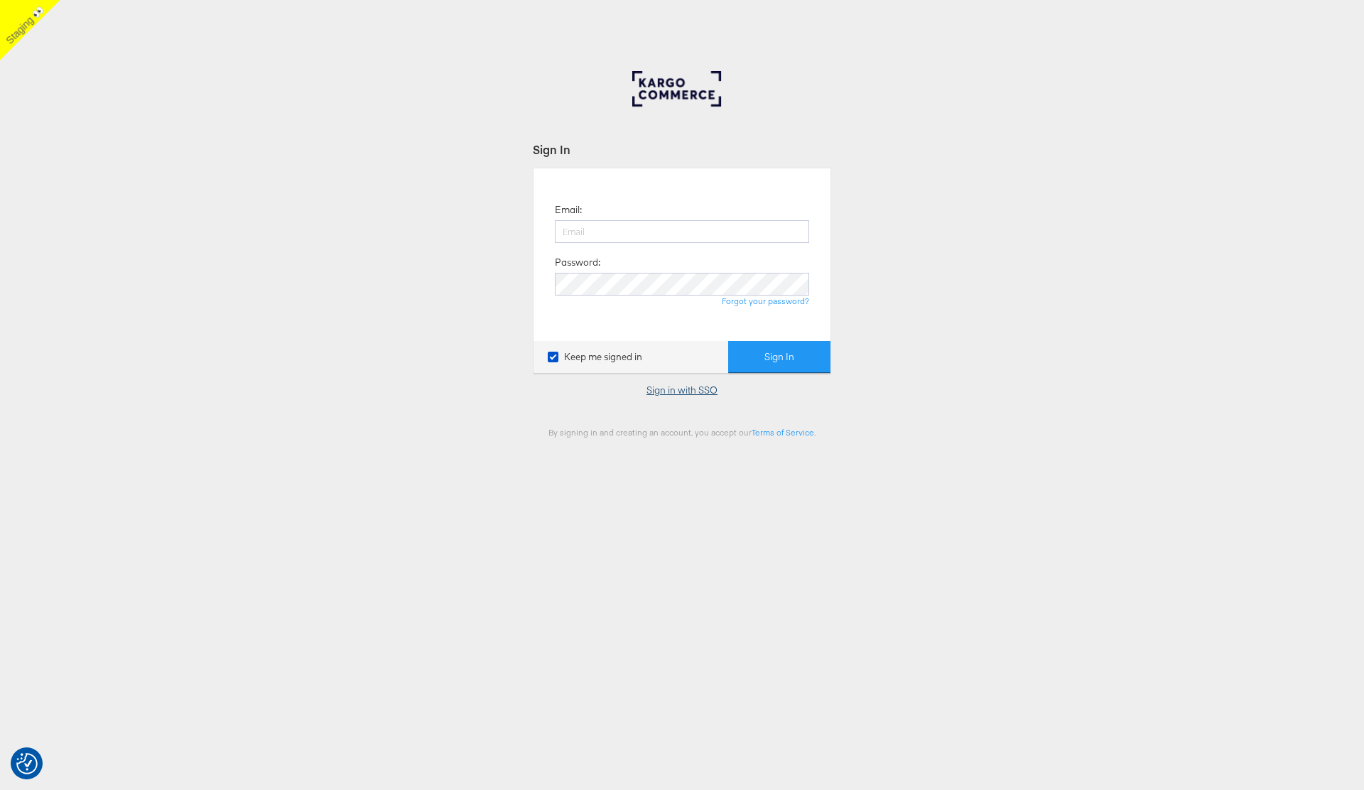
type input "[PERSON_NAME][EMAIL_ADDRESS][PERSON_NAME][DOMAIN_NAME]"
click at [682, 392] on link "Sign in with SSO" at bounding box center [682, 390] width 71 height 13
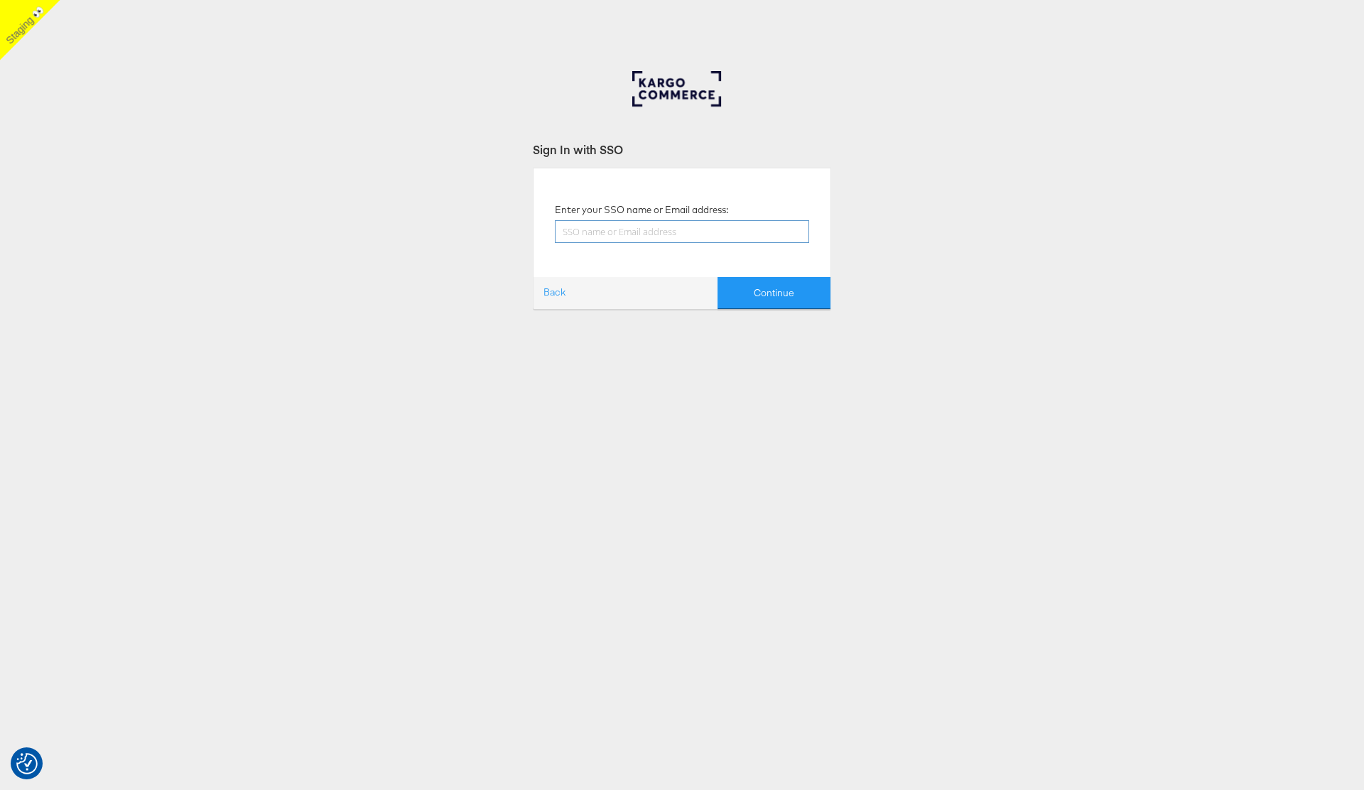
click at [605, 225] on input "text" at bounding box center [682, 231] width 254 height 23
type input "kcstaging"
click at [777, 292] on button "Continue" at bounding box center [774, 293] width 113 height 32
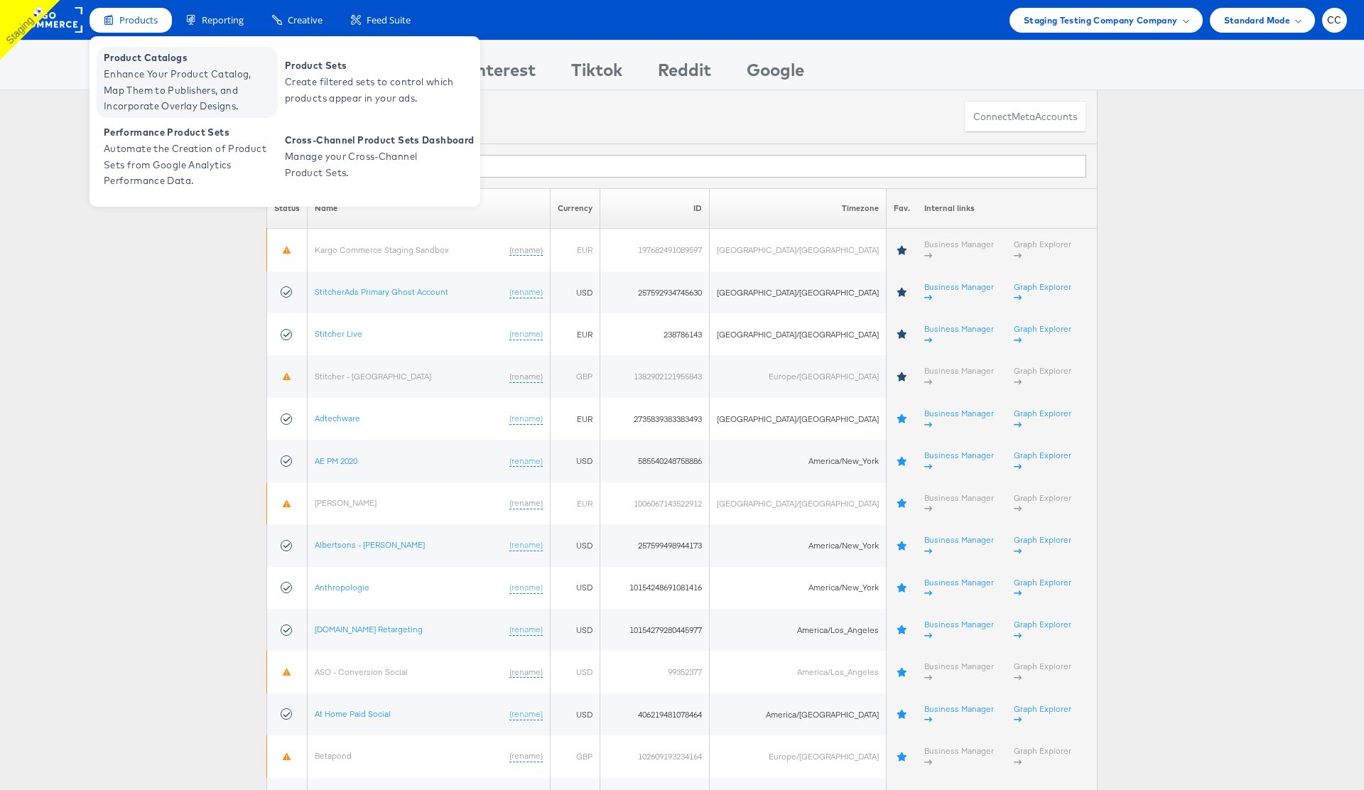
click at [200, 85] on span "Enhance Your Product Catalog, Map Them to Publishers, and Incorporate Overlay D…" at bounding box center [189, 90] width 171 height 48
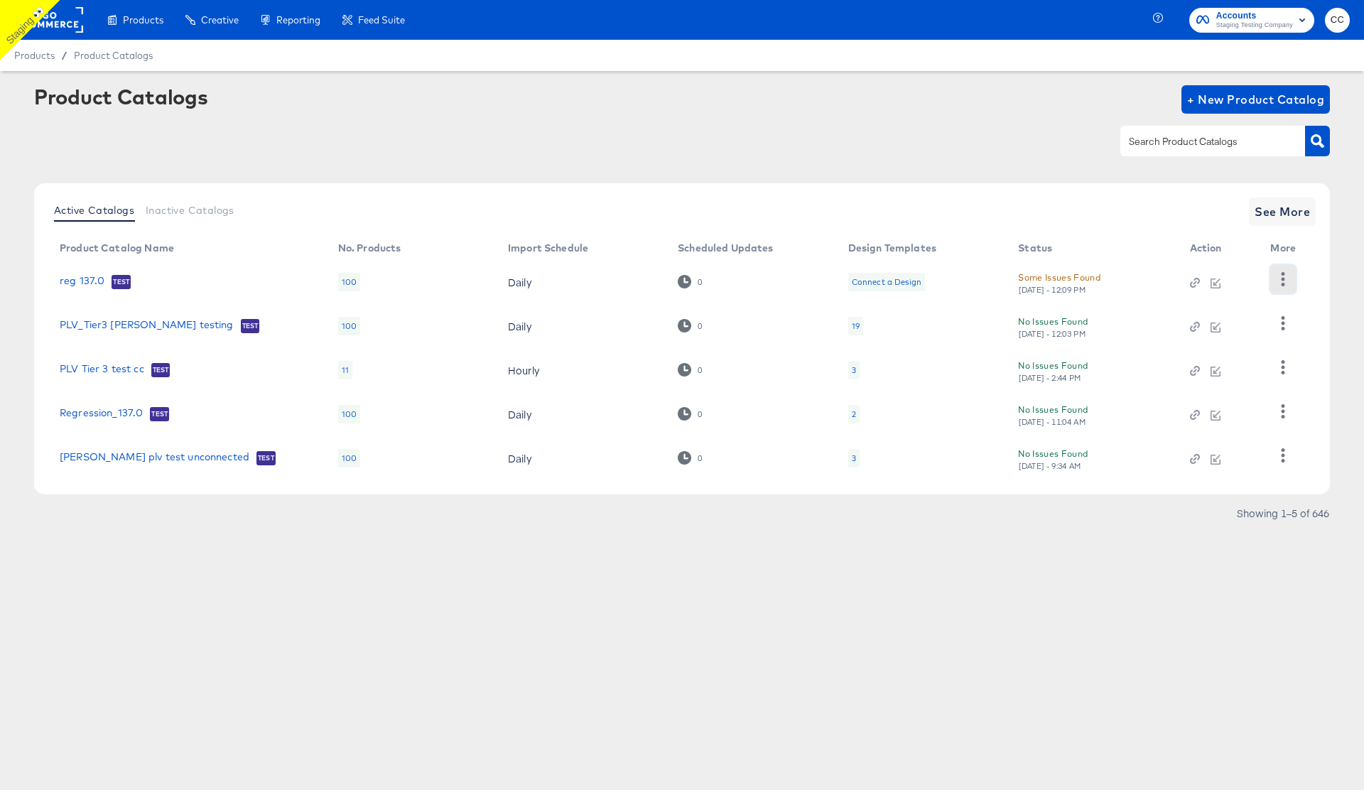
click at [1282, 280] on icon "button" at bounding box center [1283, 279] width 14 height 14
click at [1256, 303] on div "Inspect Catalog" at bounding box center [1225, 301] width 142 height 23
click at [1279, 212] on span "See More" at bounding box center [1282, 212] width 55 height 20
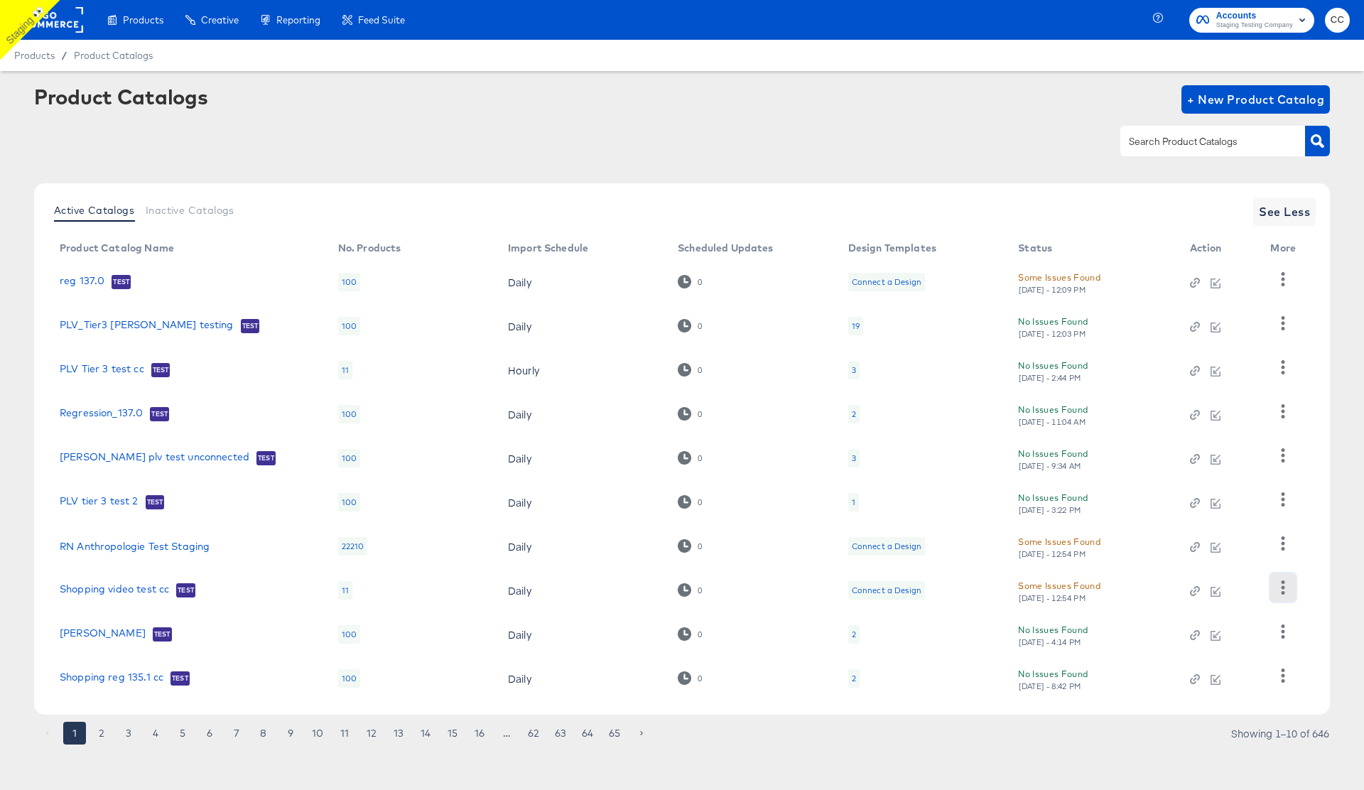
click at [1286, 590] on icon "button" at bounding box center [1283, 588] width 14 height 14
click at [1229, 451] on div "Inspect Catalog" at bounding box center [1225, 448] width 142 height 23
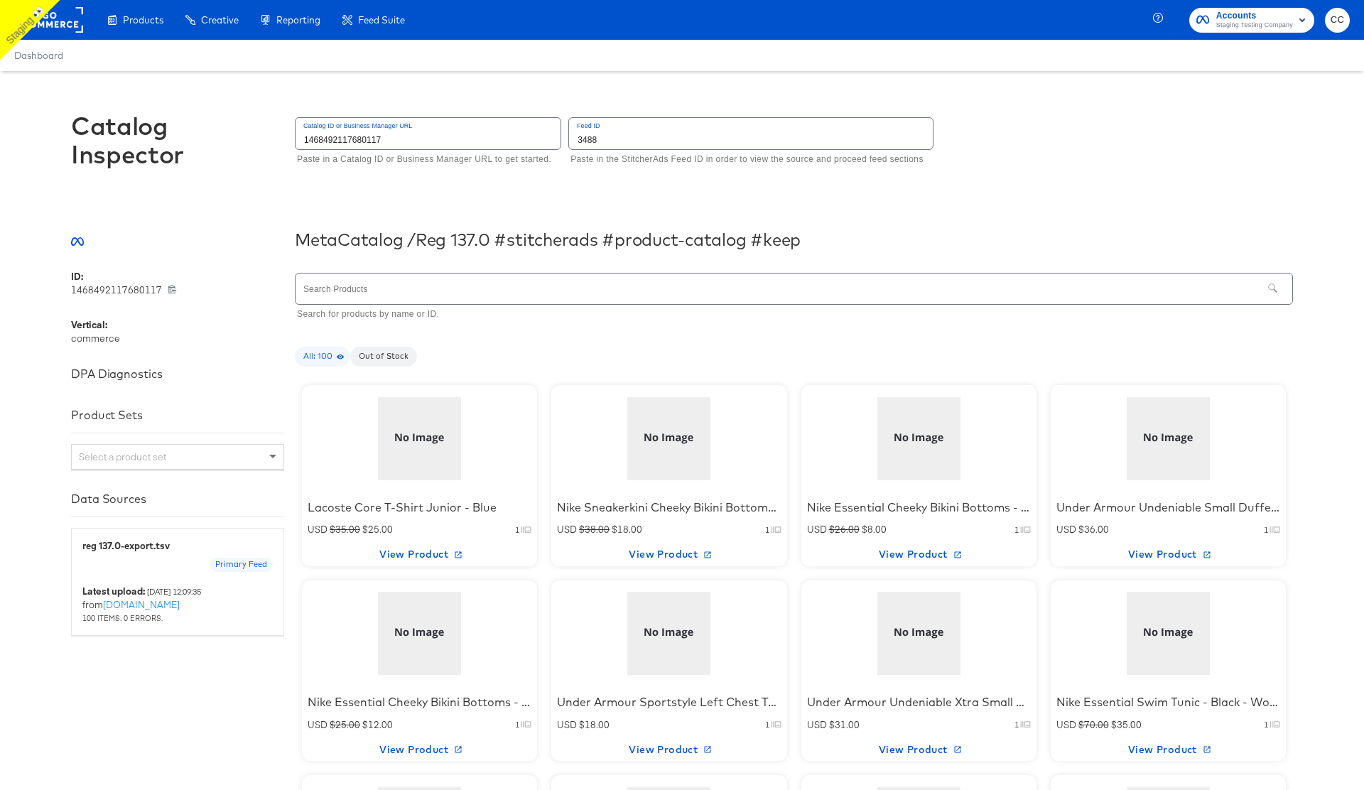
click at [410, 459] on div at bounding box center [420, 438] width 121 height 89
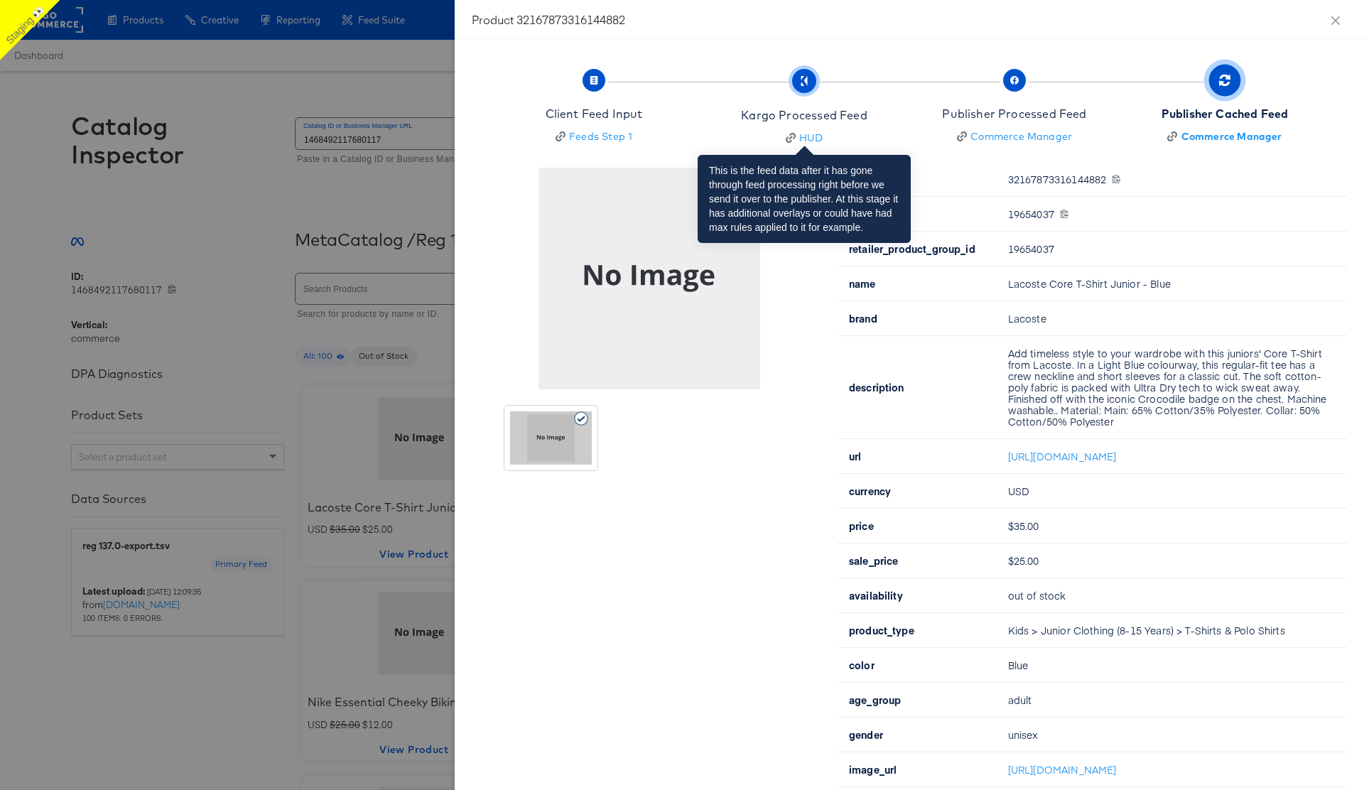
click at [807, 85] on icon "button" at bounding box center [804, 81] width 10 height 10
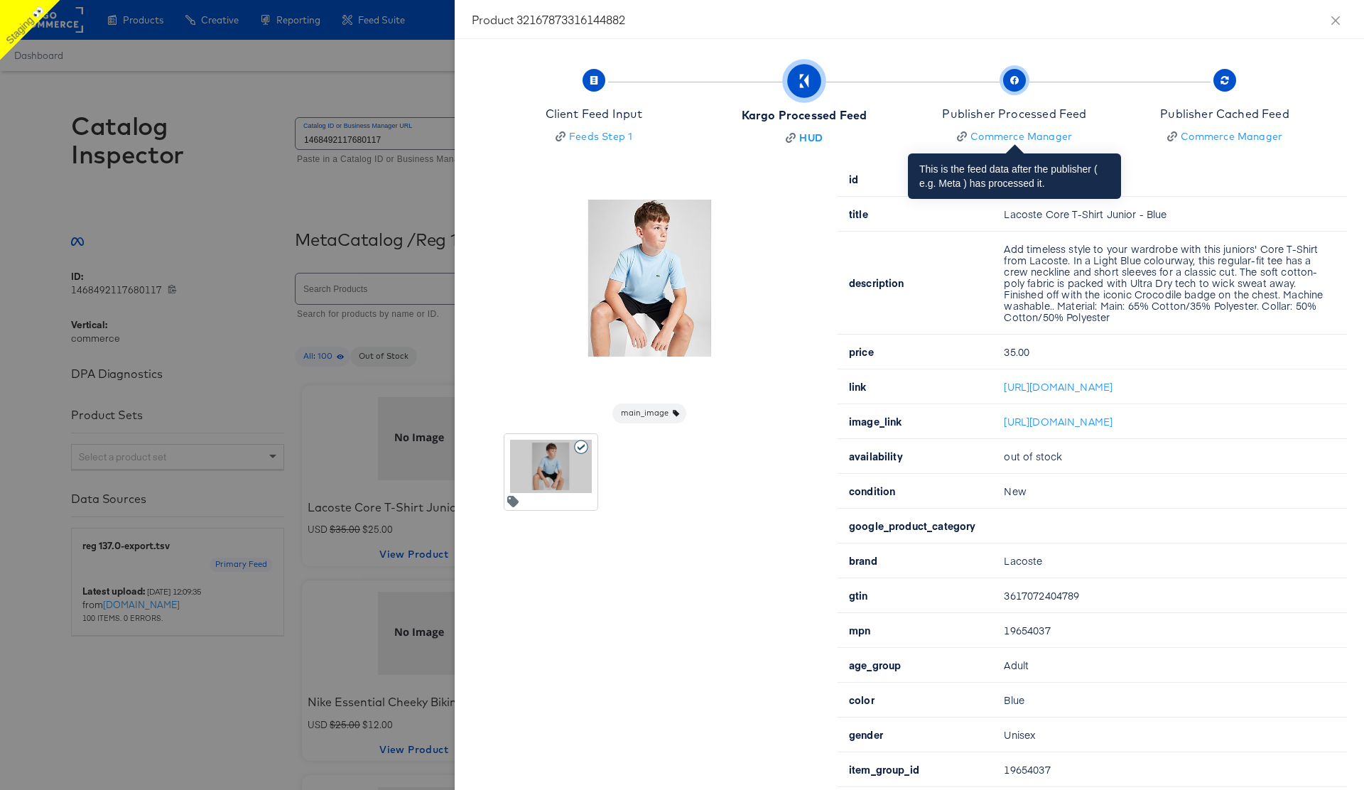
click at [1016, 85] on span "button" at bounding box center [1014, 80] width 23 height 23
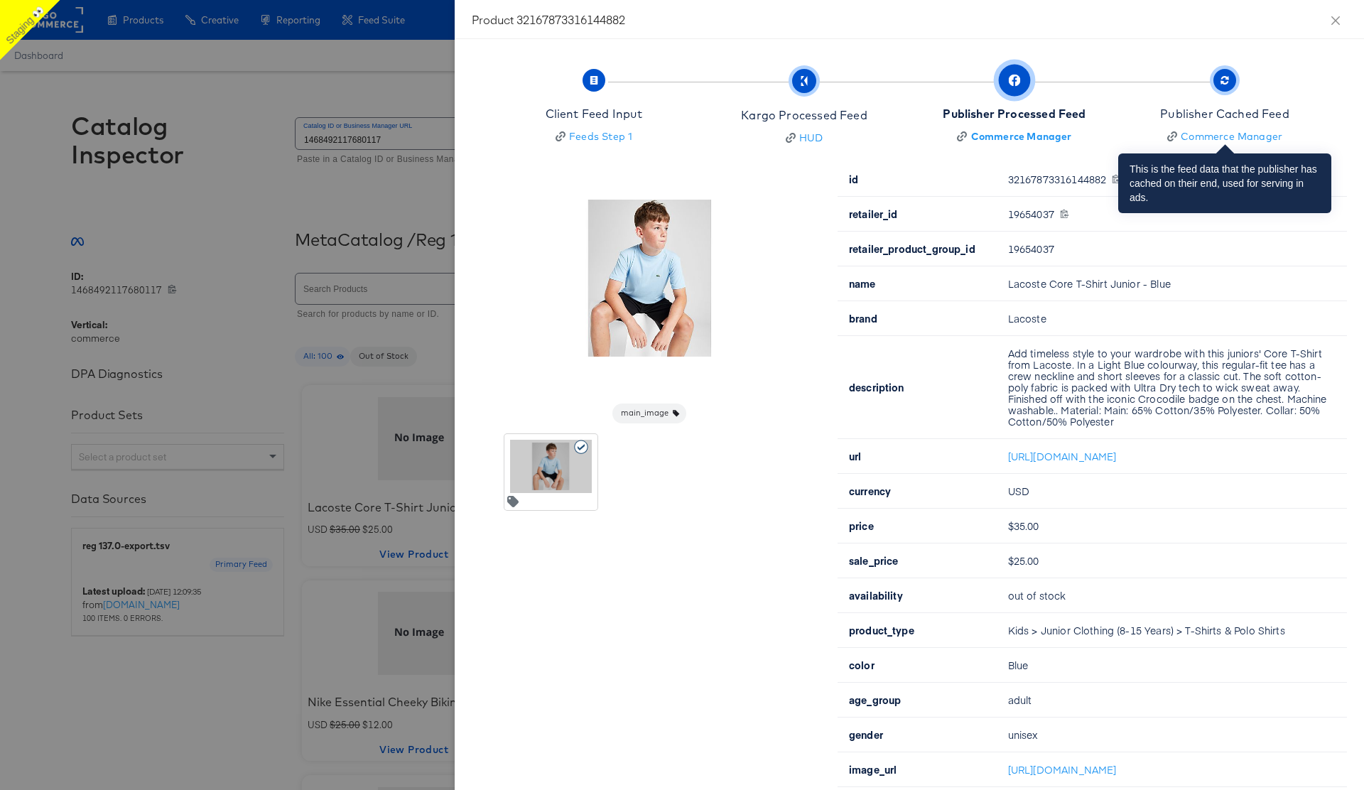
click at [1221, 85] on span "button" at bounding box center [1225, 80] width 23 height 23
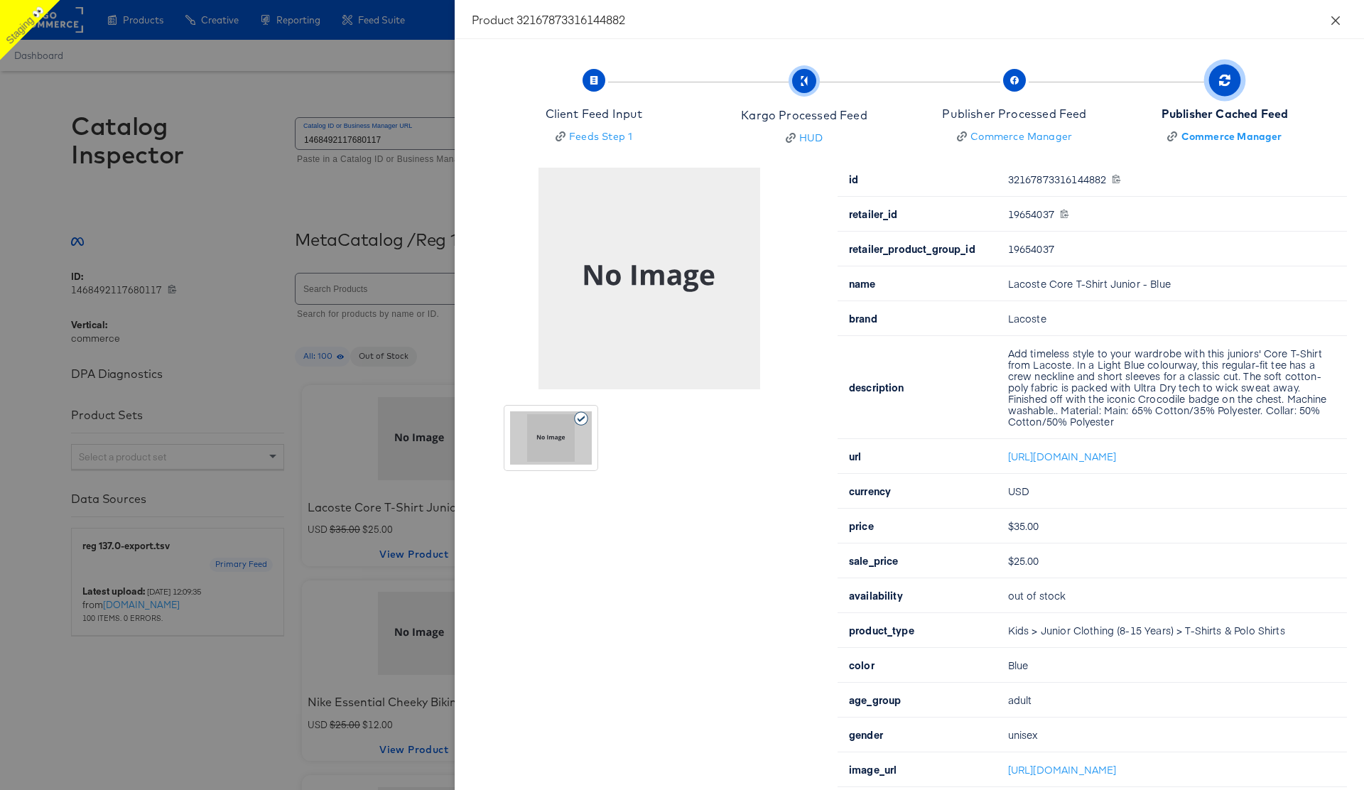
click at [1337, 18] on icon "close" at bounding box center [1336, 20] width 9 height 9
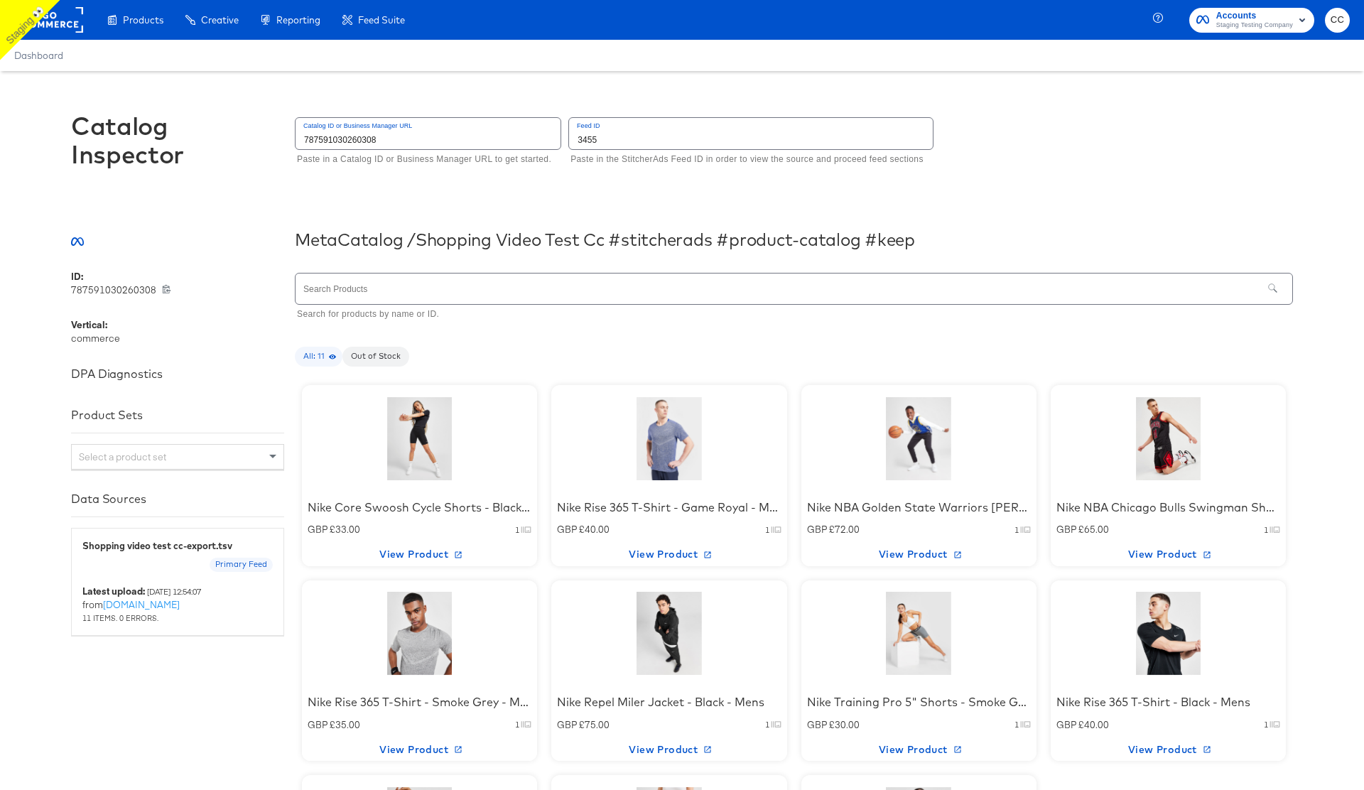
click at [424, 442] on div at bounding box center [420, 438] width 121 height 89
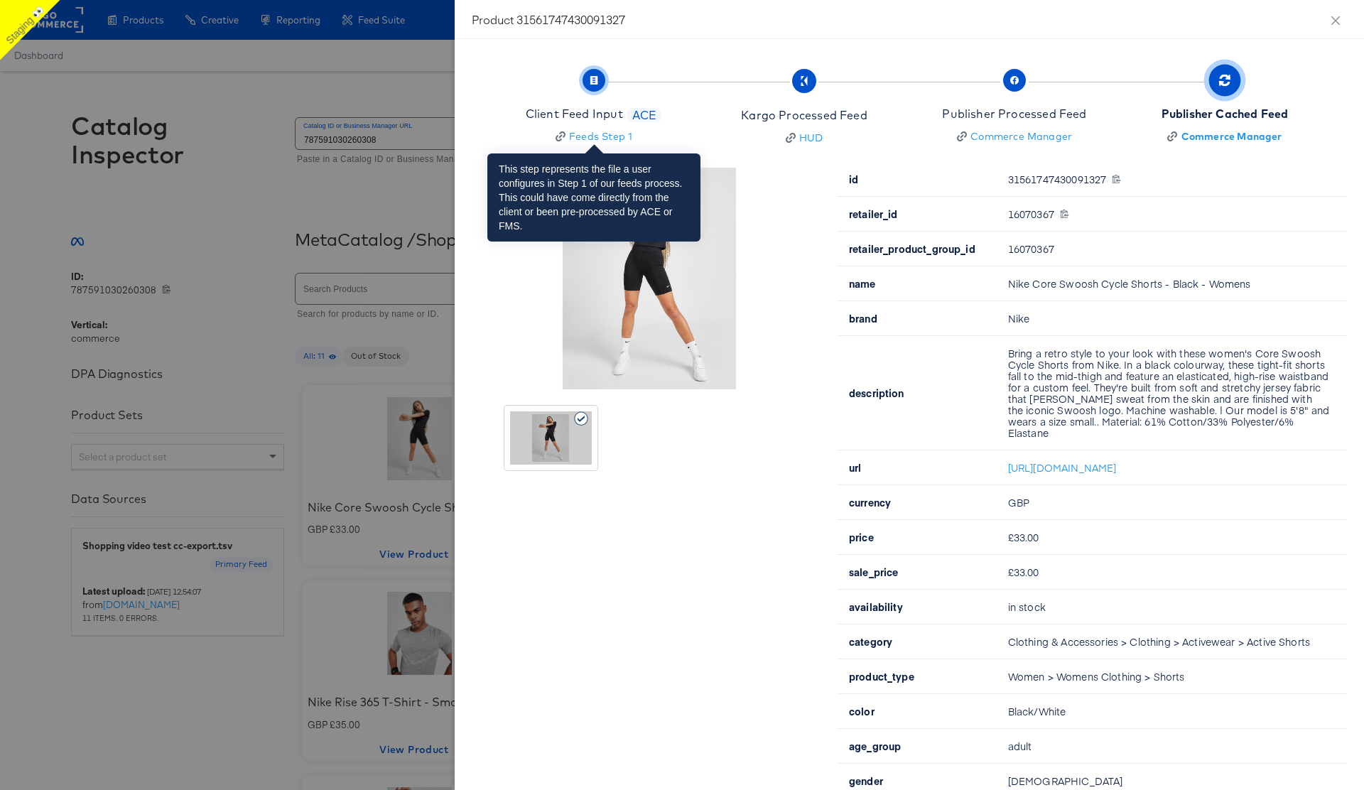
click at [593, 85] on span "button" at bounding box center [594, 80] width 23 height 23
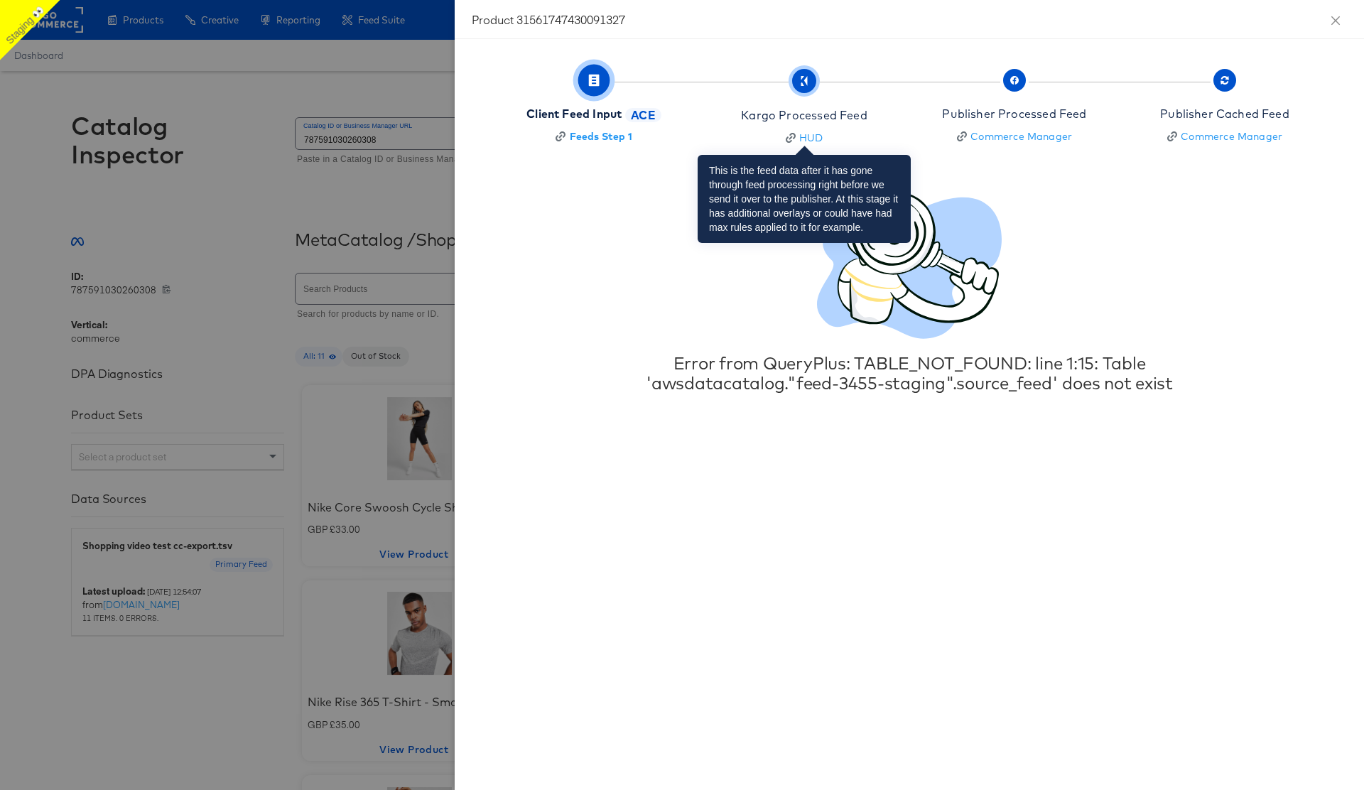
click at [804, 83] on icon "button" at bounding box center [804, 81] width 10 height 10
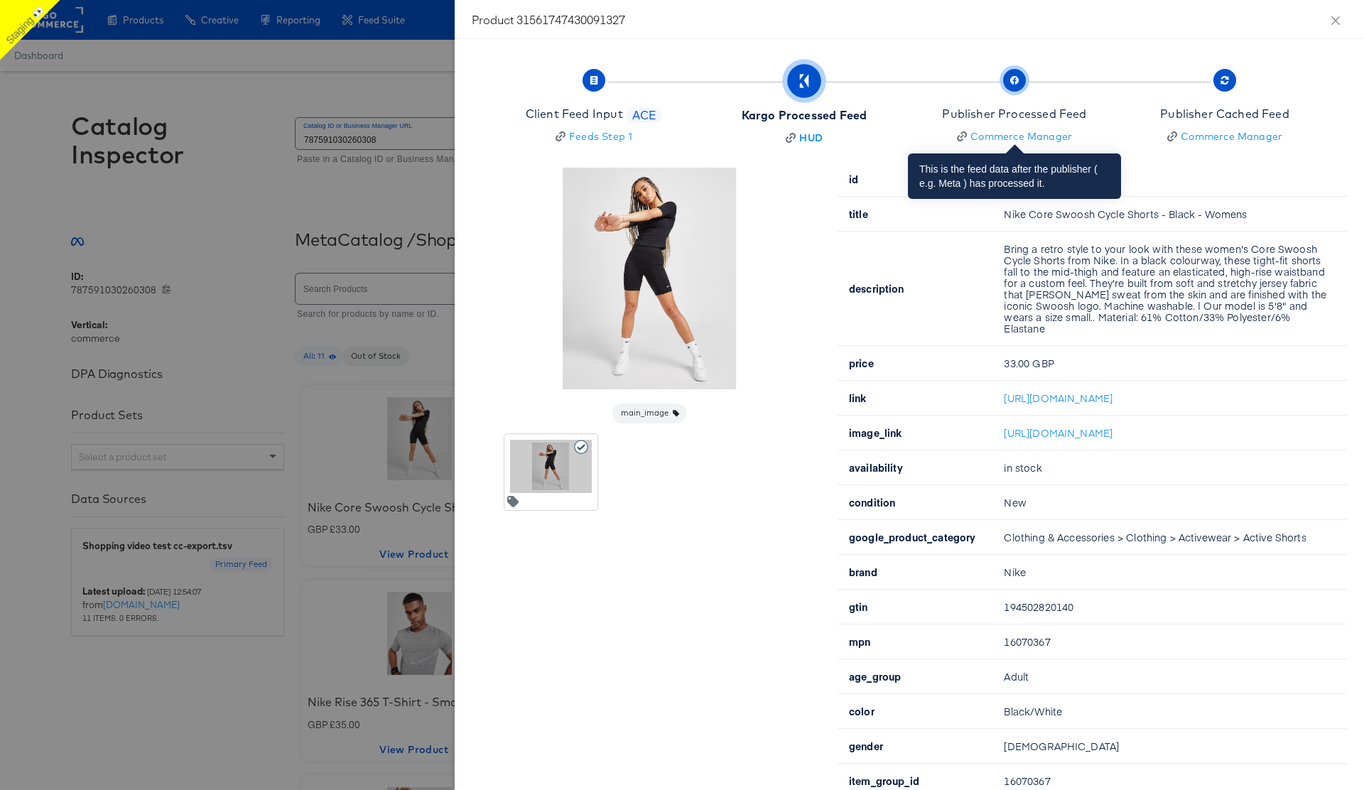
click at [1015, 85] on span "button" at bounding box center [1014, 80] width 23 height 23
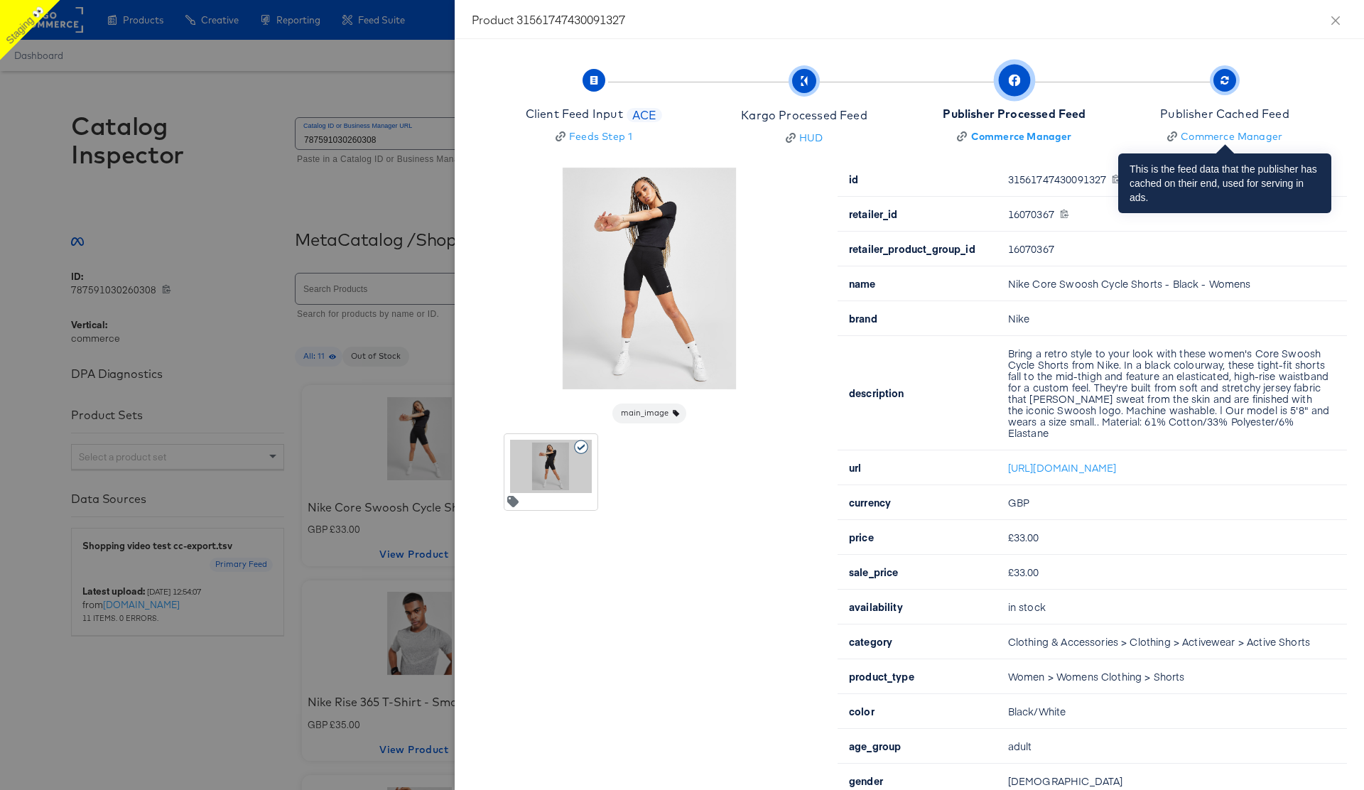
click at [1222, 84] on icon "button" at bounding box center [1225, 80] width 9 height 9
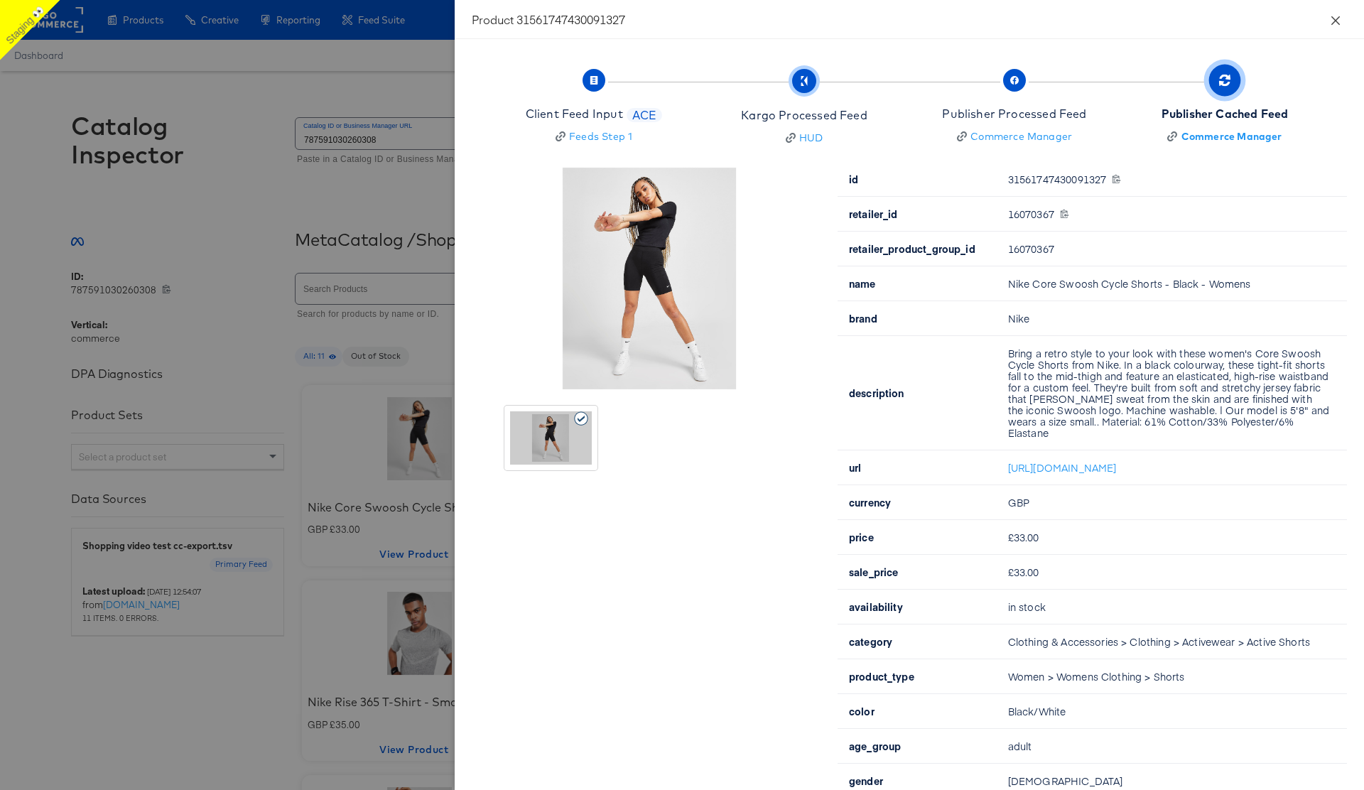
click at [1344, 19] on button "Close" at bounding box center [1336, 20] width 40 height 40
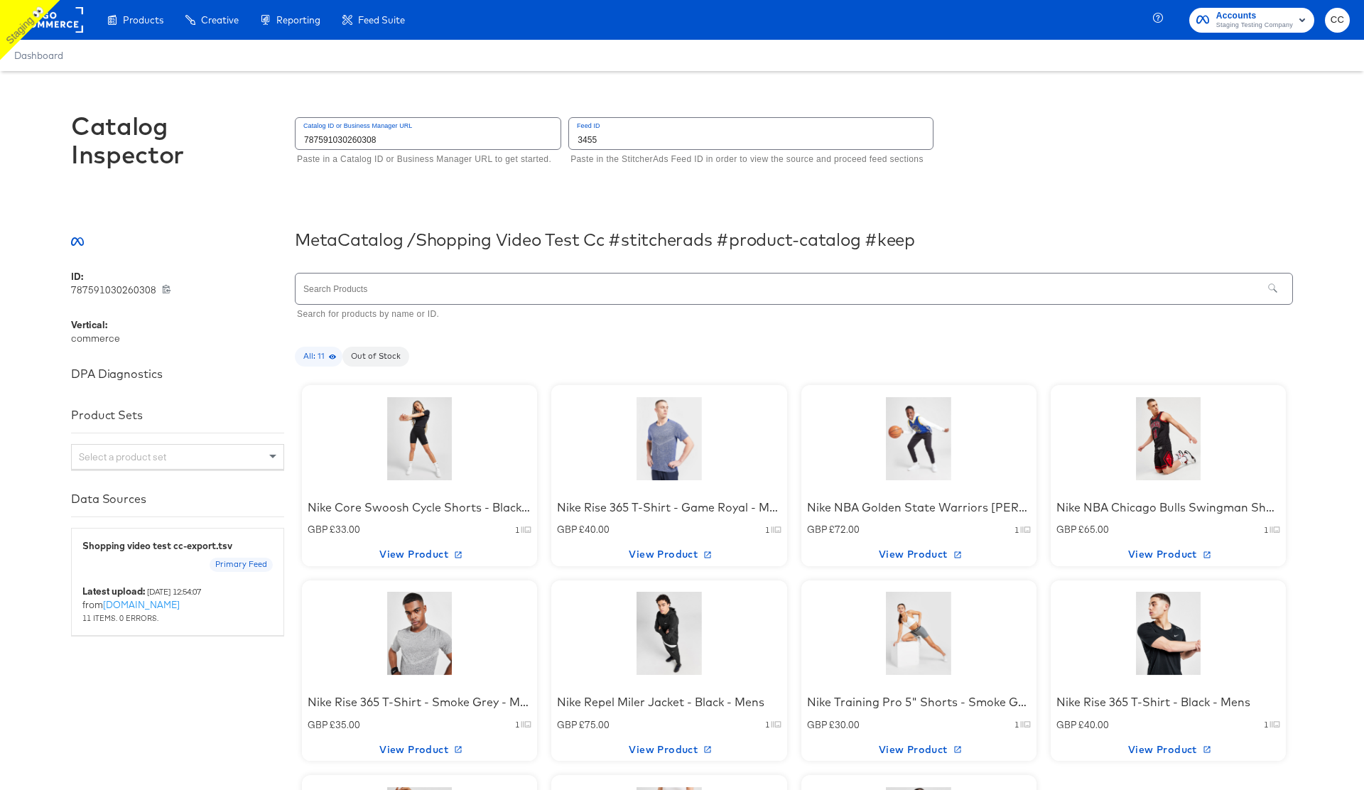
click at [457, 456] on div at bounding box center [420, 438] width 121 height 89
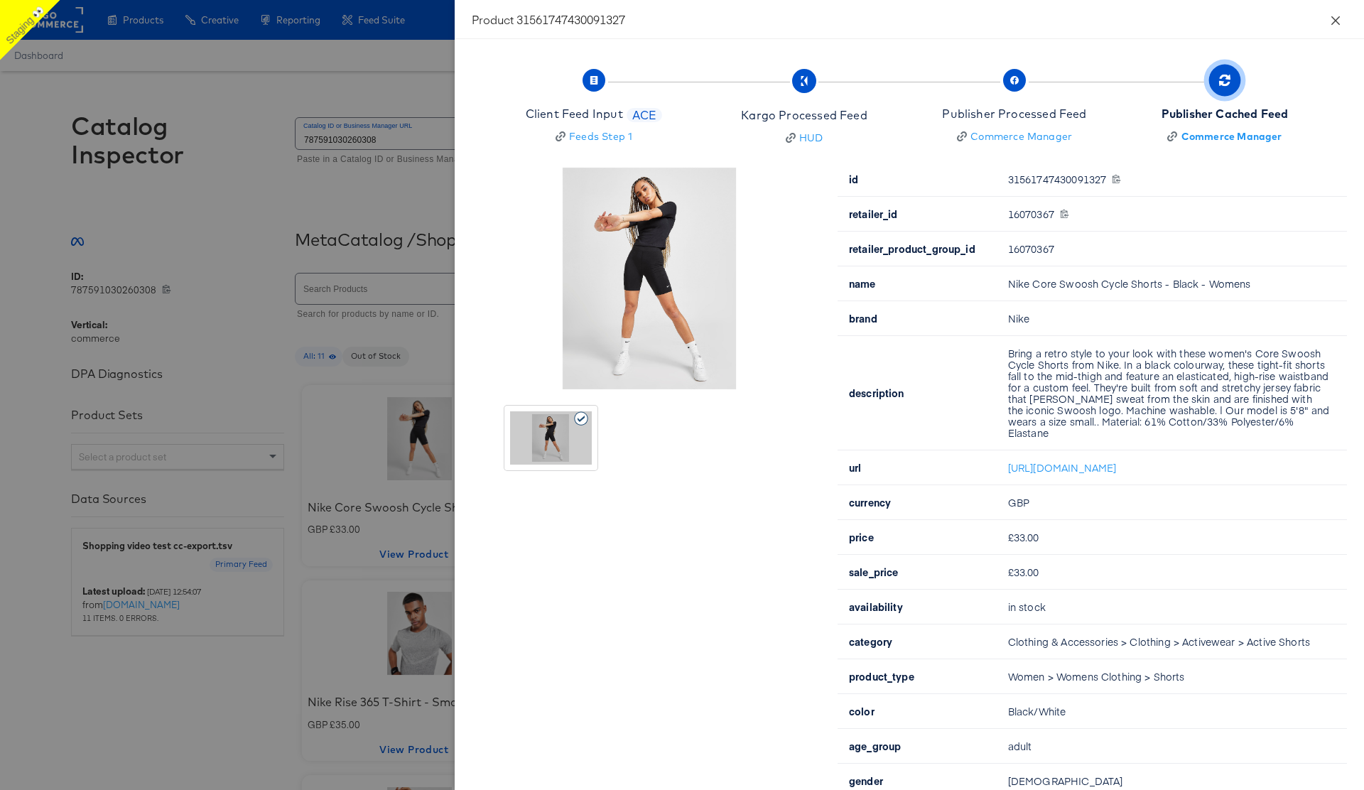
click at [1337, 24] on icon "close" at bounding box center [1335, 20] width 11 height 11
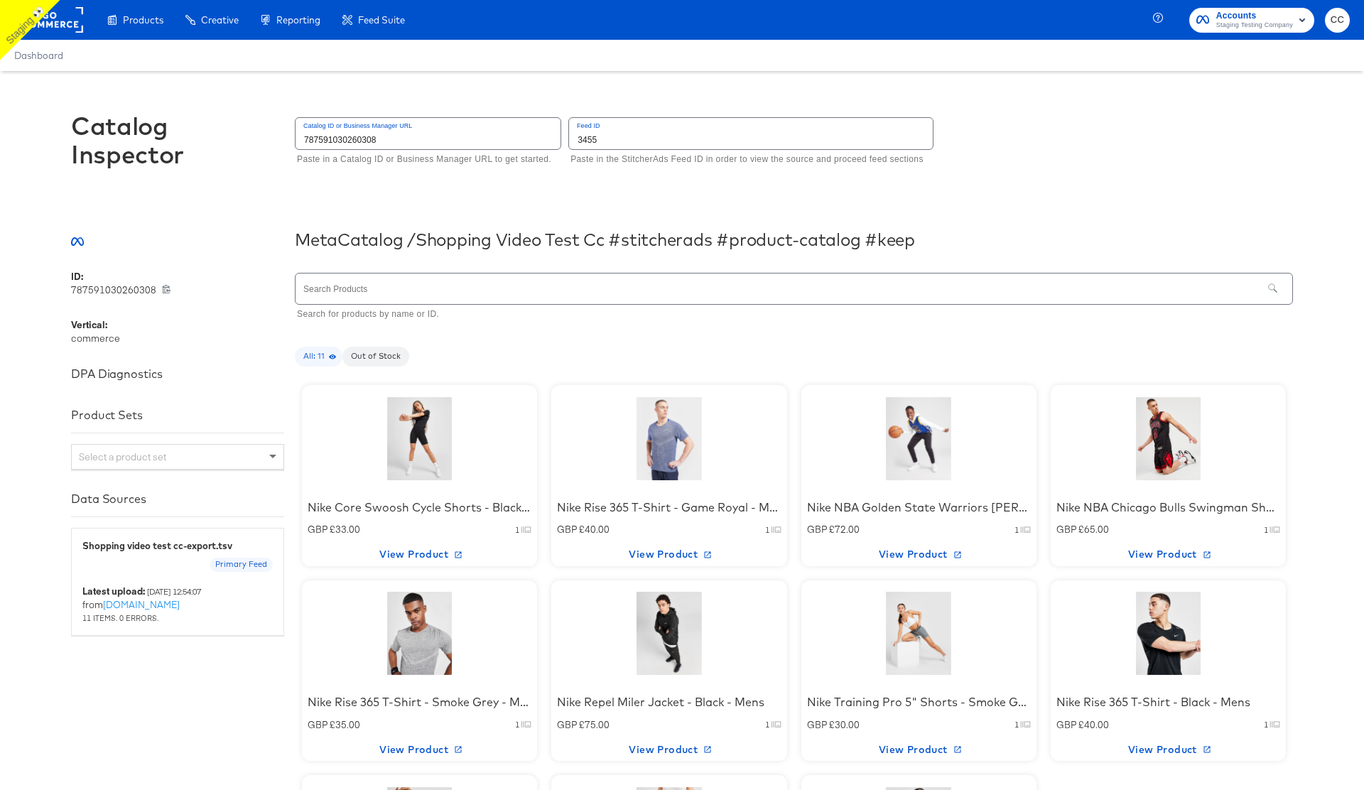
click at [63, 26] on rect at bounding box center [50, 20] width 65 height 26
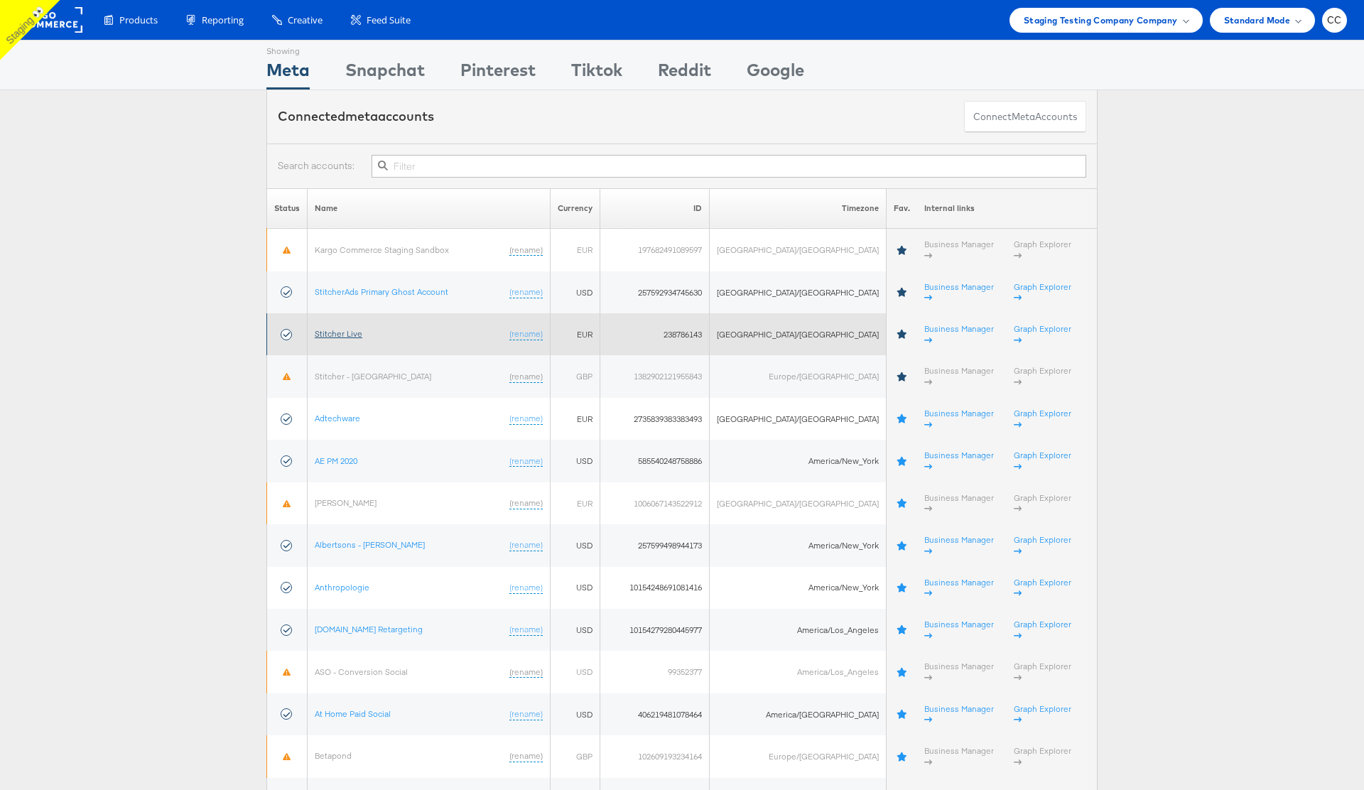
click at [354, 328] on link "Stitcher Live" at bounding box center [339, 333] width 48 height 11
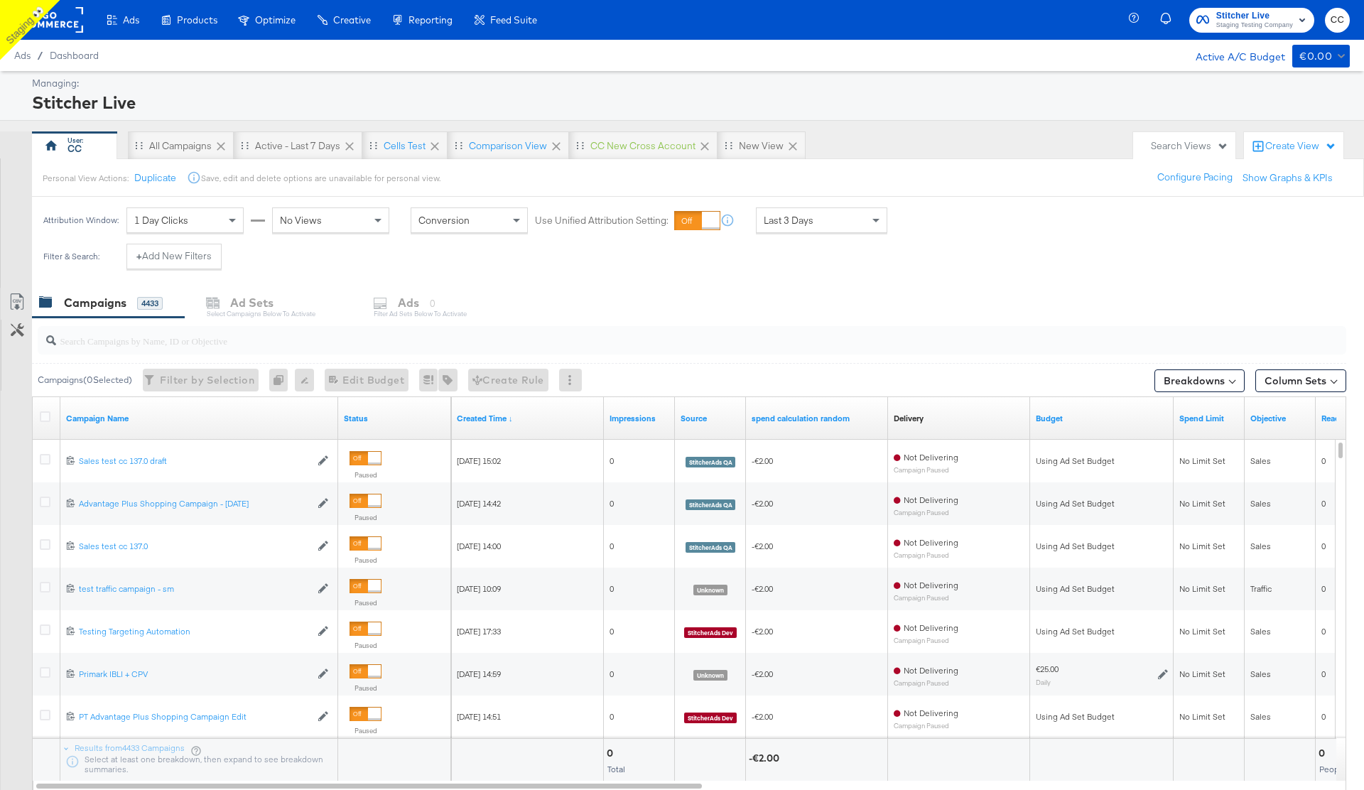
click at [1327, 16] on button "CC" at bounding box center [1337, 20] width 25 height 25
click at [1100, 68] on div "Ads / Dashboard Active A/C Budget €0.00" at bounding box center [682, 55] width 1364 height 31
click at [68, 14] on rect at bounding box center [50, 20] width 65 height 26
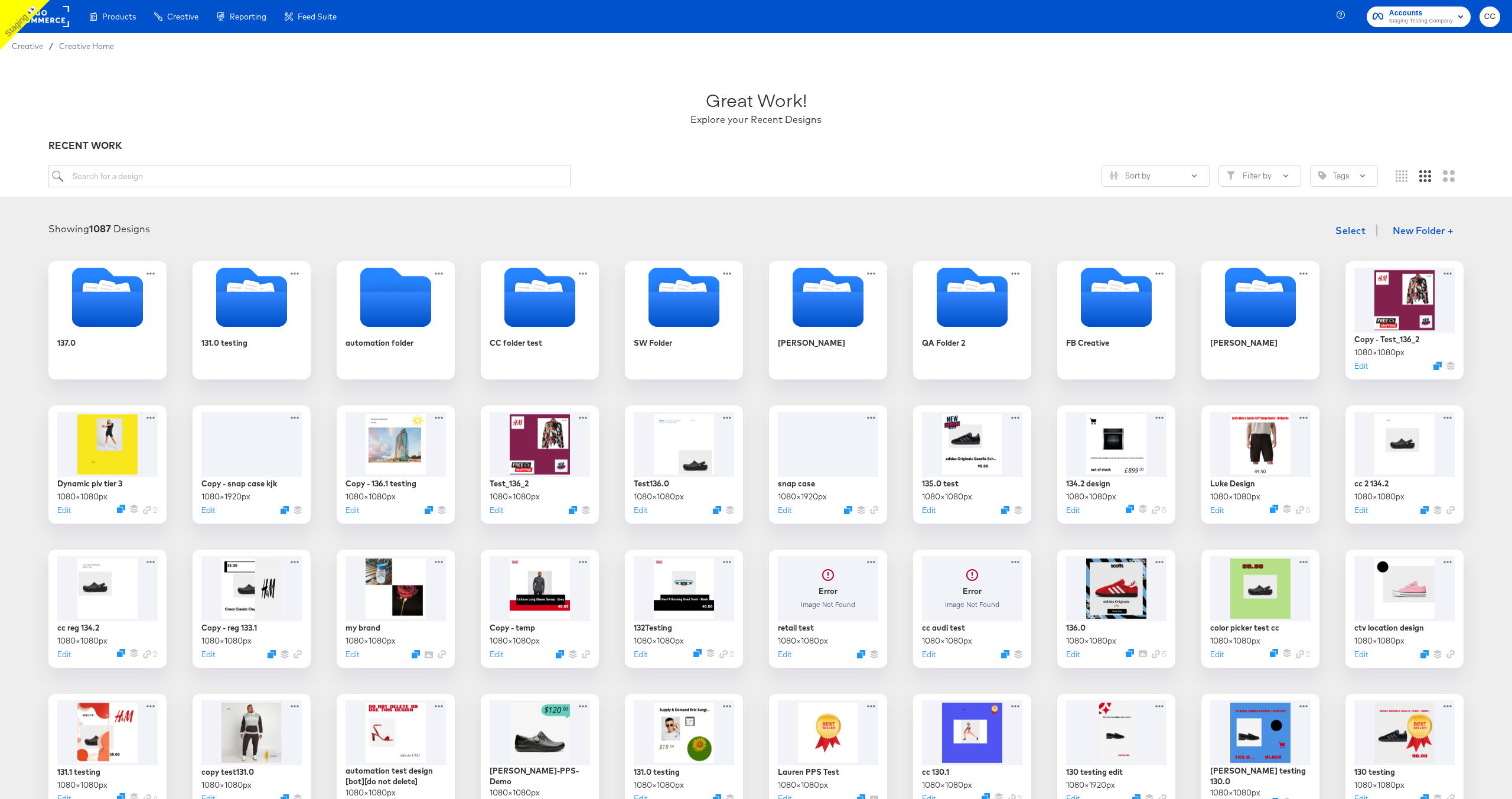
click at [1015, 109] on div "Great Work! Explore your Recent Designs" at bounding box center [756, 101] width 1416 height 74
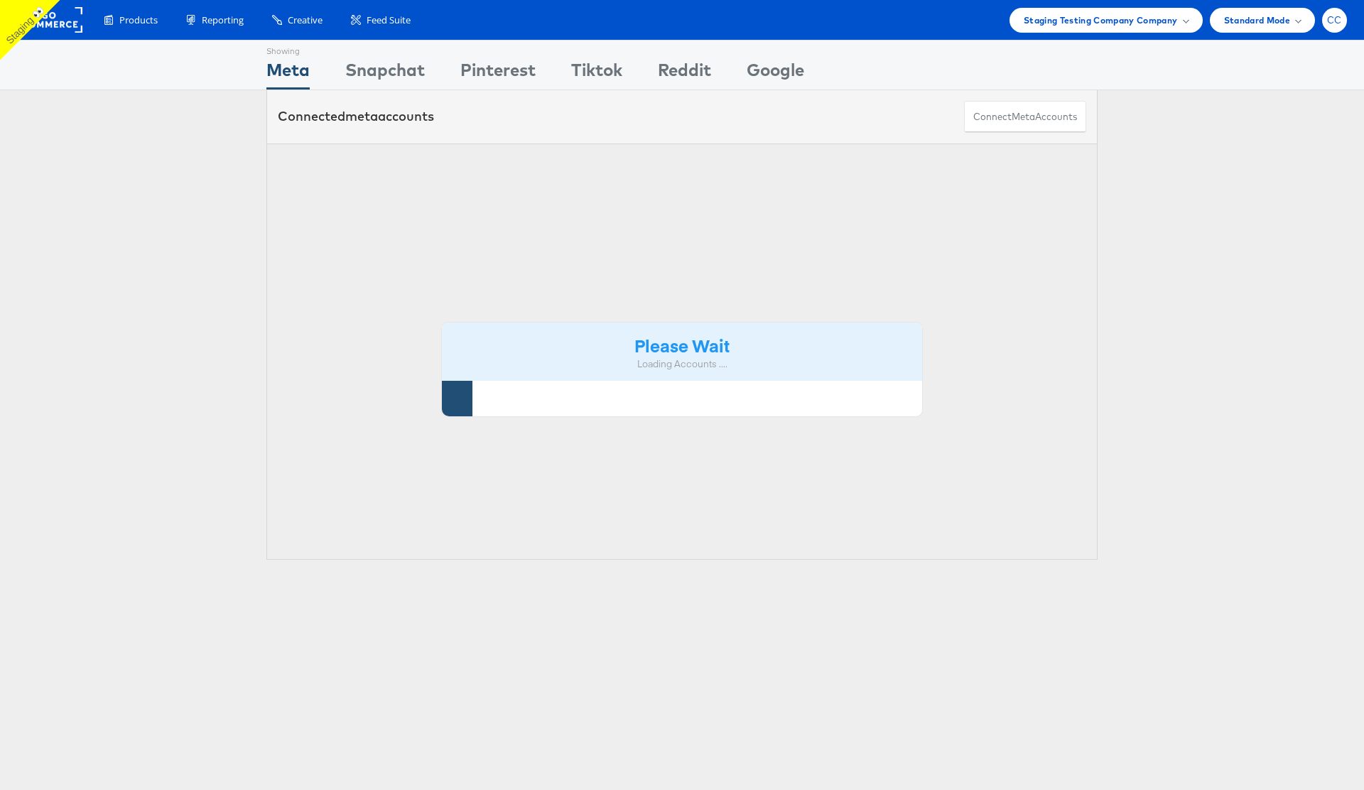
click at [1342, 28] on div "CC" at bounding box center [1335, 20] width 25 height 25
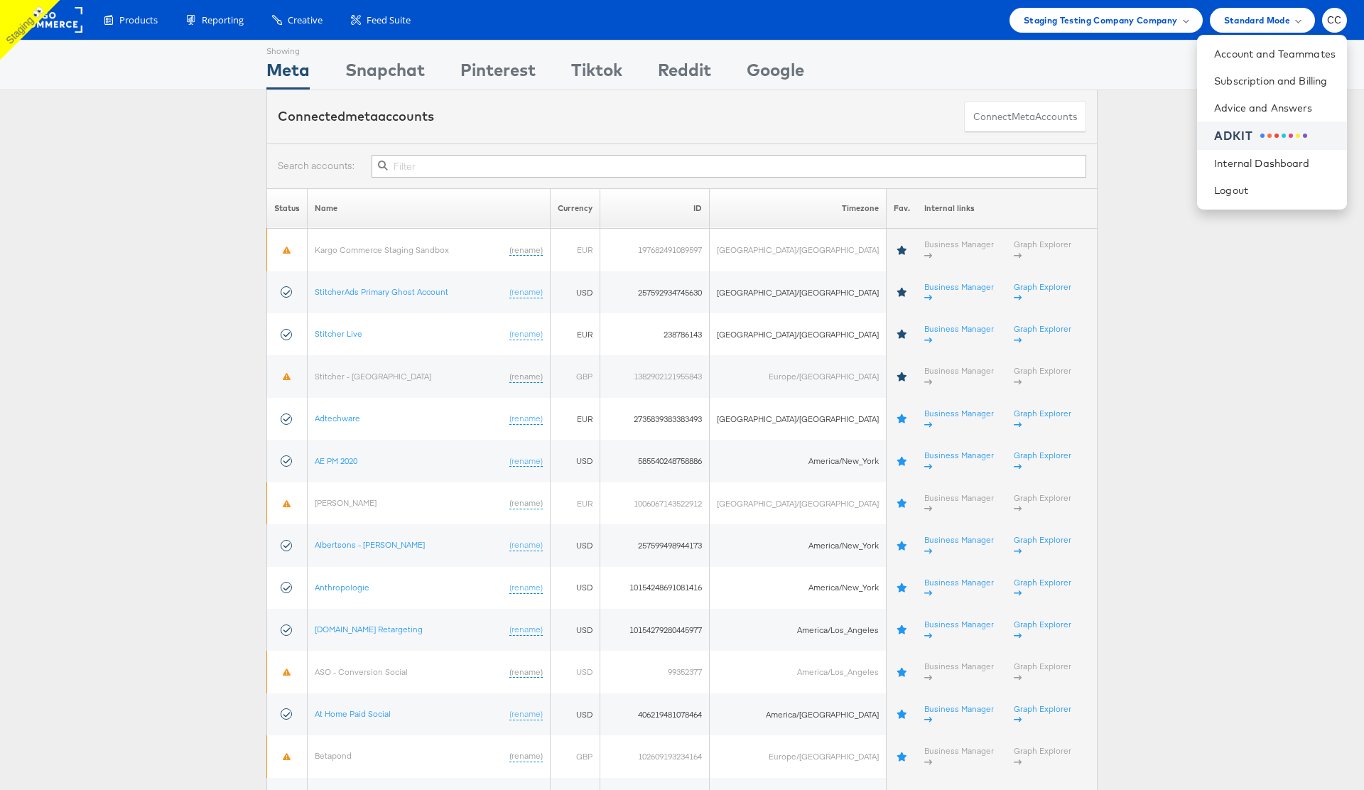
click at [1298, 137] on span at bounding box center [1298, 136] width 4 height 4
